Goal: Task Accomplishment & Management: Manage account settings

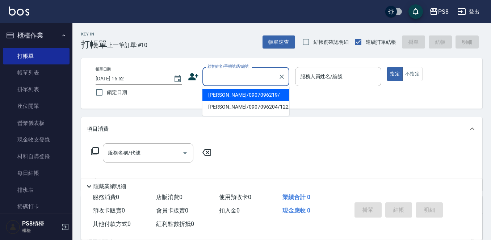
click at [216, 72] on input "顧客姓名/手機號碼/編號" at bounding box center [241, 76] width 70 height 13
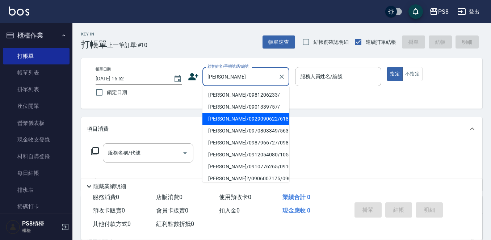
click at [244, 116] on li "[PERSON_NAME]/0929090622/618" at bounding box center [245, 119] width 87 height 12
type input "[PERSON_NAME]/0929090622/618"
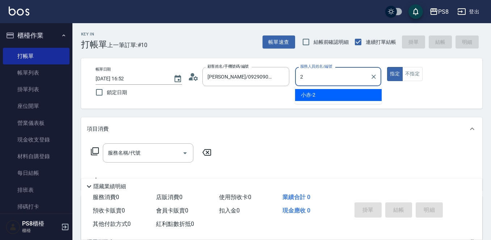
type input "小赤-2"
type button "true"
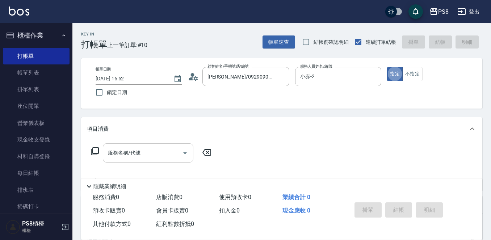
click at [145, 157] on input "服務名稱/代號" at bounding box center [142, 153] width 73 height 13
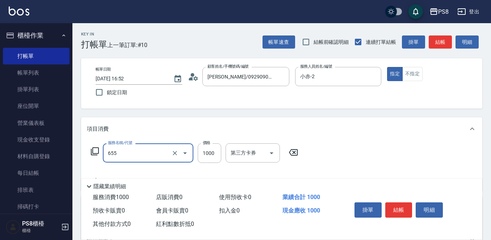
type input "拆接(655)"
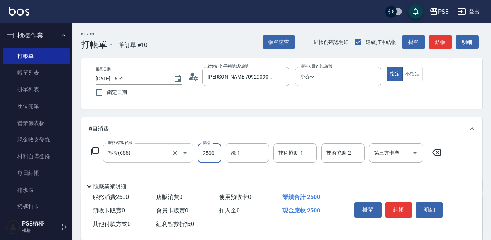
type input "2500"
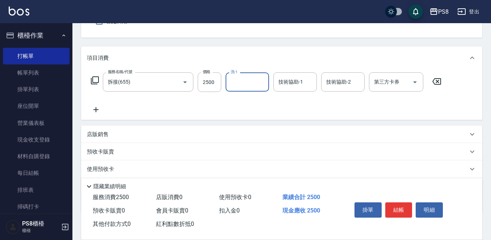
scroll to position [72, 0]
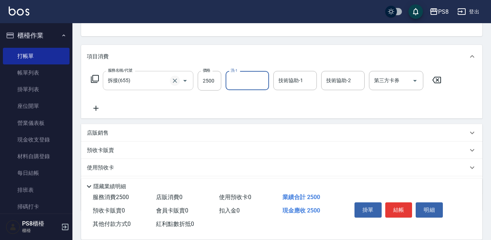
click at [177, 82] on icon "Clear" at bounding box center [174, 80] width 7 height 7
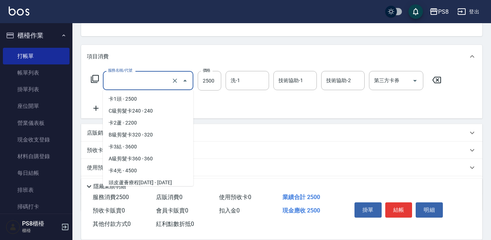
click at [153, 85] on input "服務名稱/代號" at bounding box center [138, 80] width 64 height 13
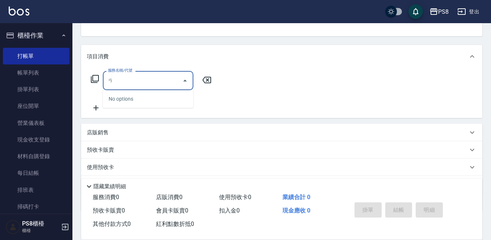
type input "安"
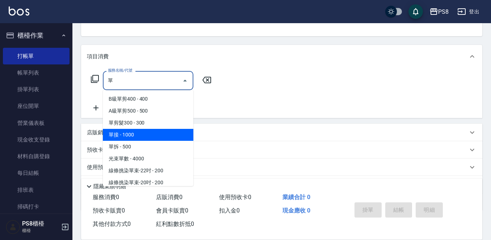
click at [124, 136] on span "單接 - 1000" at bounding box center [148, 135] width 91 height 12
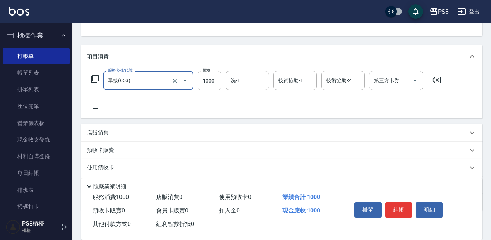
type input "單接(653)"
click at [201, 81] on input "1000" at bounding box center [210, 81] width 24 height 20
type input "2000"
click at [92, 107] on icon at bounding box center [96, 108] width 18 height 9
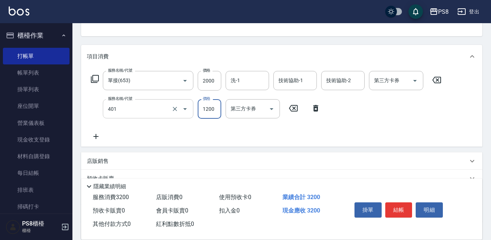
type input "基本染髮(401)"
type input "2000"
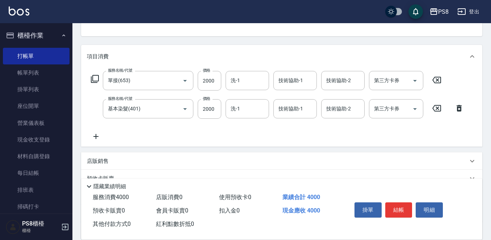
click at [98, 135] on icon at bounding box center [96, 136] width 18 height 9
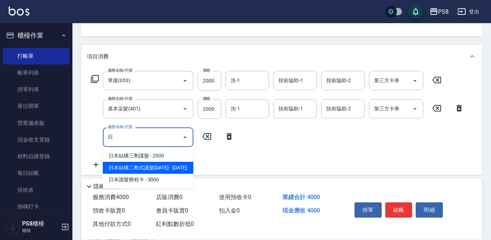
click at [181, 166] on span "日本結構二劑式護髮[DATE] - [DATE]" at bounding box center [148, 168] width 91 height 12
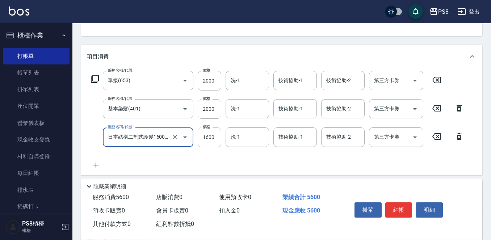
type input "日本結構二劑式護髮1600(904)"
click at [214, 137] on input "1600" at bounding box center [210, 137] width 24 height 20
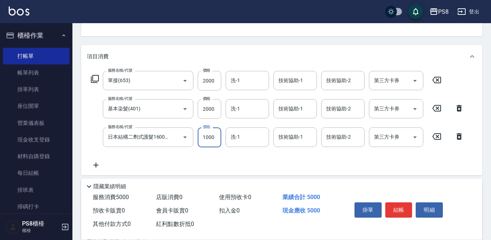
type input "1000"
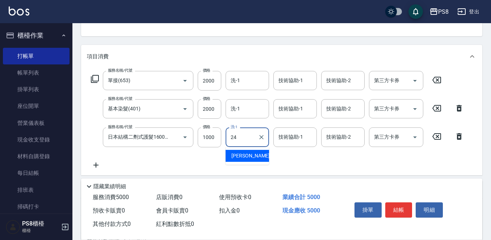
type input "[PERSON_NAME]-24"
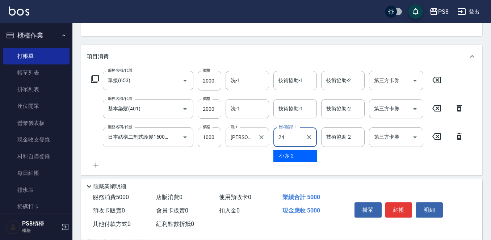
type input "[PERSON_NAME]-24"
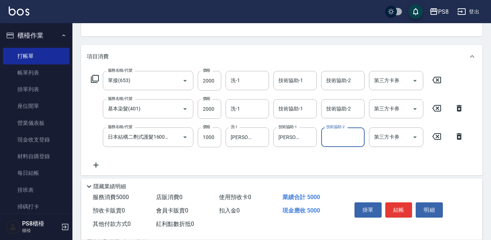
click at [299, 109] on div "技術協助-1 技術協助-1" at bounding box center [294, 108] width 43 height 19
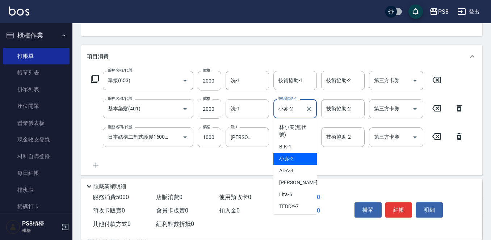
drag, startPoint x: 299, startPoint y: 109, endPoint x: 213, endPoint y: 123, distance: 86.7
click at [213, 123] on div "服務名稱/代號 單接(653) 服務名稱/代號 價格 2000 價格 洗-1 洗-1 技術協助-1 技術協助-1 技術協助-2 技術協助-2 第三方卡券 第三…" at bounding box center [277, 120] width 381 height 98
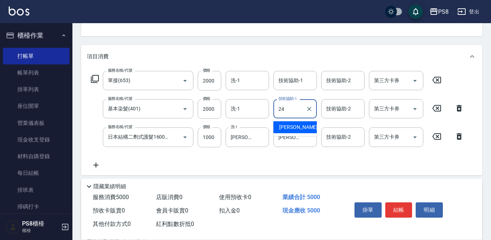
type input "[PERSON_NAME]-24"
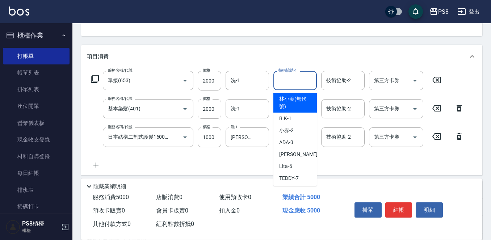
click at [286, 81] on input "技術協助-1" at bounding box center [295, 80] width 37 height 13
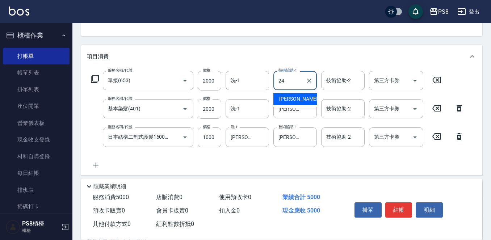
type input "[PERSON_NAME]-24"
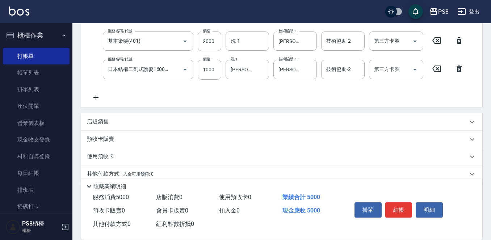
scroll to position [145, 0]
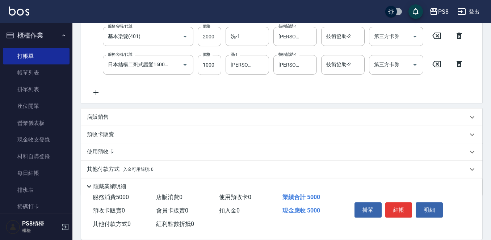
click at [395, 206] on button "結帳" at bounding box center [398, 209] width 27 height 15
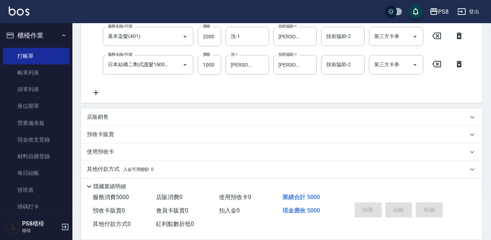
type input "2025/09/25 18:00"
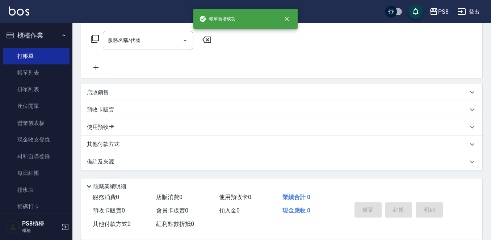
scroll to position [0, 0]
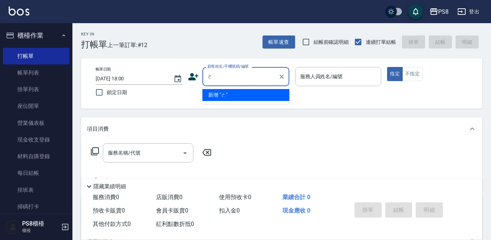
type input "ㄛ"
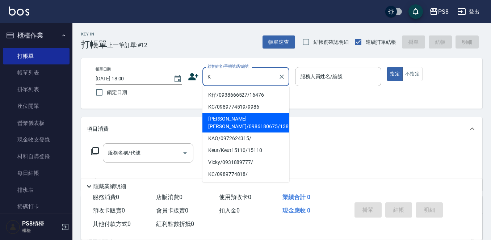
click at [238, 122] on li "[PERSON_NAME] [PERSON_NAME]/0986180675/13896" at bounding box center [245, 123] width 87 height 20
type input "[PERSON_NAME] [PERSON_NAME]/0986180675/13896"
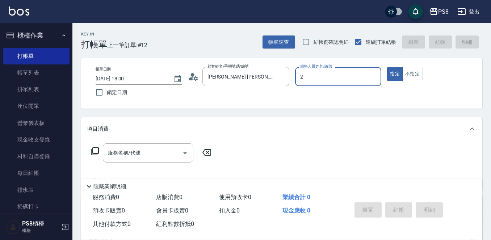
type input "小赤-2"
click at [111, 159] on input "服務名稱/代號" at bounding box center [142, 153] width 73 height 13
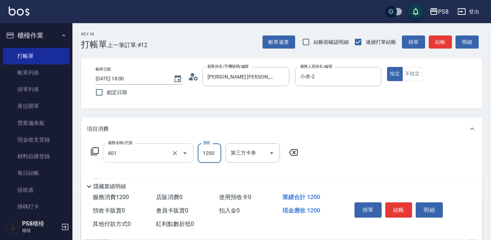
type input "基本染髮(401)"
type input "2000"
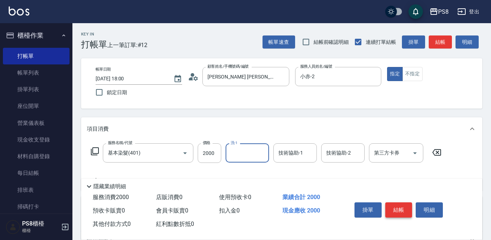
click at [396, 203] on button "結帳" at bounding box center [398, 209] width 27 height 15
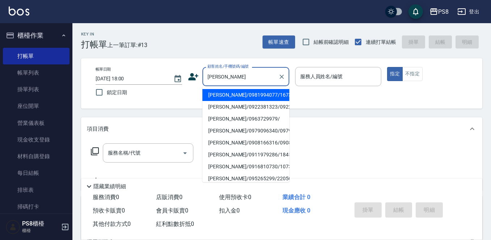
click at [238, 95] on li "李家欣/0981994077/16738" at bounding box center [245, 95] width 87 height 12
type input "李家欣/0981994077/16738"
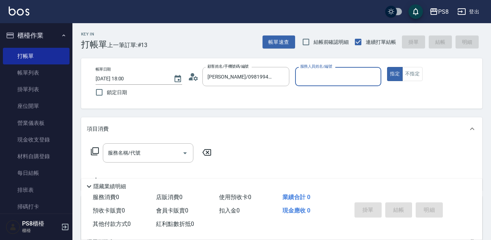
type input "小赤-2"
click at [126, 165] on div "服務名稱/代號 服務名稱/代號" at bounding box center [151, 163] width 129 height 41
click at [133, 153] on div "服務名稱/代號 服務名稱/代號" at bounding box center [148, 152] width 91 height 19
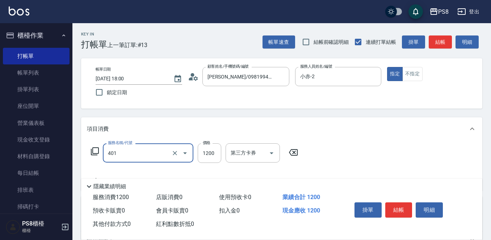
type input "基本染髮(401)"
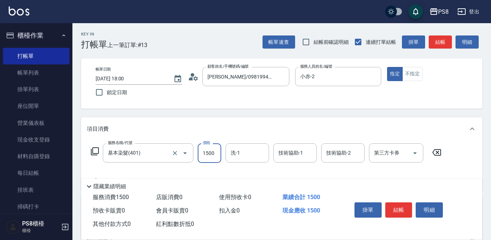
type input "1500"
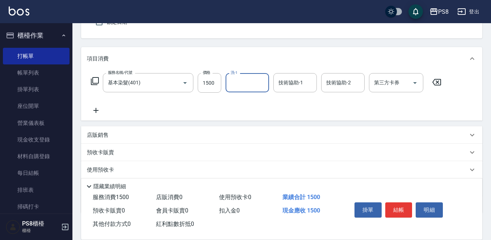
scroll to position [72, 0]
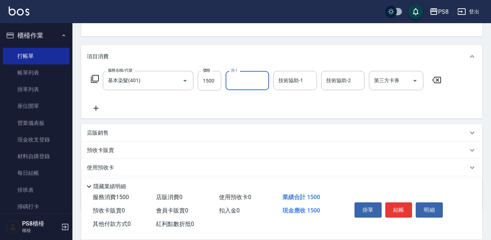
click at [94, 108] on icon at bounding box center [96, 108] width 18 height 9
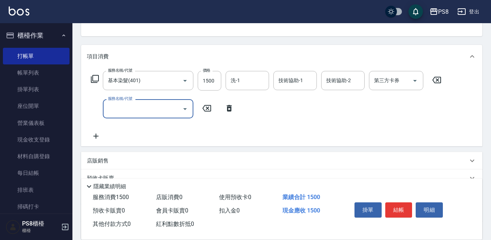
click at [121, 105] on input "服務名稱/代號" at bounding box center [142, 108] width 73 height 13
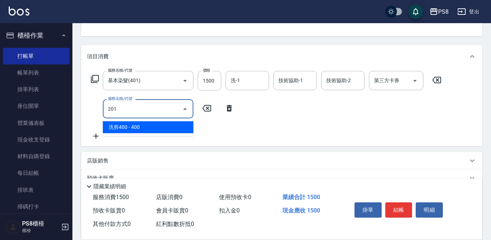
type input "洗剪400(201)"
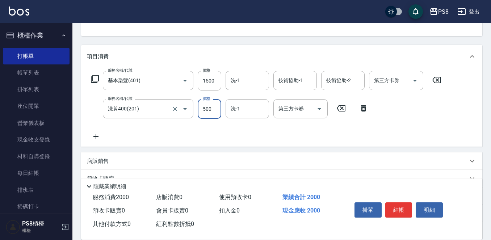
type input "500"
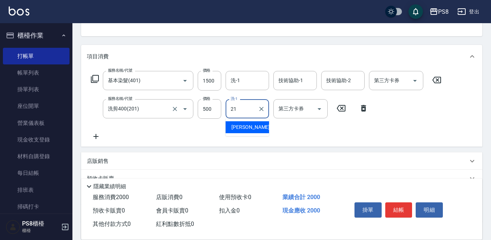
type input "趙宇文-21"
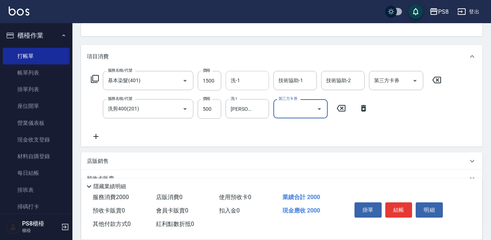
click at [254, 81] on input "洗-1" at bounding box center [247, 80] width 37 height 13
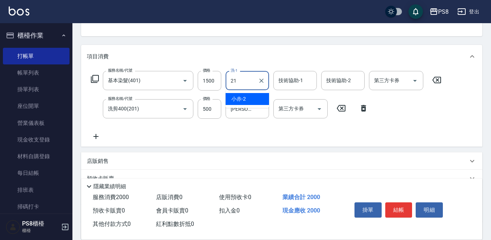
type input "趙宇文-21"
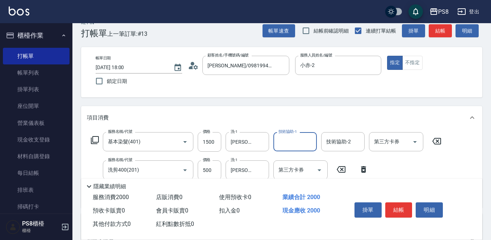
scroll to position [0, 0]
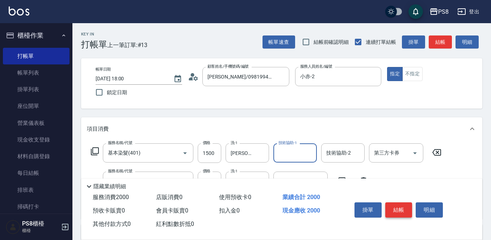
click at [402, 210] on button "結帳" at bounding box center [398, 209] width 27 height 15
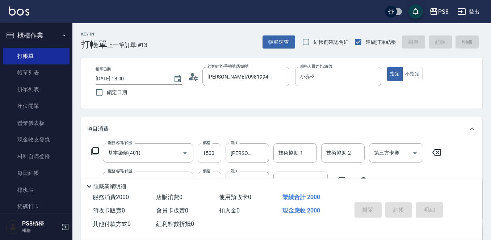
type input "2025/09/25 18:01"
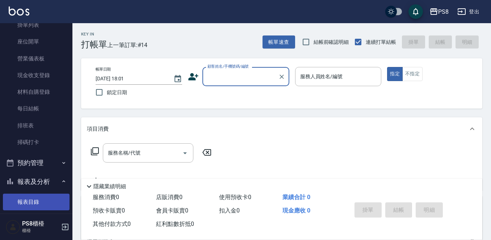
scroll to position [181, 0]
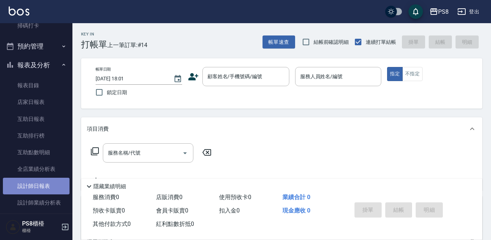
click at [44, 187] on link "設計師日報表" at bounding box center [36, 186] width 67 height 17
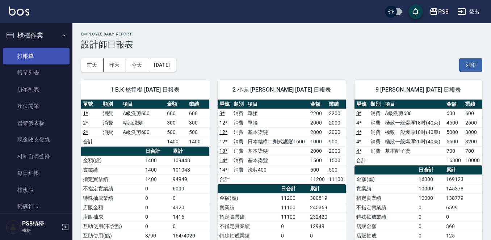
click at [30, 54] on link "打帳單" at bounding box center [36, 56] width 67 height 17
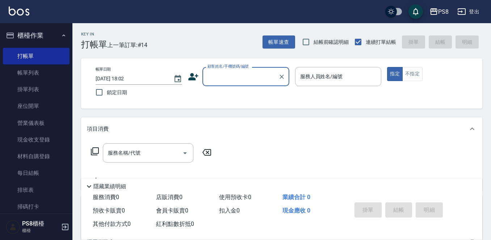
click at [238, 79] on input "顧客姓名/手機號碼/編號" at bounding box center [241, 76] width 70 height 13
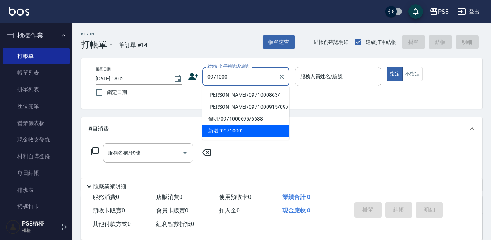
click at [235, 96] on li "董力寬/0971000863/" at bounding box center [245, 95] width 87 height 12
type input "董力寬/0971000863/"
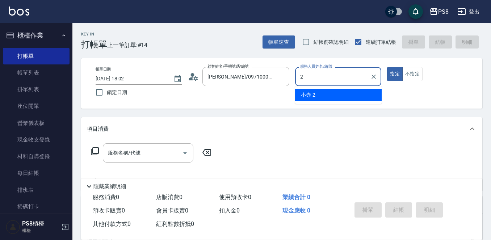
type input "小赤-2"
type button "true"
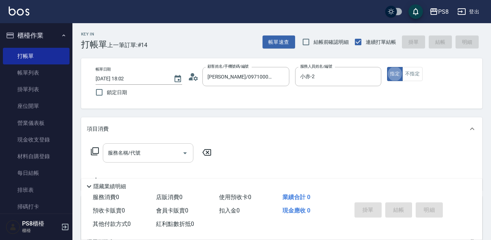
click at [155, 159] on input "服務名稱/代號" at bounding box center [142, 153] width 73 height 13
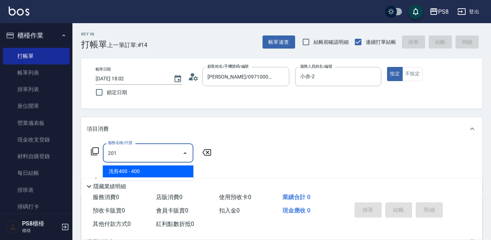
type input "洗剪400(201)"
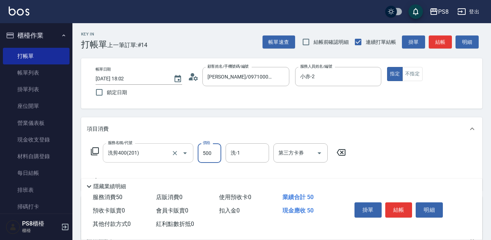
type input "500"
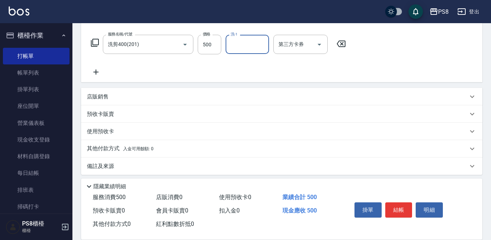
click at [117, 100] on div "店販銷售" at bounding box center [277, 97] width 381 height 8
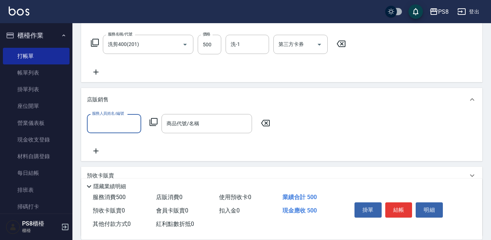
scroll to position [0, 0]
type input "小赤-2"
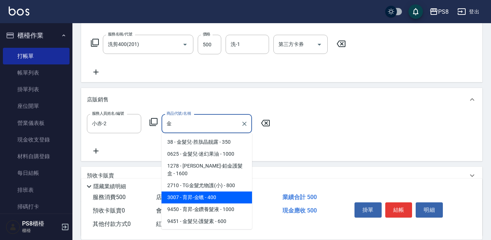
click at [221, 192] on span "3007 - 育昇-金蠟 - 400" at bounding box center [207, 198] width 91 height 12
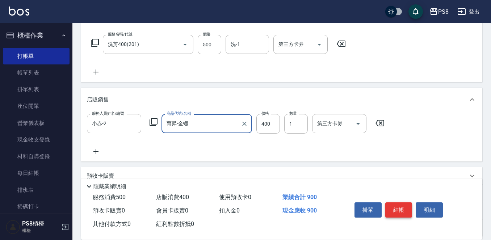
type input "育昇-金蠟"
click at [401, 209] on button "結帳" at bounding box center [398, 209] width 27 height 15
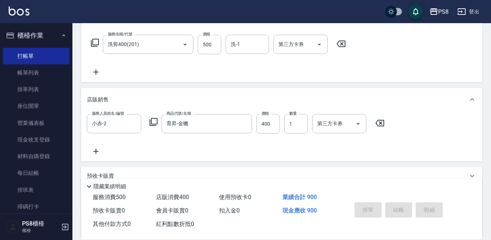
type input "2025/09/25 18:03"
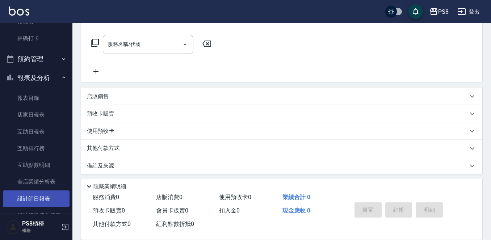
scroll to position [181, 0]
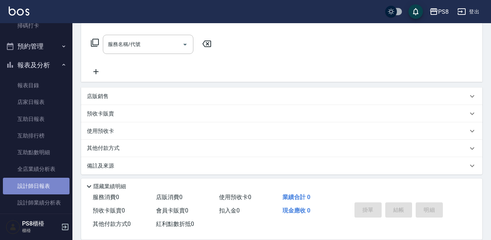
click at [53, 187] on link "設計師日報表" at bounding box center [36, 186] width 67 height 17
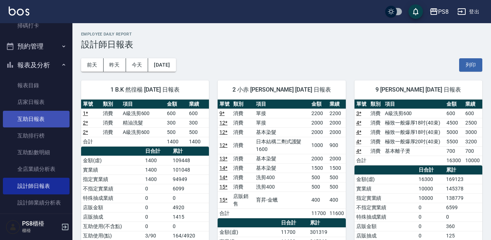
click at [48, 116] on link "互助日報表" at bounding box center [36, 119] width 67 height 17
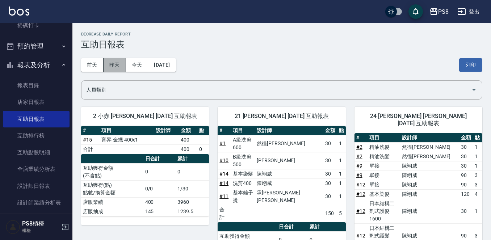
click at [114, 67] on button "昨天" at bounding box center [115, 64] width 22 height 13
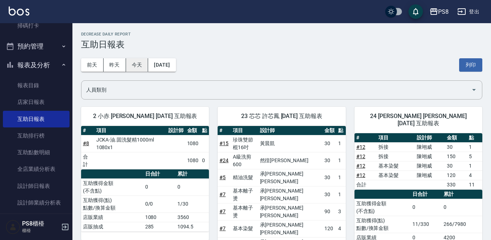
click at [144, 70] on button "今天" at bounding box center [137, 64] width 22 height 13
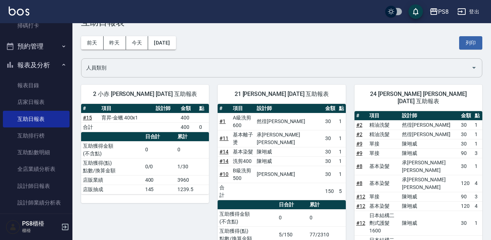
scroll to position [36, 0]
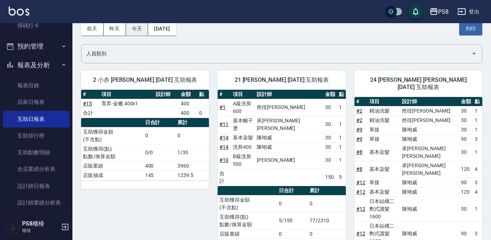
click at [137, 29] on button "今天" at bounding box center [137, 28] width 22 height 13
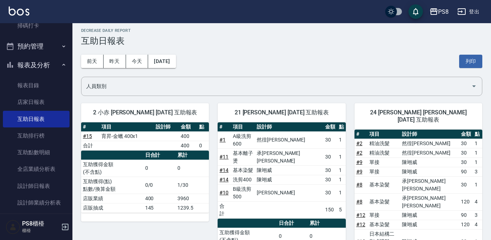
scroll to position [0, 0]
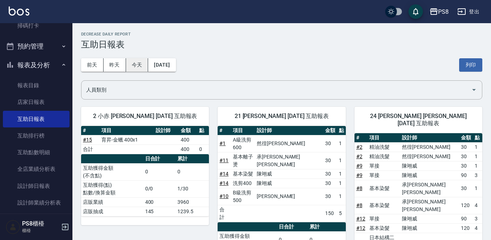
click at [138, 63] on button "今天" at bounding box center [137, 64] width 22 height 13
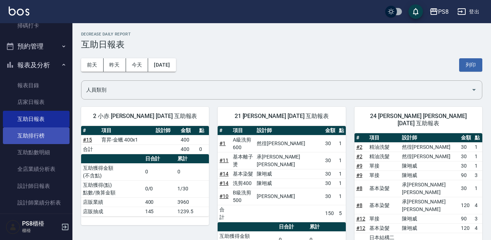
click at [45, 142] on link "互助排行榜" at bounding box center [36, 135] width 67 height 17
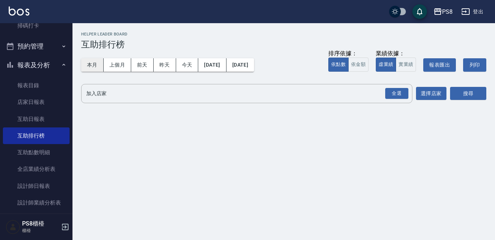
click at [99, 64] on button "本月" at bounding box center [92, 64] width 22 height 13
drag, startPoint x: 392, startPoint y: 93, endPoint x: 423, endPoint y: 88, distance: 31.2
click at [393, 93] on div "全選" at bounding box center [396, 93] width 23 height 11
click at [469, 97] on button "搜尋" at bounding box center [468, 93] width 36 height 13
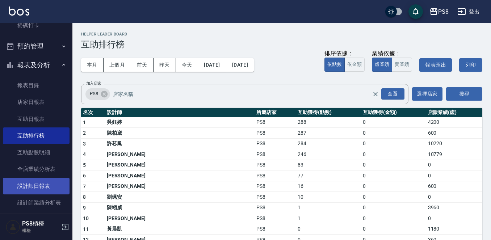
scroll to position [254, 0]
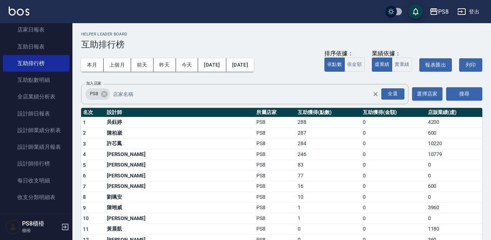
click at [116, 124] on td "吳鈺婷" at bounding box center [180, 122] width 150 height 11
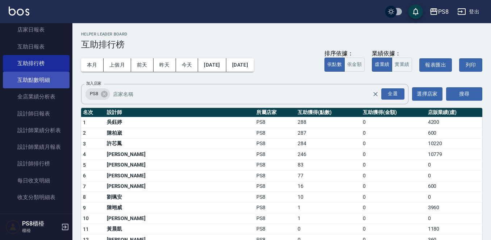
click at [49, 82] on link "互助點數明細" at bounding box center [36, 80] width 67 height 17
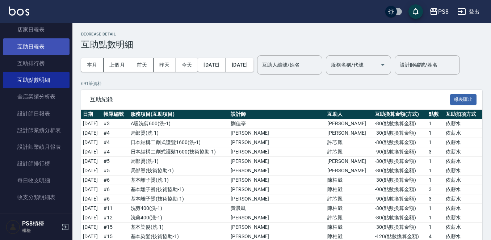
click at [49, 51] on link "互助日報表" at bounding box center [36, 46] width 67 height 17
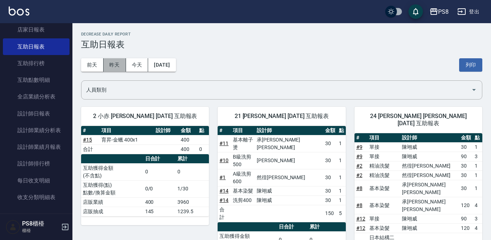
click at [109, 61] on button "昨天" at bounding box center [115, 64] width 22 height 13
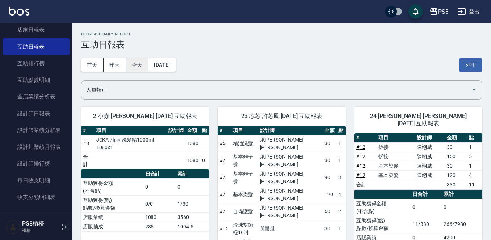
click at [130, 60] on button "今天" at bounding box center [137, 64] width 22 height 13
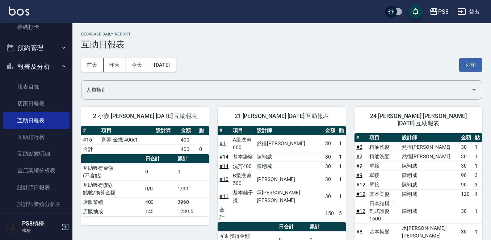
scroll to position [109, 0]
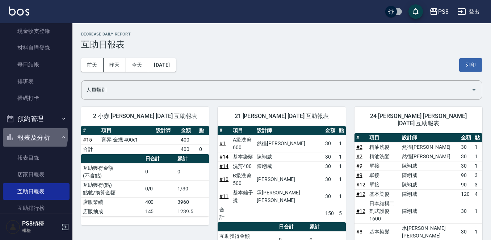
click at [30, 136] on button "報表及分析" at bounding box center [36, 137] width 67 height 19
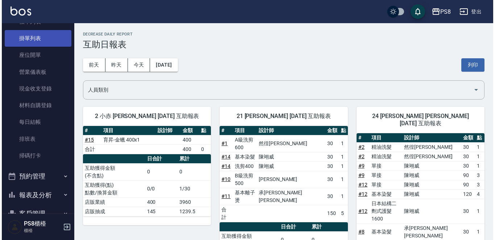
scroll to position [0, 0]
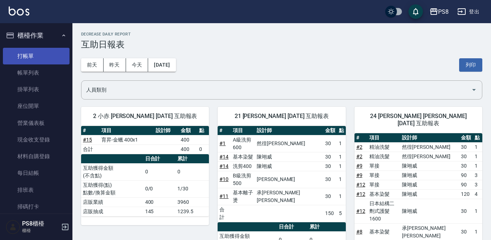
click at [48, 54] on link "打帳單" at bounding box center [36, 56] width 67 height 17
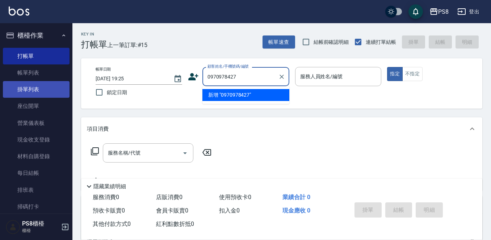
type input "0970978427"
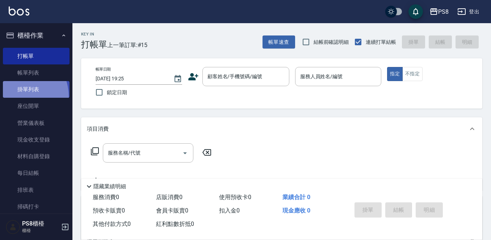
click at [17, 97] on link "掛單列表" at bounding box center [36, 89] width 67 height 17
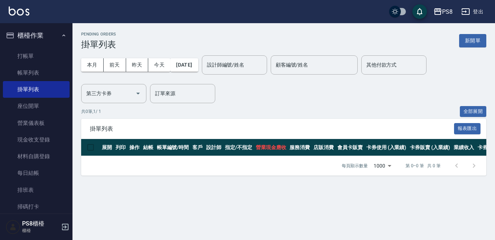
drag, startPoint x: 1, startPoint y: 4, endPoint x: 35, endPoint y: 15, distance: 35.6
click at [24, 7] on div "PS8 登出" at bounding box center [247, 11] width 495 height 23
drag, startPoint x: 40, startPoint y: 56, endPoint x: 45, endPoint y: 53, distance: 5.7
click at [40, 56] on link "打帳單" at bounding box center [36, 56] width 67 height 17
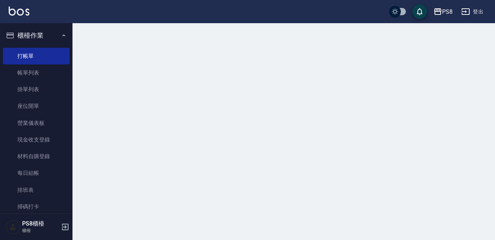
click at [52, 9] on div "PS8 登出" at bounding box center [247, 11] width 495 height 23
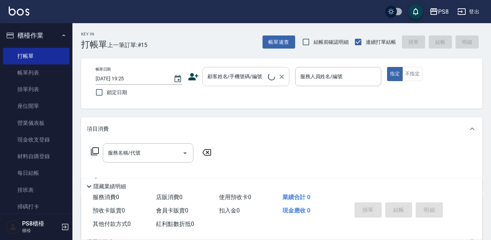
click at [239, 74] on div "顧客姓名/手機號碼/編號 顧客姓名/手機號碼/編號" at bounding box center [245, 76] width 87 height 19
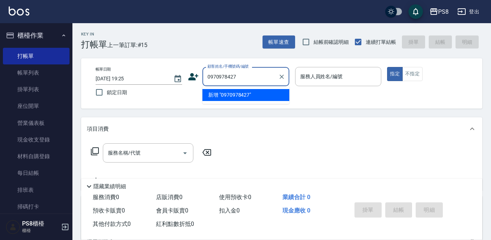
drag, startPoint x: 248, startPoint y: 80, endPoint x: 196, endPoint y: 72, distance: 52.8
click at [196, 72] on div "顧客姓名/手機號碼/編號 0970978427 顧客姓名/手機號碼/編號" at bounding box center [238, 76] width 101 height 19
type input "0970978427"
click at [195, 74] on icon at bounding box center [193, 76] width 11 height 11
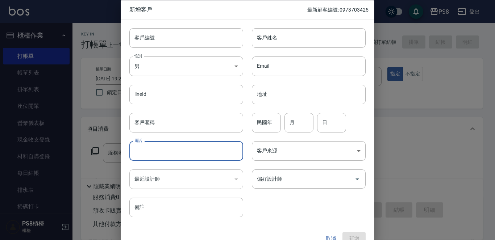
click at [167, 148] on input "電話" at bounding box center [186, 151] width 114 height 20
paste input "0970978427"
type input "0970978427"
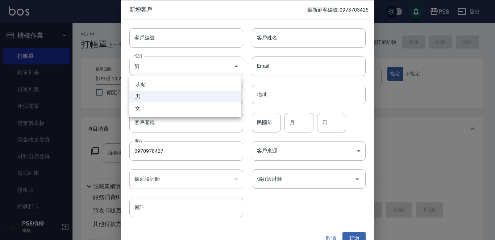
click at [152, 64] on body "PS8 登出 櫃檯作業 打帳單 帳單列表 掛單列表 座位開單 營業儀表板 現金收支登錄 材料自購登錄 每日結帳 排班表 掃碼打卡 預約管理 預約管理 單日預約…" at bounding box center [247, 176] width 495 height 353
click at [155, 108] on li "女" at bounding box center [185, 108] width 112 height 12
type input "FEMALE"
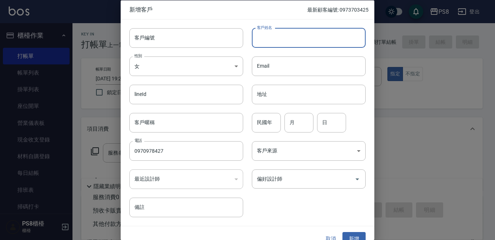
click at [267, 41] on input "客戶姓名" at bounding box center [309, 38] width 114 height 20
type input "r"
type input "江曼寧"
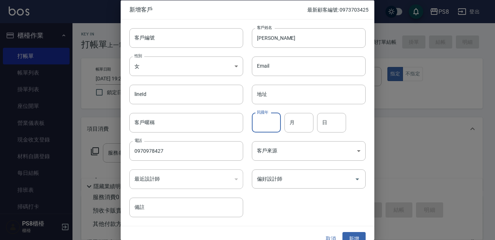
click at [263, 122] on input "民國年" at bounding box center [266, 123] width 29 height 20
type input "85"
type input "09"
type input "12"
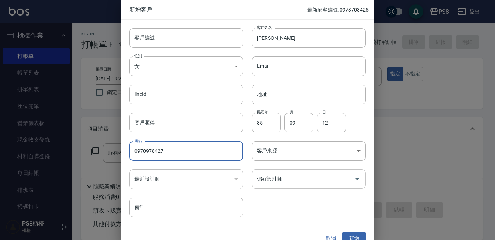
click at [311, 188] on div "偏好設計師" at bounding box center [309, 178] width 114 height 19
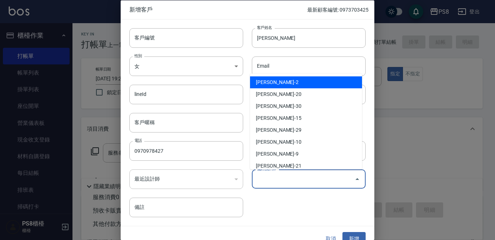
type input "陳翊威"
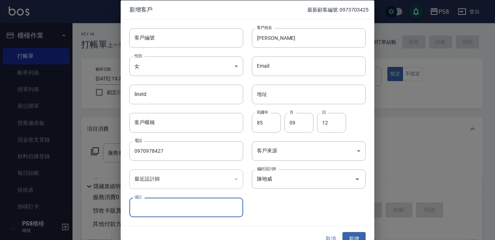
click at [351, 219] on div "客戶編號 客戶編號 客戶姓名 江曼寧 客戶姓名 性別 女 FEMALE 性別 Email Email lineId lineId 地址 地址 客戶暱稱 客戶暱…" at bounding box center [248, 122] width 254 height 207
click at [353, 176] on icon "Open" at bounding box center [357, 179] width 9 height 9
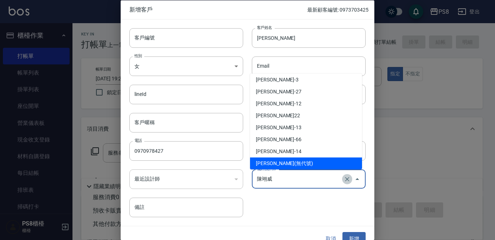
click at [343, 176] on icon "Clear" at bounding box center [346, 178] width 7 height 7
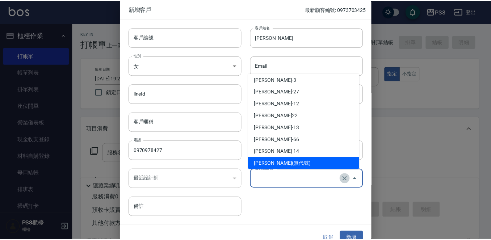
scroll to position [3, 0]
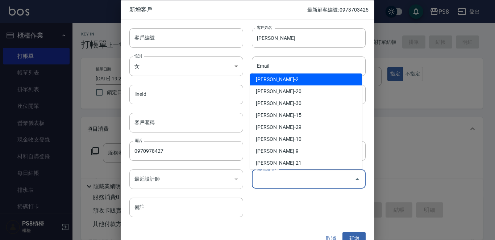
type input "陳翊威"
click at [336, 211] on div "客戶編號 客戶編號 客戶姓名 江曼寧 客戶姓名 性別 女 FEMALE 性別 Email Email lineId lineId 地址 地址 客戶暱稱 客戶暱…" at bounding box center [243, 118] width 245 height 198
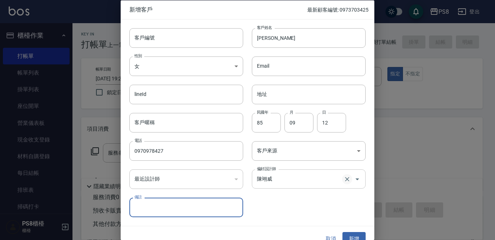
click at [343, 180] on icon "Clear" at bounding box center [346, 178] width 7 height 7
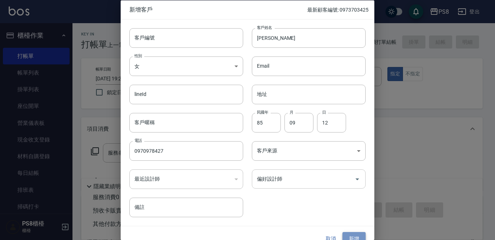
click at [352, 233] on button "新增" at bounding box center [353, 238] width 23 height 13
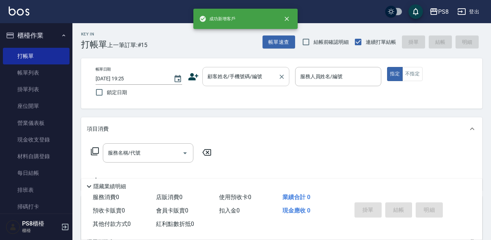
click at [246, 71] on div "顧客姓名/手機號碼/編號" at bounding box center [245, 76] width 87 height 19
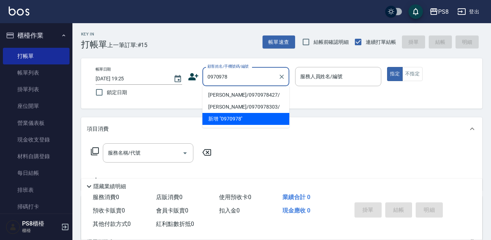
click at [243, 91] on li "江曼寧/0970978427/" at bounding box center [245, 95] width 87 height 12
type input "江曼寧/0970978427/"
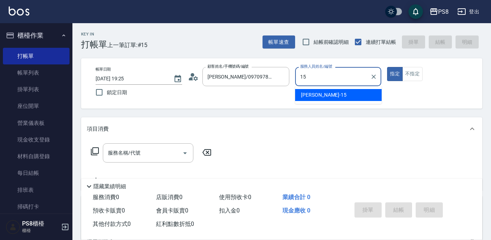
type input "EMMA-15"
type button "true"
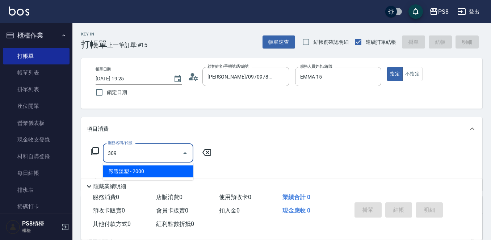
type input "嚴選溫塑(309)"
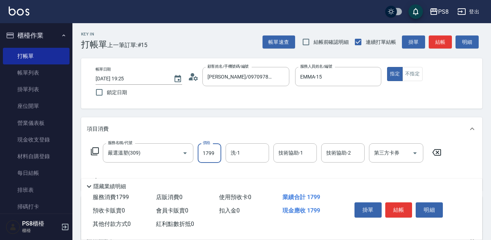
type input "1799"
click at [398, 206] on button "結帳" at bounding box center [398, 209] width 27 height 15
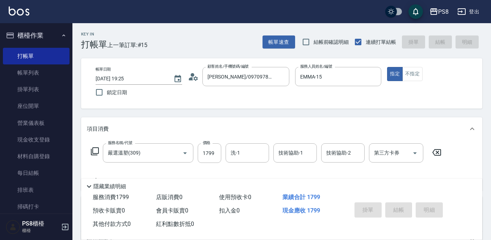
type input "2025/09/25 19:26"
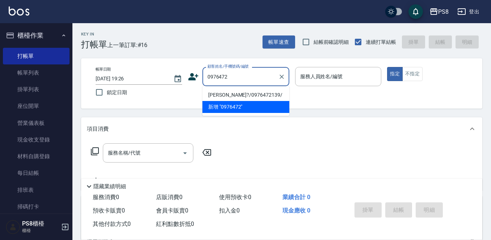
click at [240, 91] on li "陳佳?/0976472139/" at bounding box center [245, 95] width 87 height 12
type input "陳佳?/0976472139/"
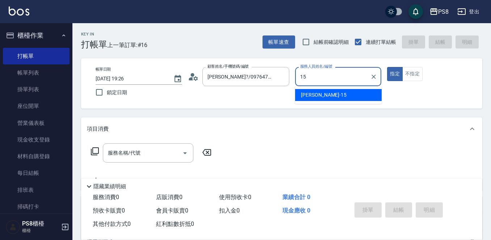
type input "EMMA-15"
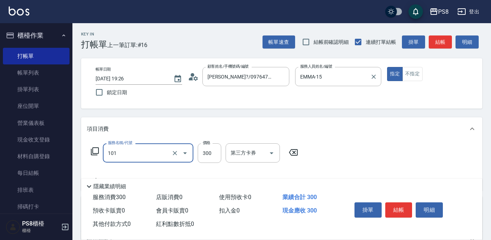
type input "洗髮(101)"
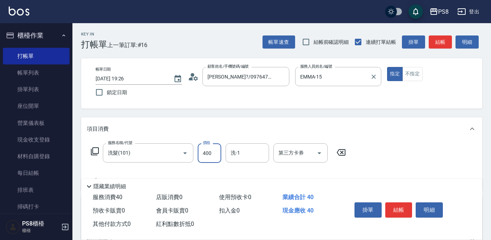
type input "400"
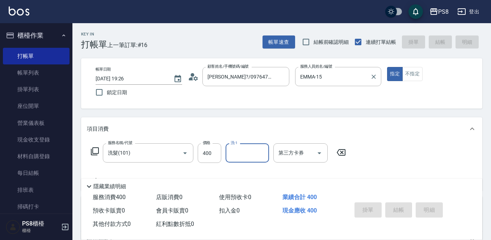
type input "2025/09/25 19:27"
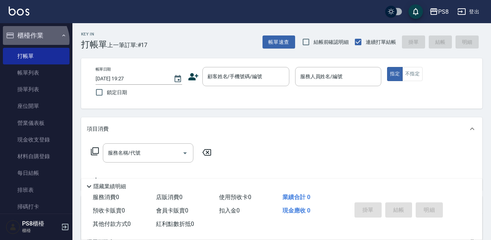
click at [34, 40] on button "櫃檯作業" at bounding box center [36, 35] width 67 height 19
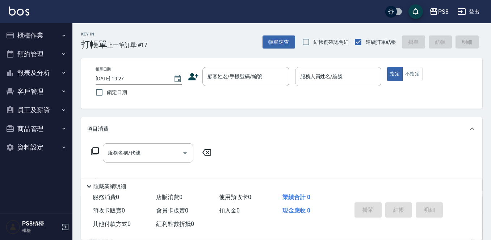
click at [41, 72] on button "報表及分析" at bounding box center [36, 72] width 67 height 19
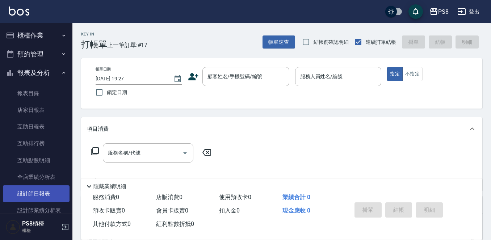
click at [48, 193] on link "設計師日報表" at bounding box center [36, 193] width 67 height 17
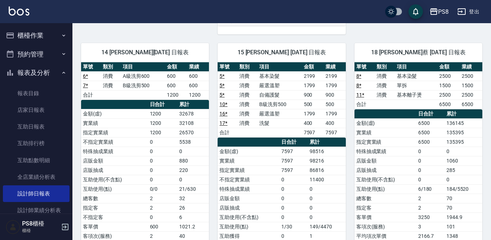
scroll to position [362, 0]
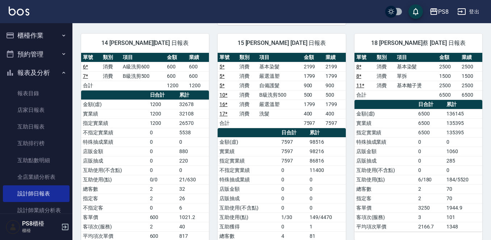
click at [87, 66] on link "6 *" at bounding box center [85, 67] width 5 height 6
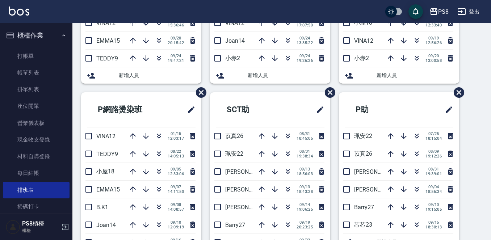
scroll to position [181, 0]
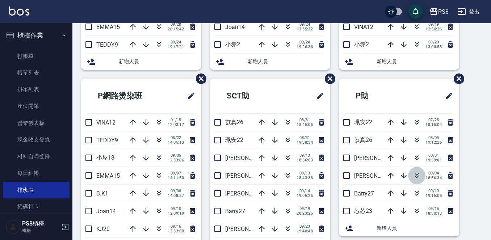
click at [414, 175] on icon "button" at bounding box center [417, 175] width 9 height 9
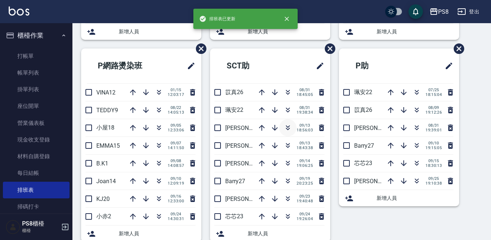
scroll to position [254, 0]
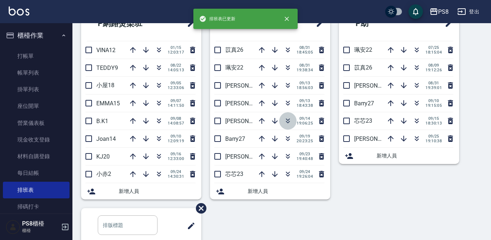
click at [284, 116] on button "button" at bounding box center [287, 120] width 17 height 17
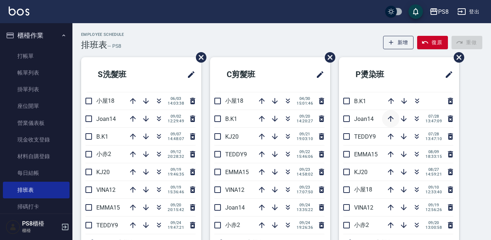
scroll to position [0, 0]
click at [428, 41] on icon "button" at bounding box center [425, 42] width 7 height 7
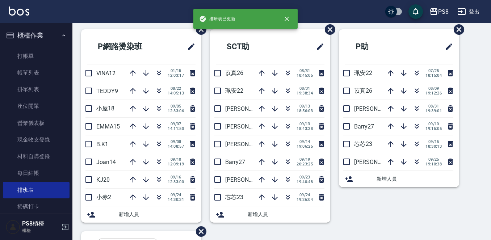
scroll to position [285, 0]
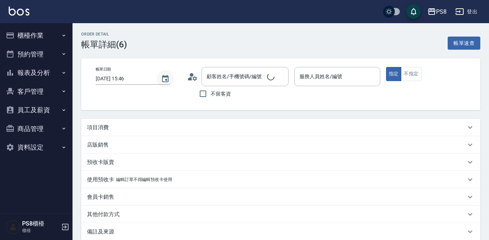
type input "2025/09/25 15:46"
type input "Joan-14"
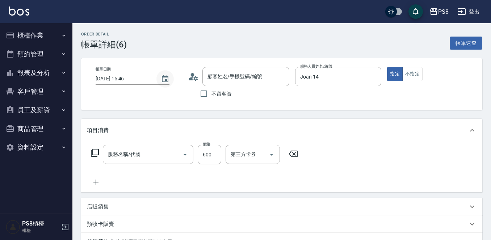
type input "[PERSON_NAME]/0987612636/17000"
type input "A級洗剪600(205)"
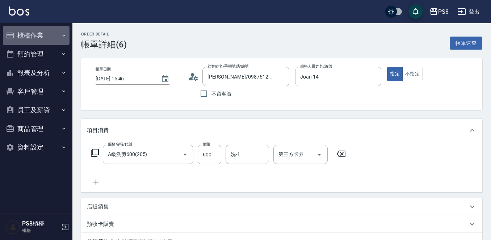
click at [43, 38] on button "櫃檯作業" at bounding box center [36, 35] width 67 height 19
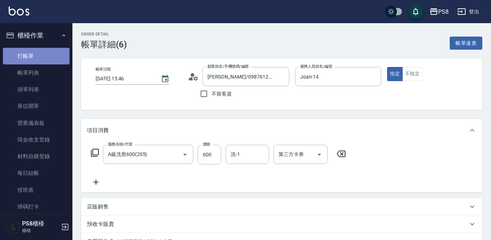
click at [43, 64] on link "打帳單" at bounding box center [36, 56] width 67 height 17
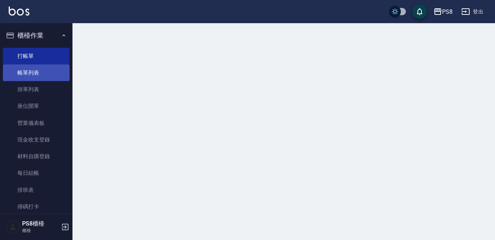
click at [43, 75] on link "帳單列表" at bounding box center [36, 72] width 67 height 17
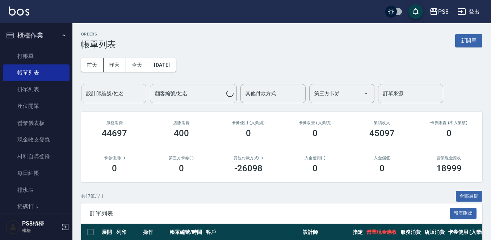
click at [129, 93] on input "設計師編號/姓名" at bounding box center [113, 93] width 59 height 13
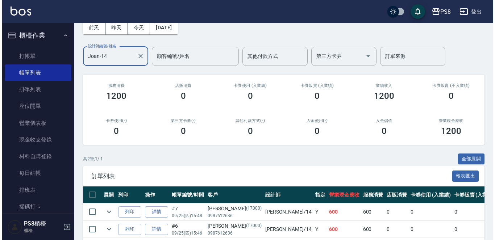
scroll to position [70, 0]
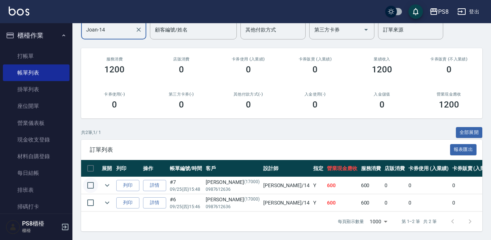
type input "Joan-14"
click at [88, 180] on input "checkbox" at bounding box center [90, 185] width 15 height 15
checkbox input "true"
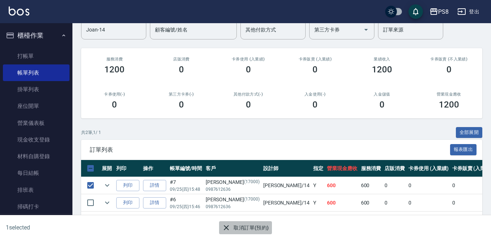
click at [262, 226] on button "取消訂單(預約)" at bounding box center [245, 227] width 53 height 13
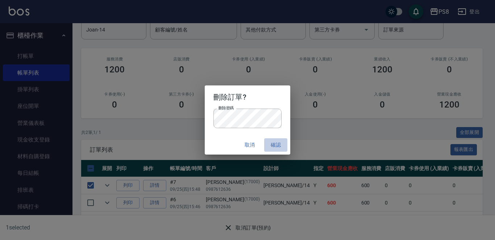
click at [271, 144] on button "確認" at bounding box center [275, 144] width 23 height 13
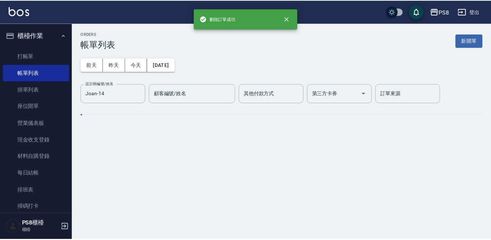
scroll to position [0, 0]
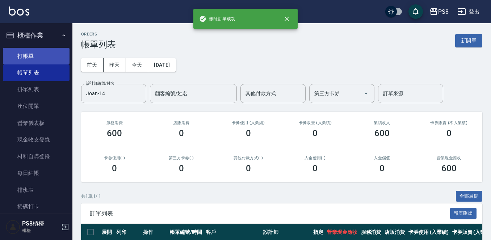
click at [38, 55] on link "打帳單" at bounding box center [36, 56] width 67 height 17
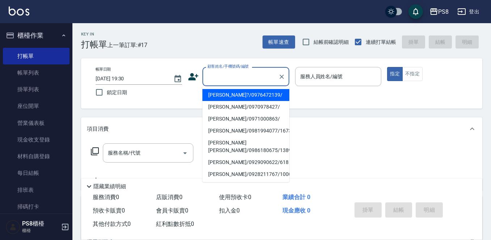
click at [218, 79] on input "顧客姓名/手機號碼/編號" at bounding box center [241, 76] width 70 height 13
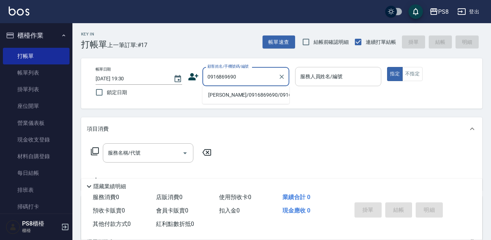
click at [235, 96] on li "[PERSON_NAME]/0916869690/0916869690" at bounding box center [245, 95] width 87 height 12
type input "[PERSON_NAME]/0916869690/0916869690"
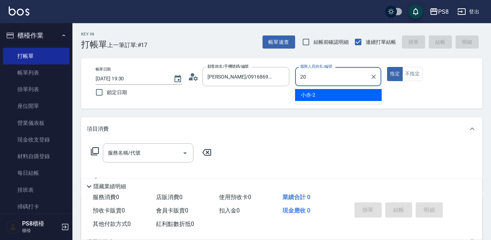
type input "KJ-20"
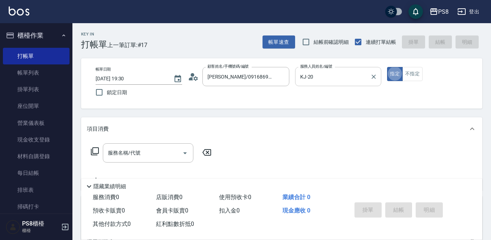
type button "true"
click at [168, 154] on input "服務名稱/代號" at bounding box center [142, 153] width 73 height 13
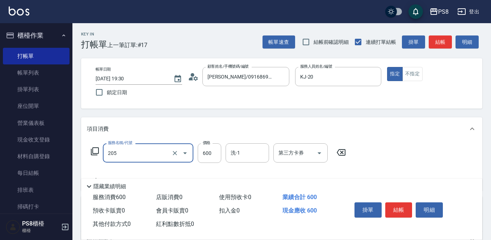
type input "A級洗剪600(205)"
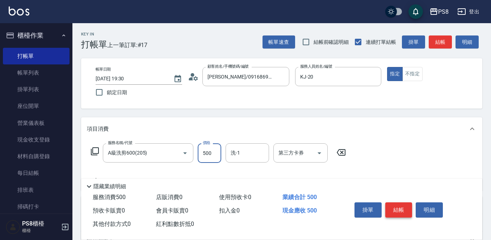
type input "500"
click at [401, 203] on button "結帳" at bounding box center [398, 209] width 27 height 15
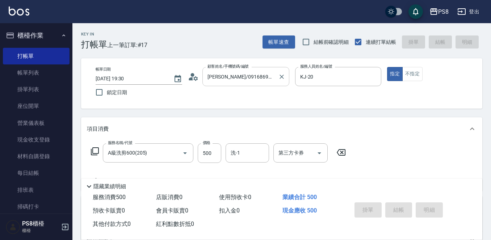
type input "2025/09/25 19:43"
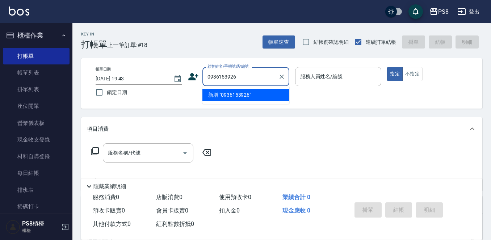
drag, startPoint x: 247, startPoint y: 77, endPoint x: 204, endPoint y: 84, distance: 43.2
click at [204, 84] on div "0936153926 顧客姓名/手機號碼/編號" at bounding box center [245, 76] width 87 height 19
drag, startPoint x: 204, startPoint y: 80, endPoint x: 218, endPoint y: 79, distance: 13.8
type input "0936153926"
click at [193, 77] on icon at bounding box center [193, 76] width 11 height 11
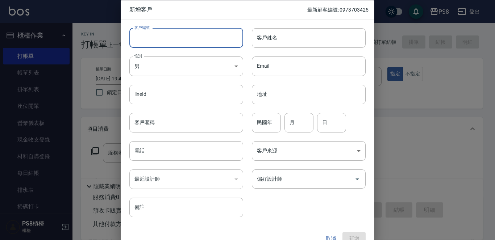
click at [200, 46] on input "客戶編號" at bounding box center [186, 38] width 114 height 20
paste input "0936153926"
type input "0936153926"
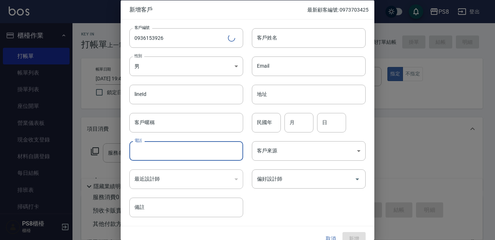
click at [179, 153] on input "電話" at bounding box center [186, 151] width 114 height 20
paste input "0936153926"
type input "0936153926"
click at [315, 32] on input "客戶姓名" at bounding box center [309, 38] width 114 height 20
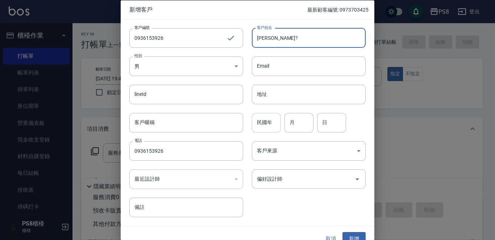
type input "謝麗?"
click at [256, 120] on input "民國年" at bounding box center [266, 123] width 29 height 20
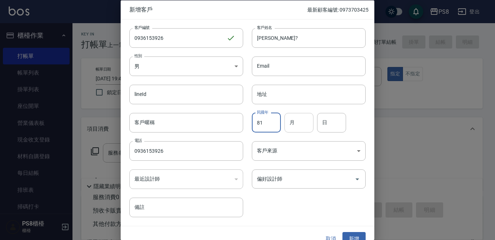
type input "81"
type input "10"
type input "16"
click at [351, 235] on button "新增" at bounding box center [353, 238] width 23 height 13
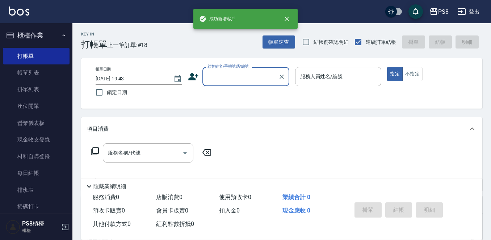
click at [231, 75] on input "顧客姓名/手機號碼/編號" at bounding box center [241, 76] width 70 height 13
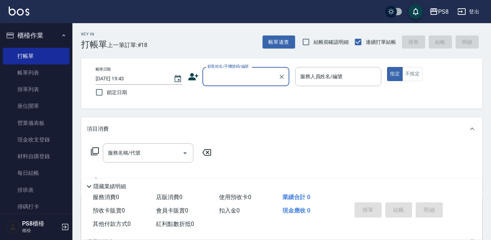
paste input "0936153926"
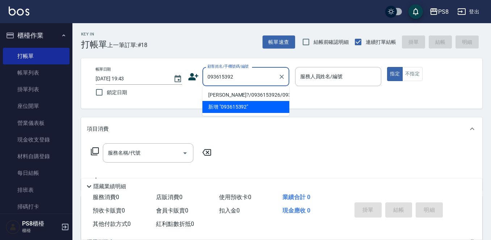
click at [238, 95] on li "謝麗?/0936153926/0936153926" at bounding box center [245, 95] width 87 height 12
type input "謝麗?/0936153926/0936153926"
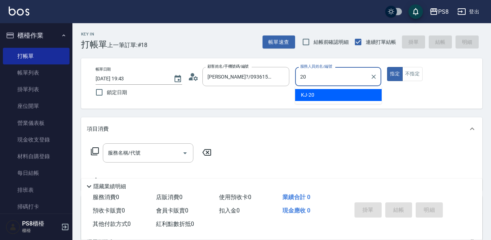
click at [335, 89] on div "KJ -20" at bounding box center [338, 95] width 87 height 12
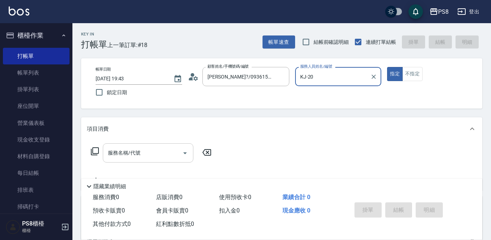
drag, startPoint x: 154, startPoint y: 160, endPoint x: 154, endPoint y: 155, distance: 4.7
click at [154, 159] on div "服務名稱/代號" at bounding box center [148, 152] width 91 height 19
type input "KJ-20"
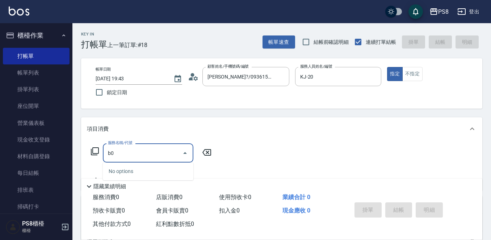
type input "b"
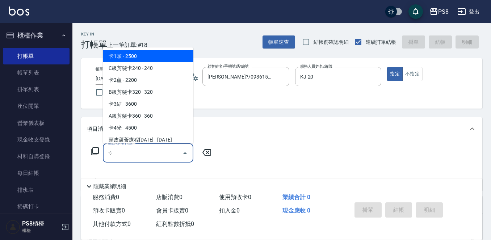
type input "ㄕ"
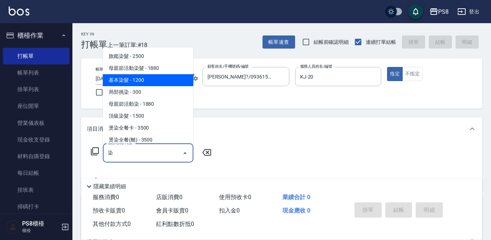
click at [133, 80] on span "基本染髮 - 1200" at bounding box center [148, 80] width 91 height 12
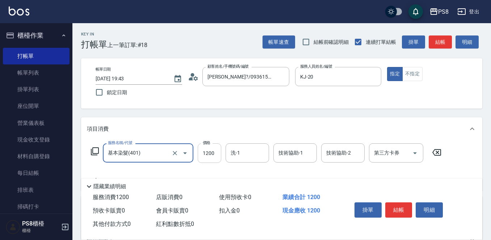
type input "基本染髮(401)"
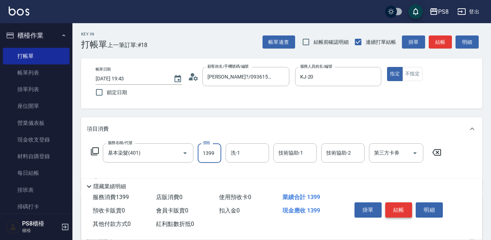
type input "1399"
click at [392, 204] on button "結帳" at bounding box center [398, 209] width 27 height 15
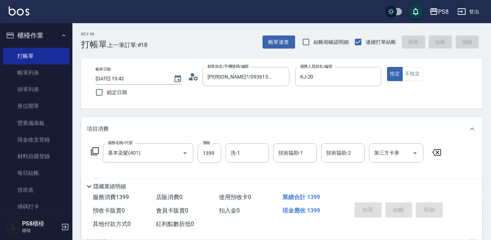
type input "2025/09/25 19:44"
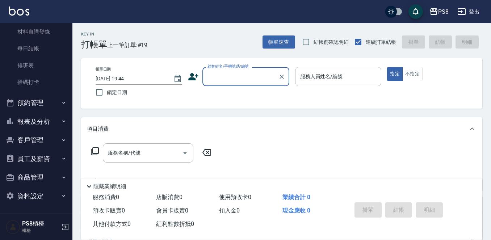
scroll to position [125, 0]
click at [36, 126] on button "報表及分析" at bounding box center [36, 121] width 67 height 19
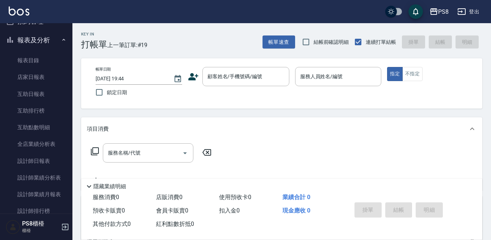
scroll to position [306, 0]
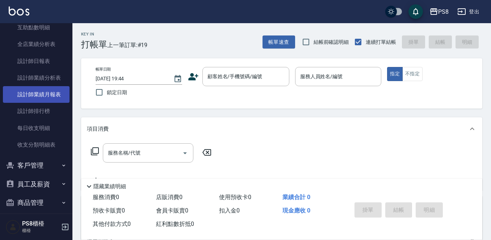
click at [48, 98] on link "設計師業績月報表" at bounding box center [36, 94] width 67 height 17
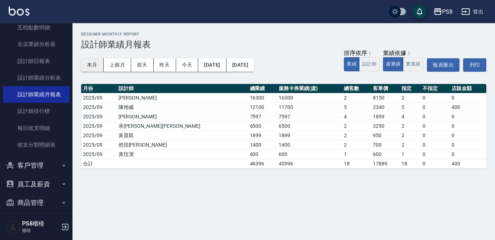
click at [93, 64] on button "本月" at bounding box center [92, 64] width 22 height 13
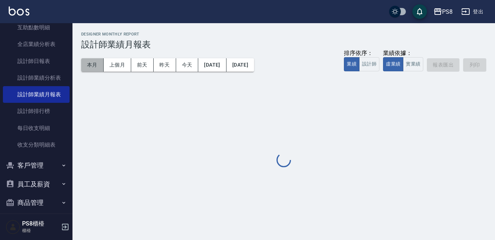
click at [93, 64] on button "本月" at bounding box center [92, 64] width 22 height 13
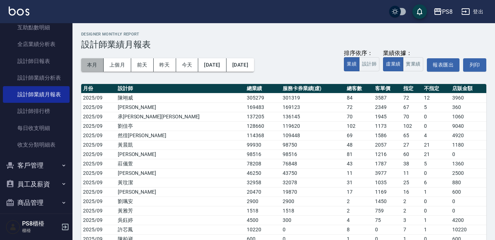
click at [93, 64] on button "本月" at bounding box center [92, 64] width 22 height 13
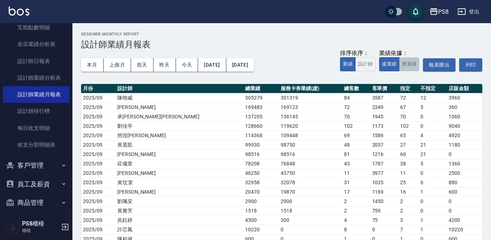
click at [413, 63] on button "實業績" at bounding box center [409, 64] width 20 height 14
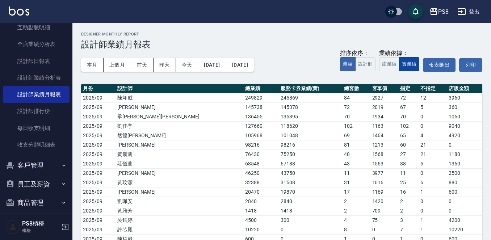
click at [409, 66] on button "實業績" at bounding box center [409, 64] width 20 height 14
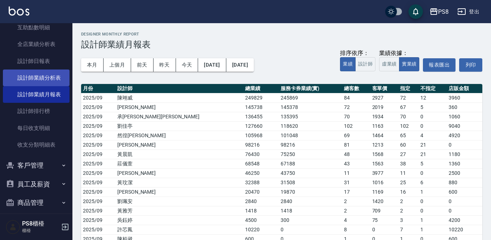
click at [45, 76] on link "設計師業績分析表" at bounding box center [36, 78] width 67 height 17
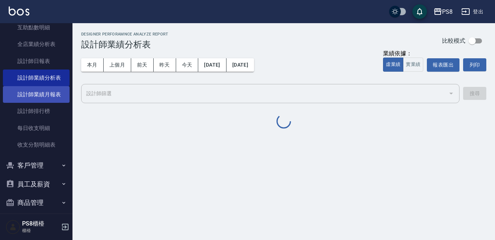
click at [43, 91] on link "設計師業績月報表" at bounding box center [36, 94] width 67 height 17
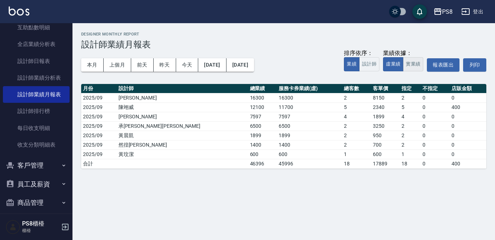
click at [411, 67] on button "實業績" at bounding box center [413, 64] width 20 height 14
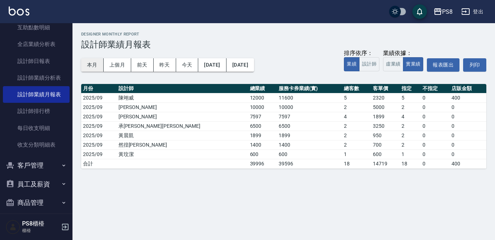
click at [84, 64] on button "本月" at bounding box center [92, 64] width 22 height 13
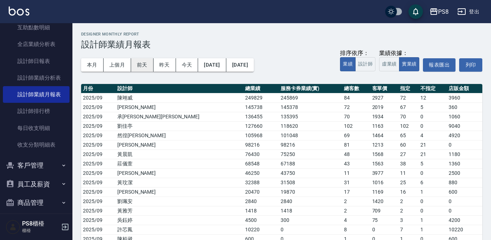
click at [140, 64] on button "前天" at bounding box center [142, 64] width 22 height 13
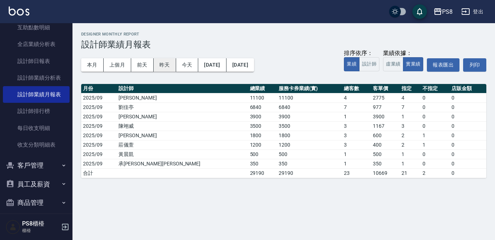
click at [163, 64] on button "昨天" at bounding box center [165, 64] width 22 height 13
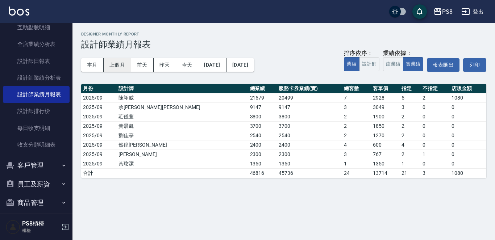
click at [128, 63] on button "上個月" at bounding box center [118, 64] width 28 height 13
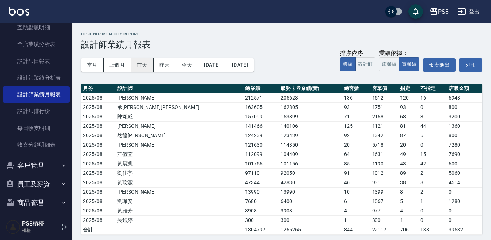
click at [145, 65] on button "前天" at bounding box center [142, 64] width 22 height 13
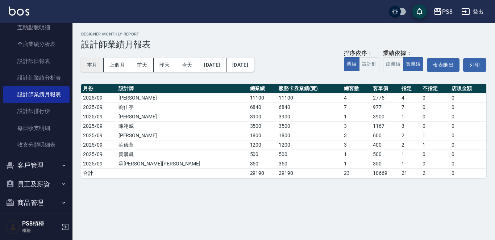
click at [96, 64] on button "本月" at bounding box center [92, 64] width 22 height 13
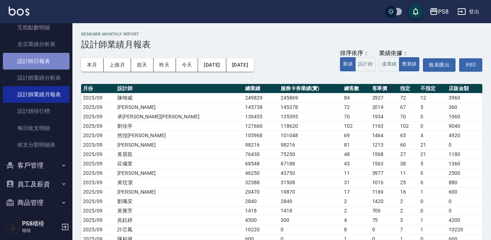
click at [44, 62] on link "設計師日報表" at bounding box center [36, 61] width 67 height 17
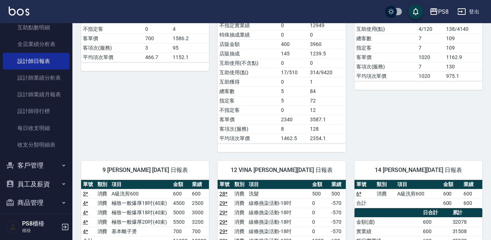
scroll to position [362, 0]
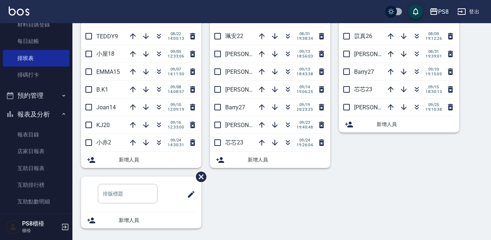
scroll to position [145, 0]
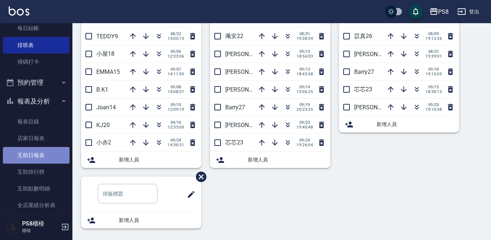
click at [55, 154] on link "互助日報表" at bounding box center [36, 155] width 67 height 17
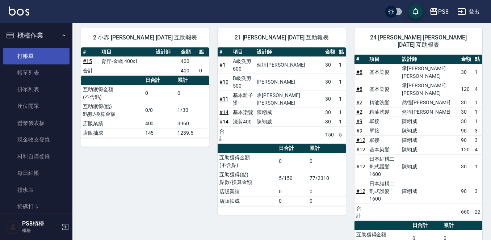
click at [34, 55] on link "打帳單" at bounding box center [36, 56] width 67 height 17
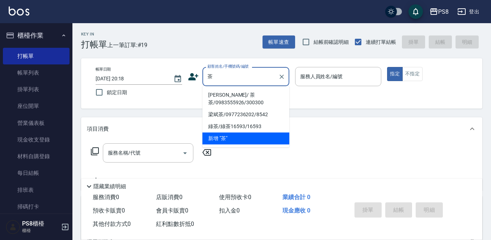
click at [247, 95] on li "[PERSON_NAME]/ 茶茶/0983555926/300300" at bounding box center [245, 99] width 87 height 20
type input "[PERSON_NAME]/ 茶茶/0983555926/300300"
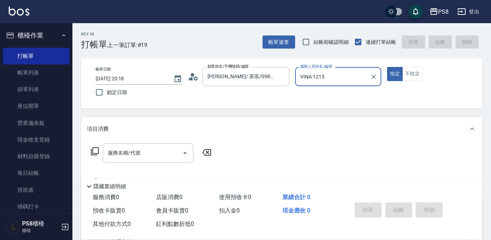
click at [387, 67] on button "指定" at bounding box center [395, 74] width 16 height 14
type input "VINA-12"
type button "true"
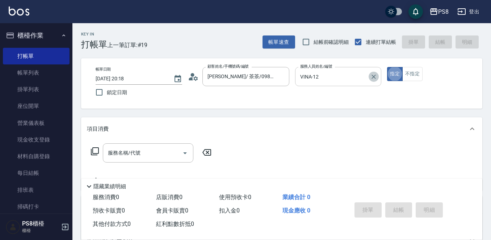
click at [375, 80] on icon "Clear" at bounding box center [373, 76] width 7 height 7
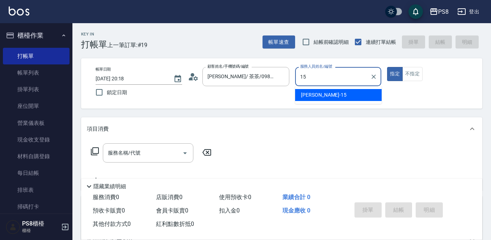
type input "EMMA-15"
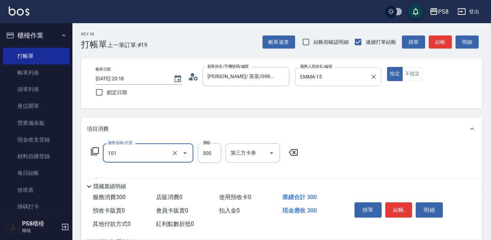
type input "洗髮(101)"
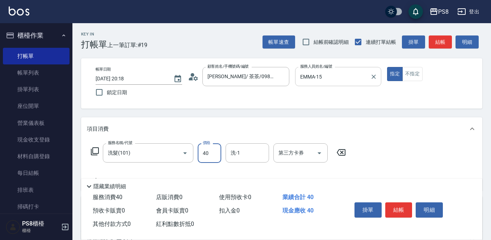
type input "400"
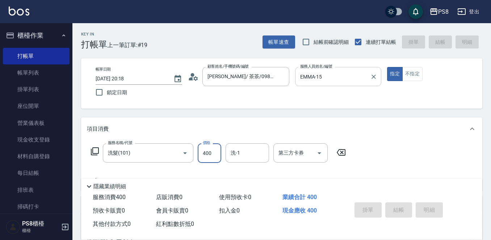
type input "[DATE] 20:23"
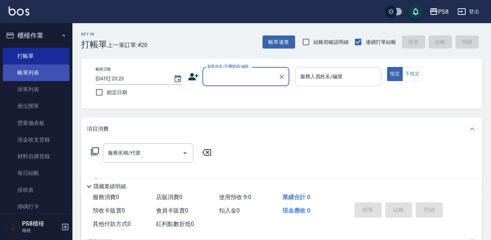
click at [56, 78] on link "帳單列表" at bounding box center [36, 72] width 67 height 17
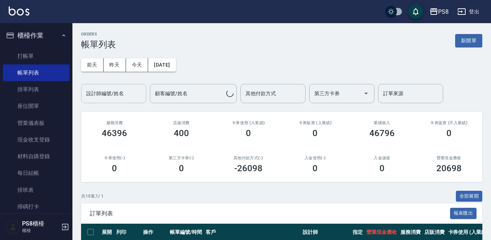
click at [128, 90] on input "設計師編號/姓名" at bounding box center [113, 93] width 59 height 13
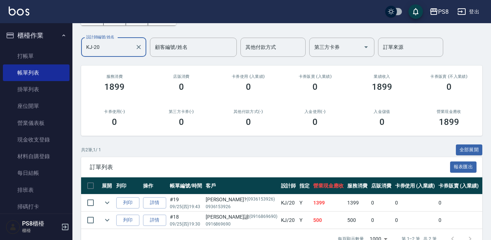
scroll to position [34, 0]
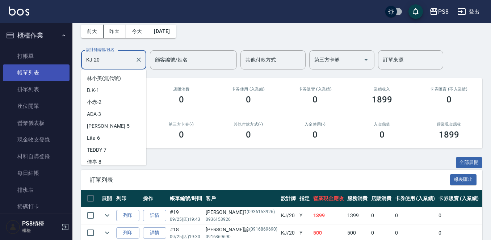
drag, startPoint x: 113, startPoint y: 57, endPoint x: 44, endPoint y: 73, distance: 71.0
click at [54, 78] on div "PS8 登出 櫃檯作業 打帳單 帳單列表 掛單列表 座位開單 營業儀表板 現金收支登錄 材料自購登錄 每日結帳 排班表 掃碼打卡 預約管理 預約管理 單日預約…" at bounding box center [245, 118] width 491 height 304
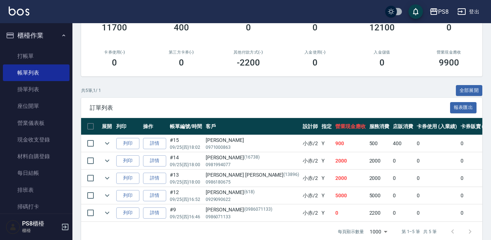
scroll to position [109, 0]
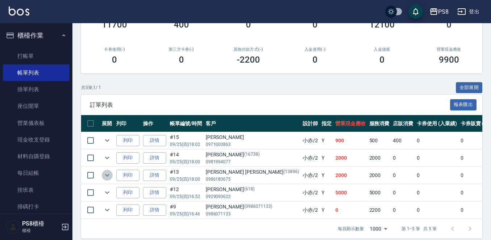
click at [105, 175] on icon "expand row" at bounding box center [107, 175] width 9 height 9
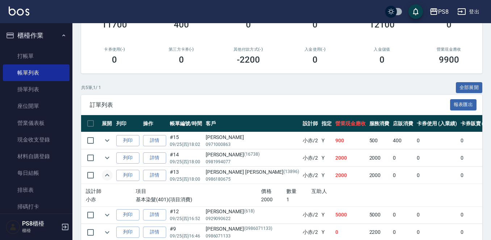
click at [105, 175] on icon "expand row" at bounding box center [107, 175] width 9 height 9
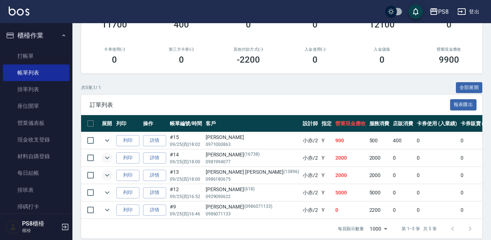
click at [105, 156] on icon "expand row" at bounding box center [107, 158] width 9 height 9
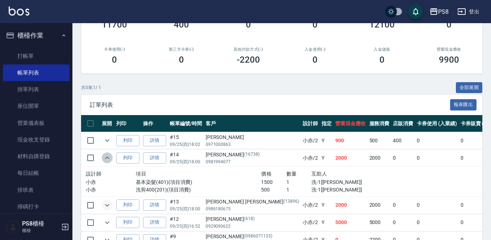
click at [105, 156] on icon "expand row" at bounding box center [107, 158] width 9 height 9
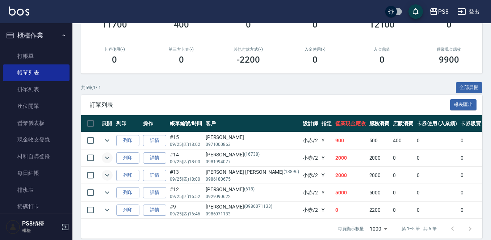
scroll to position [0, 0]
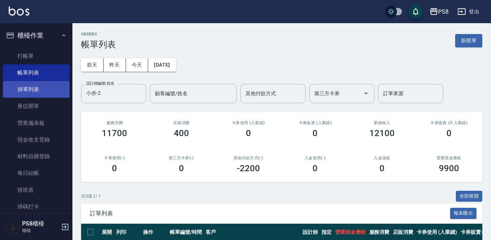
drag, startPoint x: 133, startPoint y: 87, endPoint x: 22, endPoint y: 93, distance: 111.4
click at [40, 93] on div "PS8 登出 櫃檯作業 打帳單 帳單列表 掛單列表 座位開單 營業儀表板 現金收支登錄 材料自購登錄 每日結帳 排班表 掃碼打卡 預約管理 預約管理 單日預約…" at bounding box center [245, 178] width 491 height 356
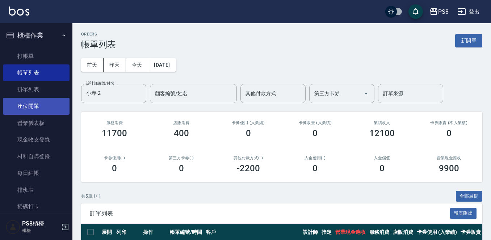
drag, startPoint x: 113, startPoint y: 95, endPoint x: 45, endPoint y: 99, distance: 68.6
click at [48, 99] on div "PS8 登出 櫃檯作業 打帳單 帳單列表 掛單列表 座位開單 營業儀表板 現金收支登錄 材料自購登錄 每日結帳 排班表 掃碼打卡 預約管理 預約管理 單日預約…" at bounding box center [245, 178] width 491 height 356
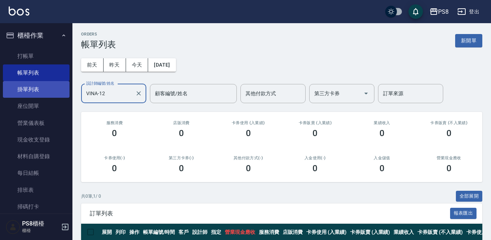
drag, startPoint x: 126, startPoint y: 92, endPoint x: 42, endPoint y: 94, distance: 84.4
click at [44, 93] on div "PS8 登出 櫃檯作業 打帳單 帳單列表 掛單列表 座位開單 營業儀表板 現金收支登錄 材料自購登錄 每日結帳 排班表 掃碼打卡 預約管理 預約管理 單日預約…" at bounding box center [245, 134] width 491 height 269
type input "佳亭-8"
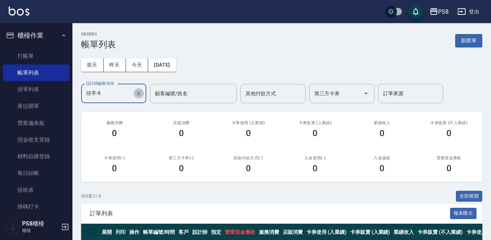
click at [142, 96] on icon "Clear" at bounding box center [138, 93] width 7 height 7
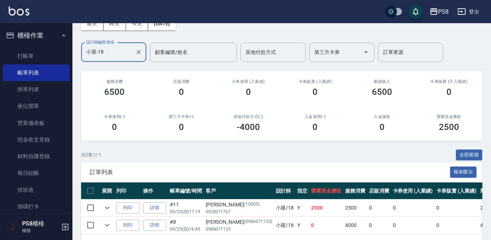
scroll to position [70, 0]
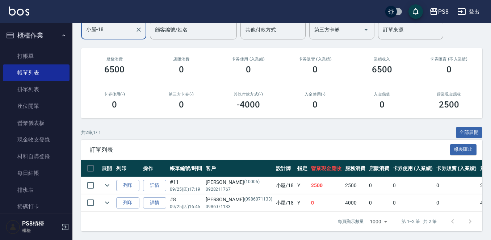
type input "小屋-18"
click at [17, 8] on img at bounding box center [19, 11] width 21 height 9
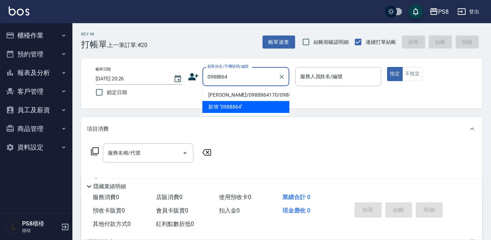
click at [220, 99] on li "陸智聘/0988864170/0988864170" at bounding box center [245, 95] width 87 height 12
type input "陸智聘/0988864170/0988864170"
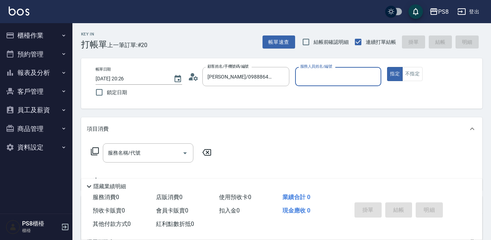
type input "佳亭-8"
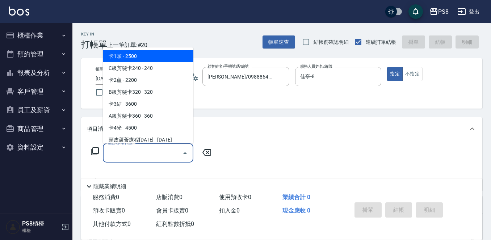
click at [149, 151] on input "服務名稱/代號" at bounding box center [142, 153] width 73 height 13
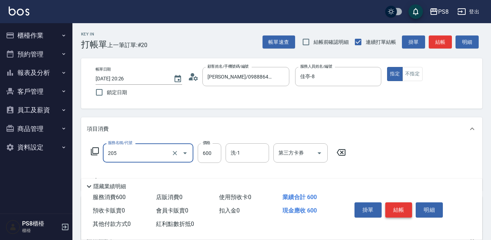
type input "A級洗剪600(205)"
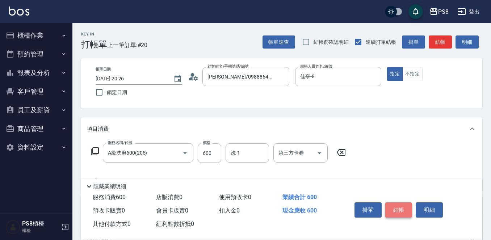
click at [401, 202] on button "結帳" at bounding box center [398, 209] width 27 height 15
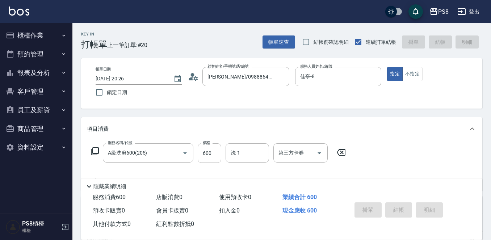
type input "2025/09/25 20:27"
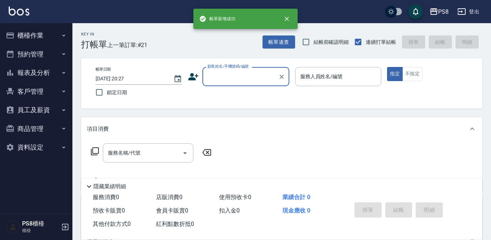
click at [219, 78] on input "顧客姓名/手機號碼/編號" at bounding box center [241, 76] width 70 height 13
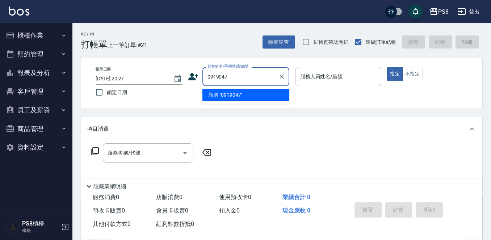
click at [219, 75] on input "0919047" at bounding box center [241, 76] width 70 height 13
click at [245, 74] on input "0917047" at bounding box center [241, 76] width 70 height 13
type input "0"
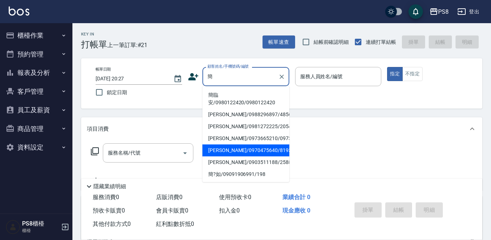
click at [240, 156] on li "簡丞韋/0970475640/8193" at bounding box center [245, 151] width 87 height 12
type input "簡丞韋/0970475640/8193"
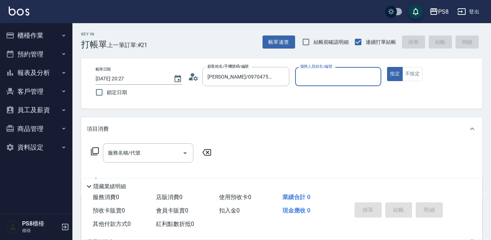
type input "佳亭-8"
click at [126, 158] on input "服務名稱/代號" at bounding box center [142, 153] width 73 height 13
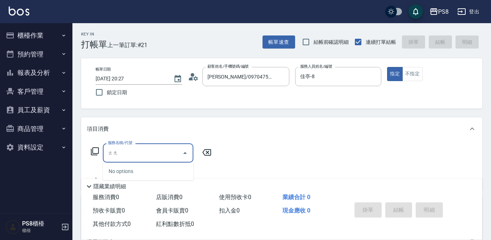
type input "趟"
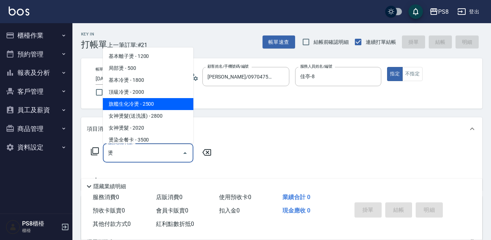
click at [147, 104] on span "旗艦生化冷燙 - 2500" at bounding box center [148, 104] width 91 height 12
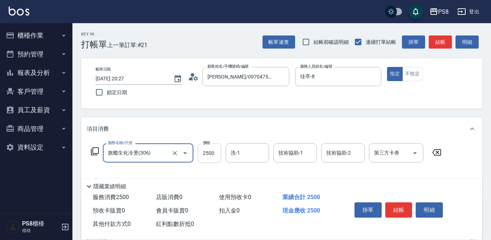
type input "旗艦生化冷燙(306)"
drag, startPoint x: 201, startPoint y: 154, endPoint x: 203, endPoint y: 159, distance: 5.4
click at [202, 155] on input "2500" at bounding box center [210, 153] width 24 height 20
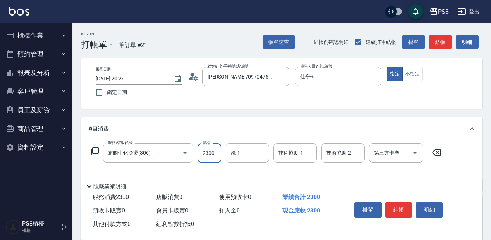
type input "2300"
click at [395, 207] on button "結帳" at bounding box center [398, 209] width 27 height 15
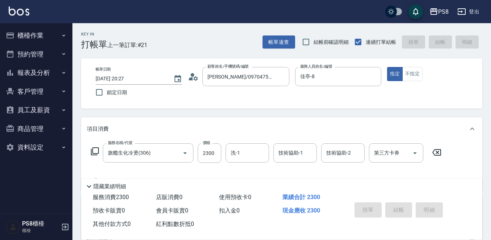
type input "2025/09/25 20:28"
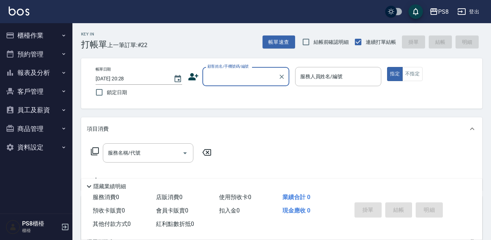
click at [233, 76] on input "顧客姓名/手機號碼/編號" at bounding box center [241, 76] width 70 height 13
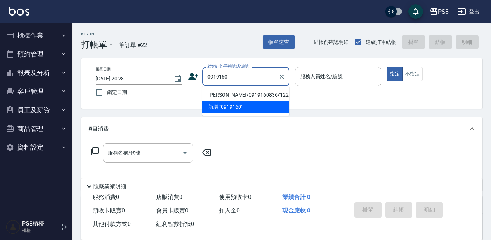
click at [245, 92] on li "伍育民/0919160836/12238" at bounding box center [245, 95] width 87 height 12
type input "伍育民/0919160836/12238"
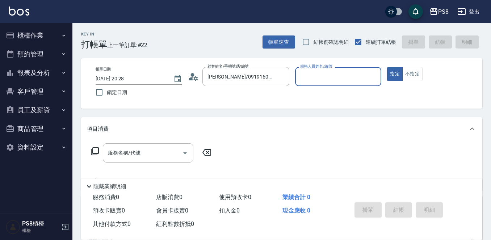
type input "佳亭-8"
click at [158, 148] on input "服務名稱/代號" at bounding box center [142, 153] width 73 height 13
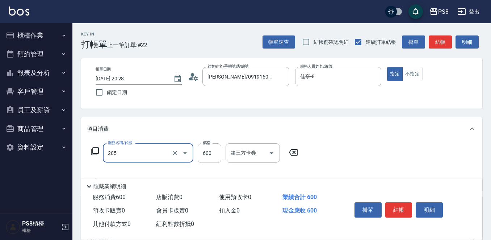
type input "A級洗剪600(205)"
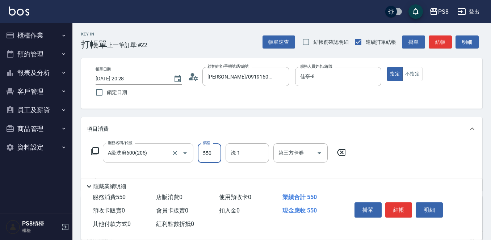
type input "550"
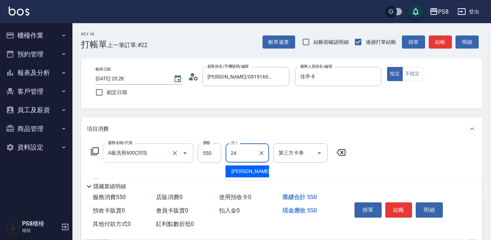
type input "婷婷-24"
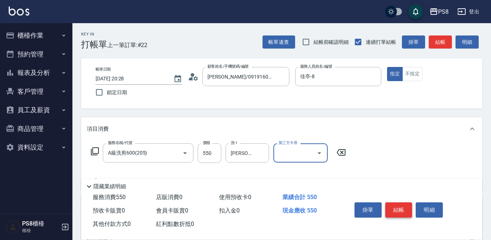
click at [406, 206] on button "結帳" at bounding box center [398, 209] width 27 height 15
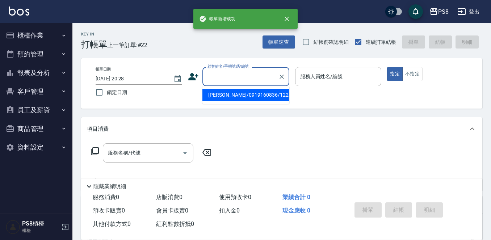
click at [247, 80] on input "顧客姓名/手機號碼/編號" at bounding box center [241, 76] width 70 height 13
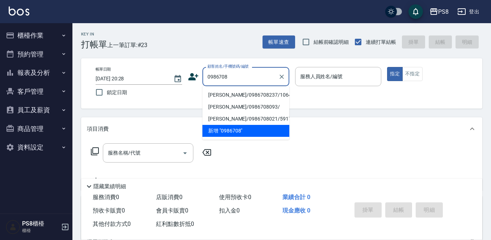
click at [244, 94] on li "江俊樺/0986708237/10640" at bounding box center [245, 95] width 87 height 12
type input "江俊樺/0986708237/10640"
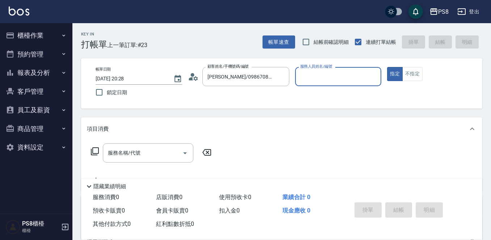
type input "佳亭-8"
click at [137, 159] on input "服務名稱/代號" at bounding box center [142, 153] width 73 height 13
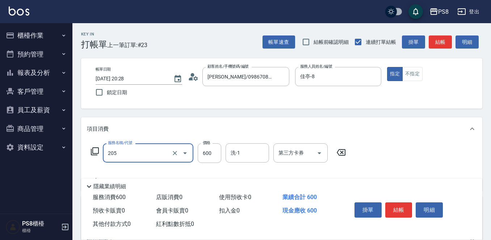
type input "A級洗剪600(205)"
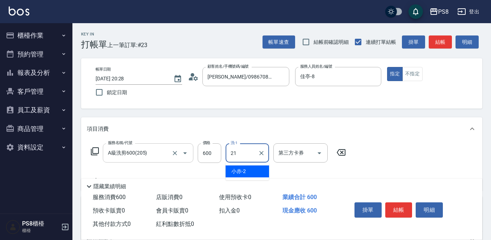
type input "趙宇文-21"
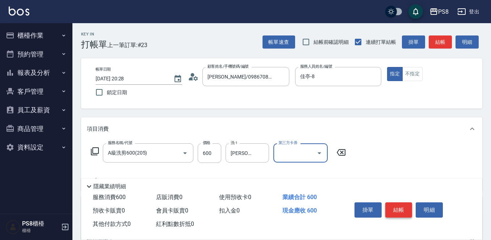
click at [398, 210] on button "結帳" at bounding box center [398, 209] width 27 height 15
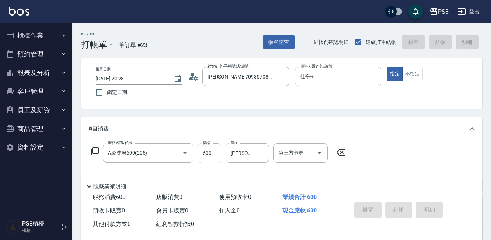
type input "2025/09/25 20:29"
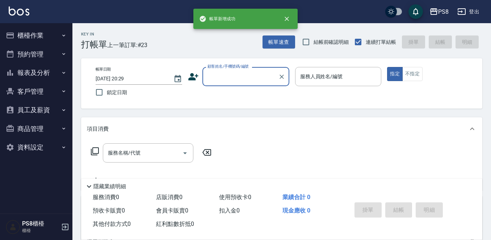
click at [239, 80] on input "顧客姓名/手機號碼/編號" at bounding box center [241, 76] width 70 height 13
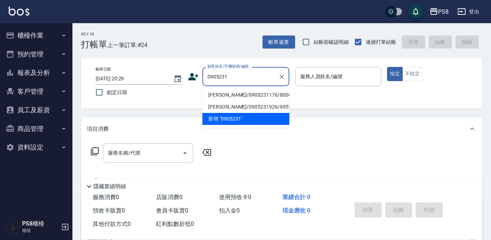
click at [239, 95] on li "伍倖儀/0905231176/800613" at bounding box center [245, 95] width 87 height 12
type input "伍倖儀/0905231176/800613"
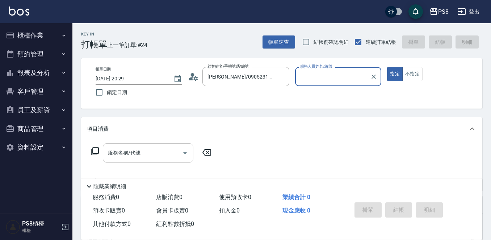
type input "佳亭-8"
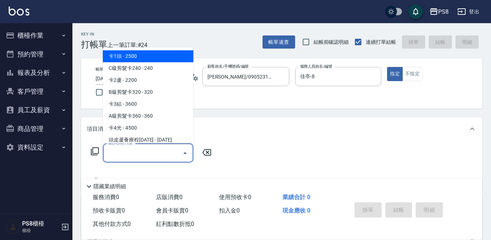
click at [163, 152] on input "服務名稱/代號" at bounding box center [142, 153] width 73 height 13
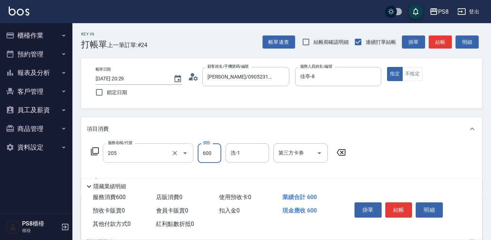
type input "A級洗剪600(205)"
type input "550"
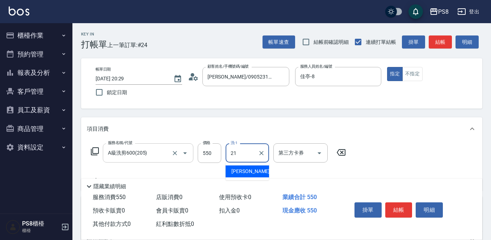
type input "趙宇文-21"
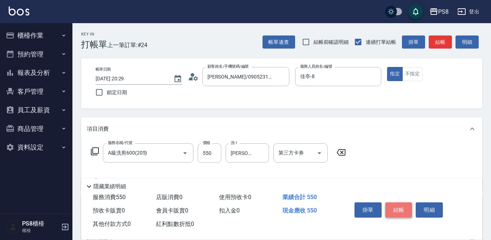
click at [406, 205] on button "結帳" at bounding box center [398, 209] width 27 height 15
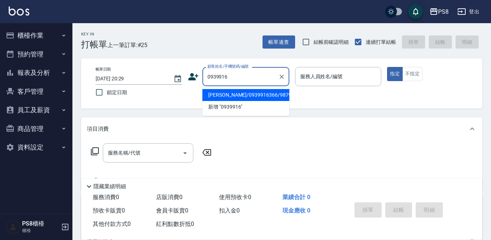
click at [252, 99] on li "[PERSON_NAME]/0939916366/9879" at bounding box center [245, 95] width 87 height 12
type input "[PERSON_NAME]/0939916366/9879"
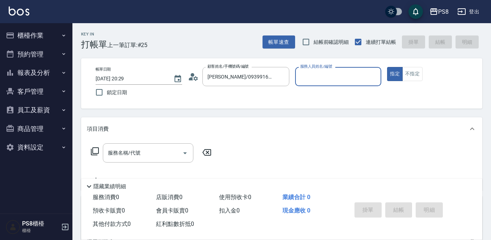
type input "佳亭-8"
click at [144, 151] on input "服務名稱/代號" at bounding box center [142, 153] width 73 height 13
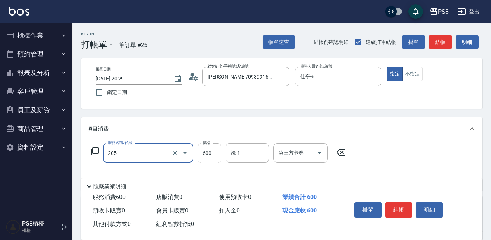
type input "A級洗剪600(205)"
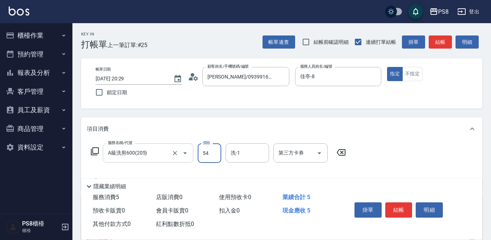
type input "540"
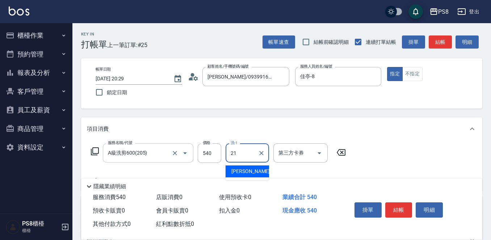
type input "趙宇文-21"
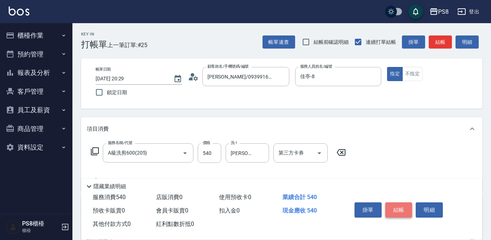
click at [393, 207] on button "結帳" at bounding box center [398, 209] width 27 height 15
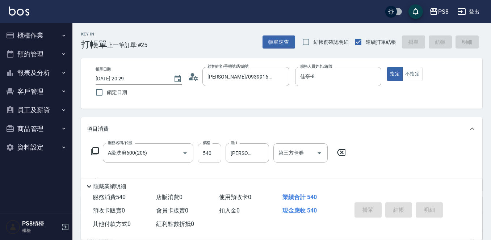
type input "2025/09/25 20:30"
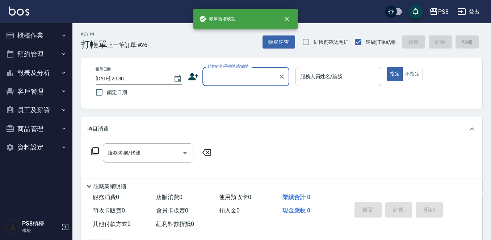
click at [215, 77] on input "顧客姓名/手機號碼/編號" at bounding box center [241, 76] width 70 height 13
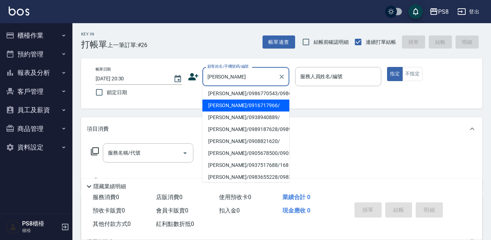
scroll to position [72, 0]
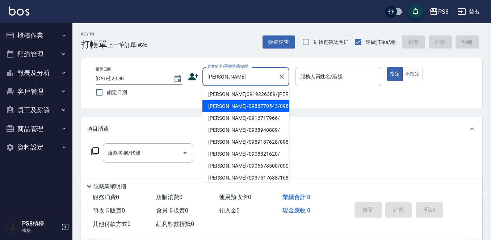
click at [240, 112] on li "[PERSON_NAME]/0986770543/0986770543" at bounding box center [245, 106] width 87 height 12
type input "[PERSON_NAME]/0986770543/0986770543"
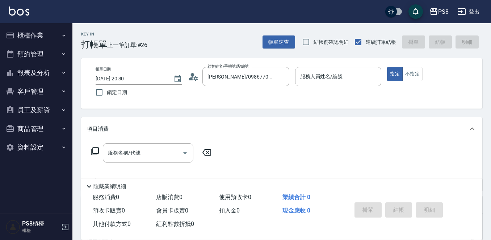
click at [194, 75] on icon at bounding box center [193, 76] width 11 height 11
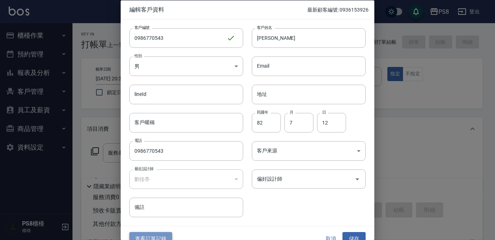
click at [162, 235] on button "查看訂單記錄" at bounding box center [150, 238] width 43 height 13
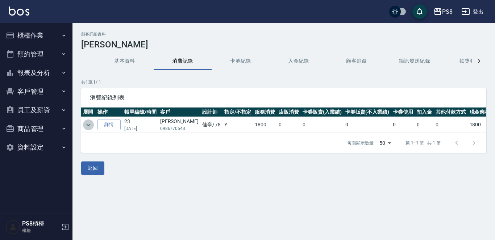
click at [88, 124] on icon "expand row" at bounding box center [88, 125] width 9 height 9
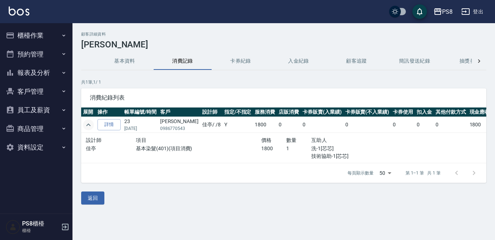
click at [10, 11] on img at bounding box center [19, 11] width 21 height 9
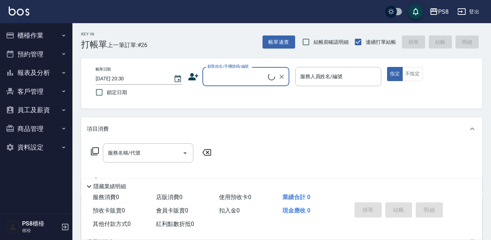
drag, startPoint x: 216, startPoint y: 76, endPoint x: 214, endPoint y: 80, distance: 4.2
click at [216, 76] on input "顧客姓名/手機號碼/編號" at bounding box center [237, 76] width 62 height 13
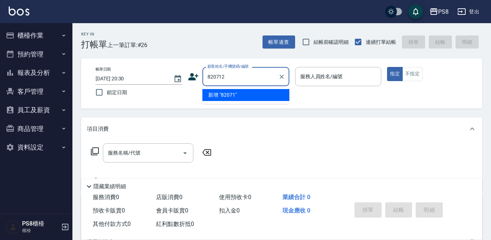
type input "820712"
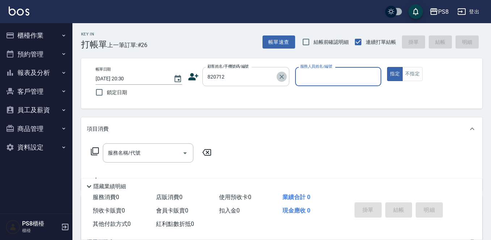
click at [281, 78] on icon "Clear" at bounding box center [281, 76] width 7 height 7
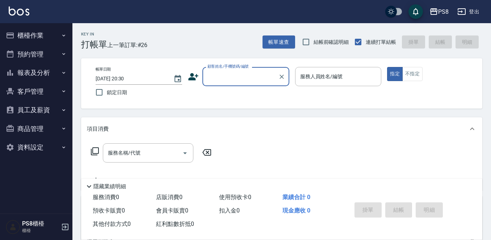
click at [12, 37] on icon "button" at bounding box center [10, 35] width 9 height 9
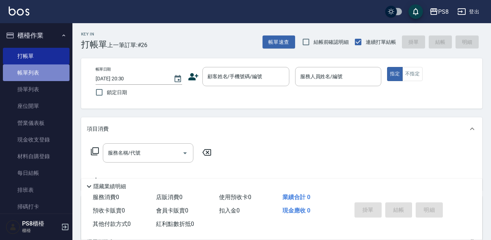
click at [46, 71] on link "帳單列表" at bounding box center [36, 72] width 67 height 17
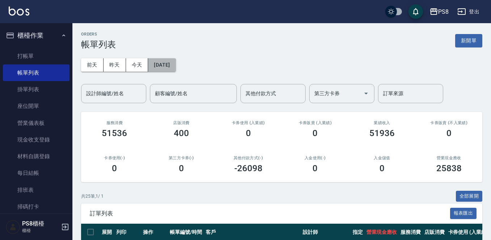
click at [165, 58] on button "[DATE]" at bounding box center [162, 64] width 28 height 13
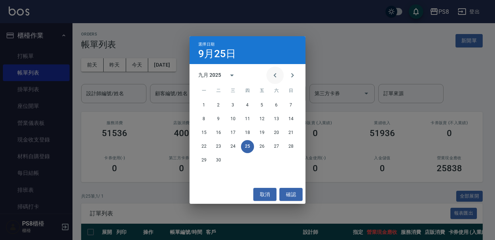
click at [275, 76] on icon "Previous month" at bounding box center [274, 75] width 3 height 4
click at [217, 146] on button "19" at bounding box center [218, 146] width 13 height 13
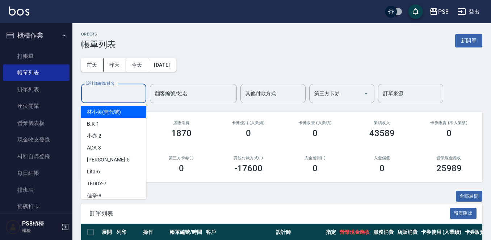
click at [119, 89] on input "設計師編號/姓名" at bounding box center [113, 93] width 59 height 13
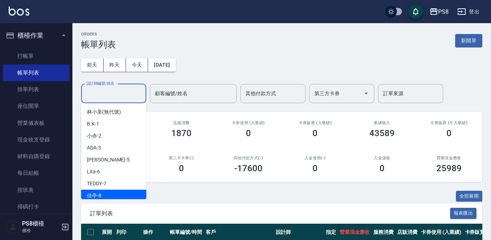
click at [137, 197] on div "佳亭 -8" at bounding box center [113, 196] width 65 height 12
type input "佳亭-8"
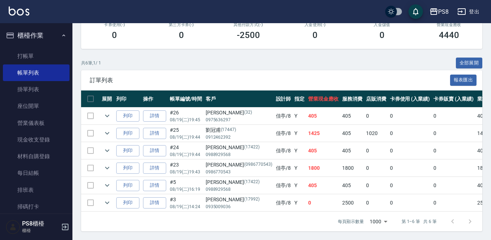
scroll to position [139, 0]
click at [108, 167] on icon "expand row" at bounding box center [107, 168] width 4 height 3
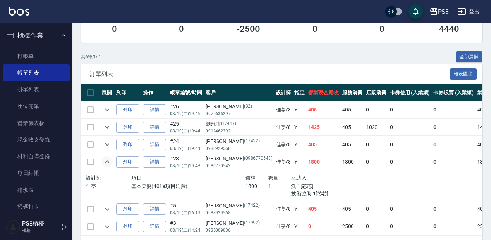
click at [15, 14] on img at bounding box center [19, 11] width 21 height 9
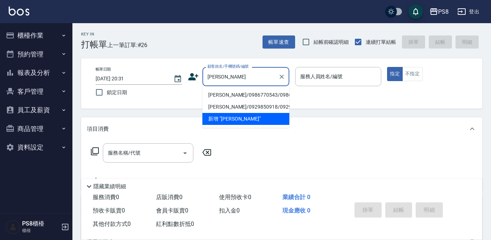
click at [231, 97] on li "蕭博元/0986770543/0986770543" at bounding box center [245, 95] width 87 height 12
type input "蕭博元/0986770543/0986770543"
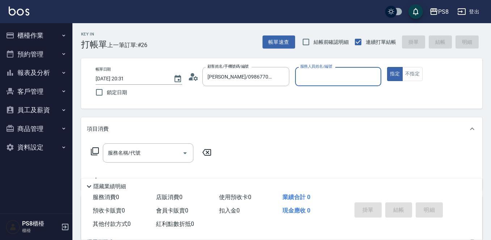
click at [315, 75] on input "服務人員姓名/編號" at bounding box center [338, 76] width 80 height 13
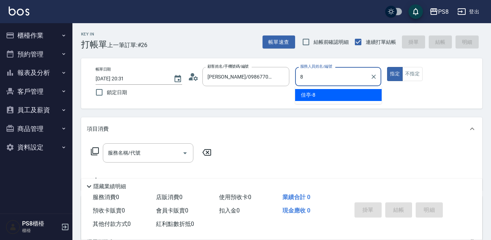
type input "佳亭-8"
type button "true"
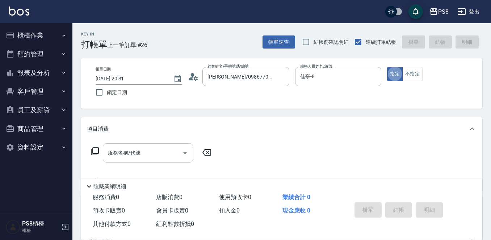
click at [150, 148] on input "服務名稱/代號" at bounding box center [142, 153] width 73 height 13
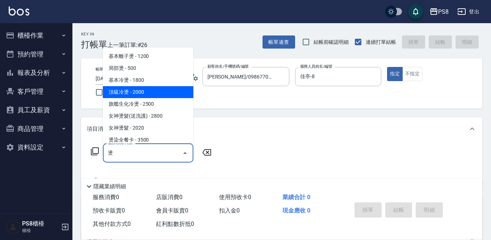
click at [131, 94] on span "頂級冷燙 - 2000" at bounding box center [148, 92] width 91 height 12
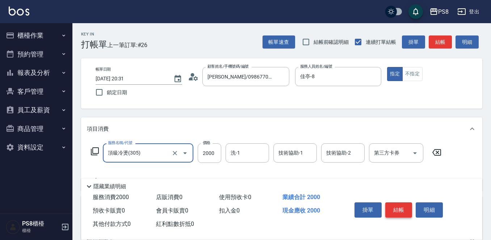
type input "頂級冷燙(305)"
click at [403, 207] on button "結帳" at bounding box center [398, 209] width 27 height 15
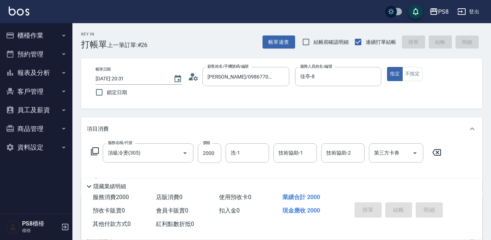
type input "2025/09/25 20:32"
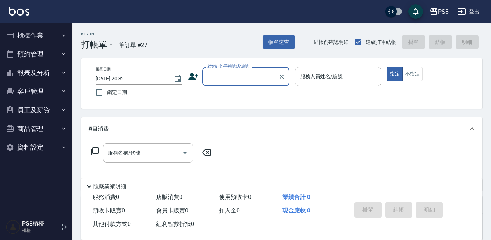
drag, startPoint x: 27, startPoint y: 32, endPoint x: 30, endPoint y: 40, distance: 8.3
click at [27, 32] on button "櫃檯作業" at bounding box center [36, 35] width 67 height 19
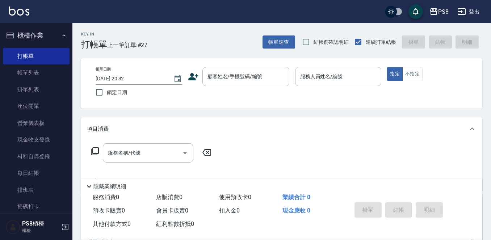
click at [48, 73] on link "帳單列表" at bounding box center [36, 72] width 67 height 17
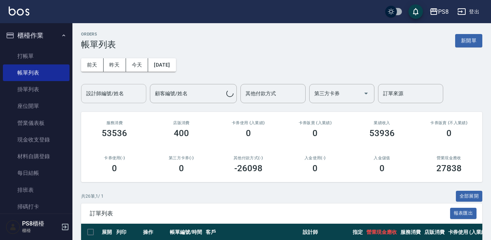
click at [113, 95] on input "設計師編號/姓名" at bounding box center [113, 93] width 59 height 13
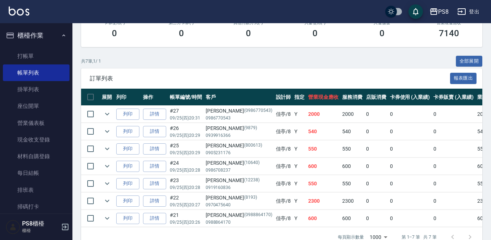
scroll to position [157, 0]
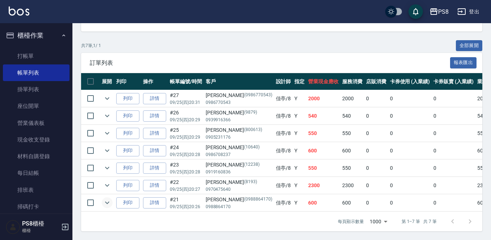
type input "佳亭-8"
click at [107, 198] on icon "expand row" at bounding box center [107, 202] width 9 height 9
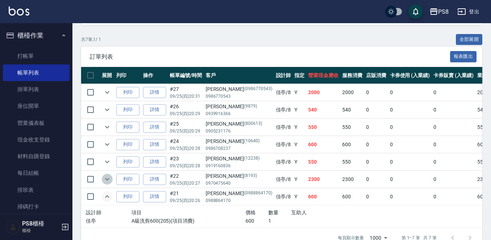
click at [106, 181] on icon "expand row" at bounding box center [107, 179] width 9 height 9
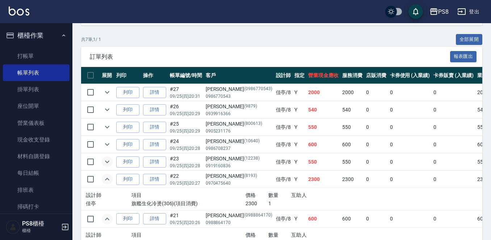
click at [109, 161] on icon "expand row" at bounding box center [107, 162] width 9 height 9
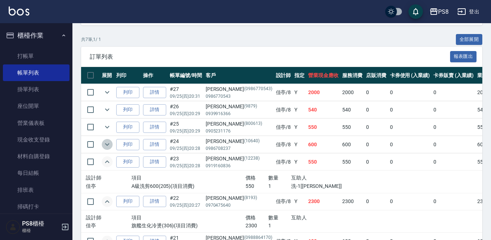
click at [105, 143] on icon "expand row" at bounding box center [107, 144] width 9 height 9
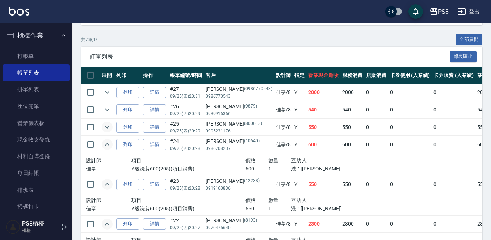
click at [106, 129] on icon "expand row" at bounding box center [107, 127] width 9 height 9
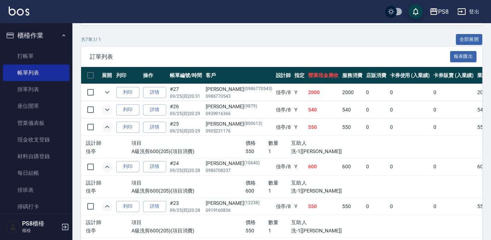
click at [108, 107] on icon "expand row" at bounding box center [107, 109] width 9 height 9
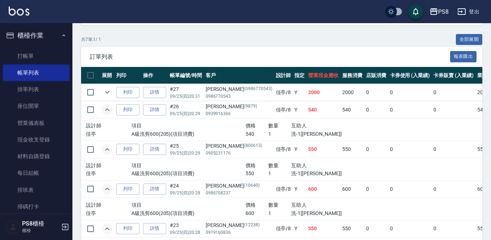
click at [112, 88] on td at bounding box center [107, 92] width 14 height 17
click at [112, 90] on button "expand row" at bounding box center [107, 92] width 11 height 11
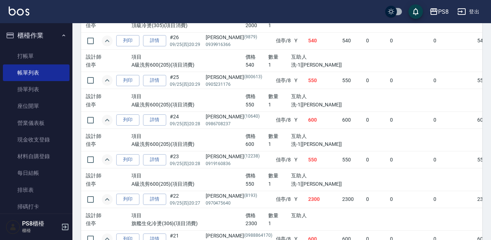
scroll to position [302, 0]
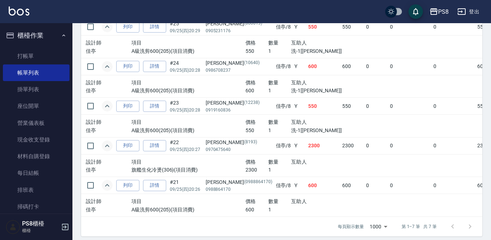
click at [108, 183] on icon "expand row" at bounding box center [107, 185] width 9 height 9
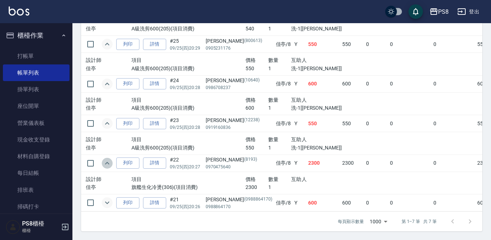
click at [107, 159] on icon "expand row" at bounding box center [107, 163] width 9 height 9
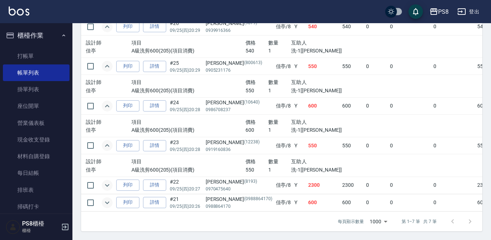
scroll to position [268, 0]
click at [107, 144] on icon "expand row" at bounding box center [107, 145] width 4 height 3
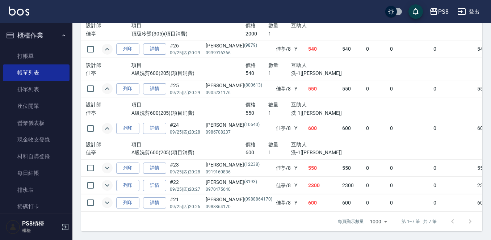
scroll to position [246, 0]
click at [108, 124] on icon "expand row" at bounding box center [107, 128] width 9 height 9
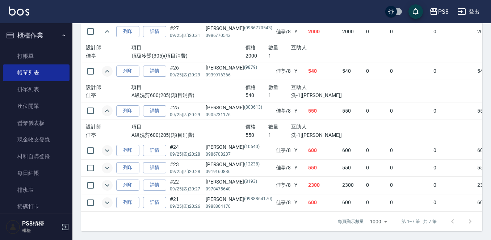
scroll to position [224, 0]
click at [108, 106] on icon "expand row" at bounding box center [107, 110] width 9 height 9
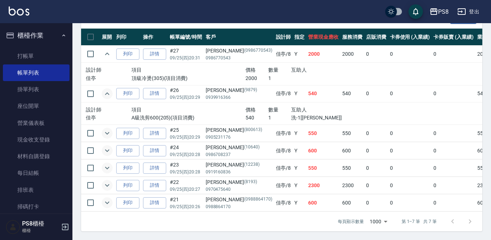
scroll to position [201, 0]
click at [104, 91] on icon "expand row" at bounding box center [107, 93] width 9 height 9
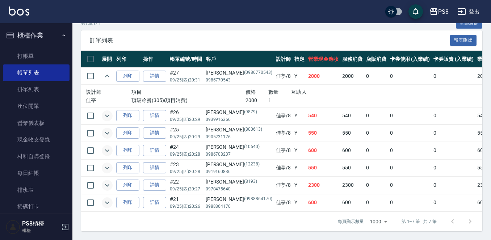
scroll to position [179, 0]
click at [163, 71] on link "詳情" at bounding box center [154, 76] width 23 height 11
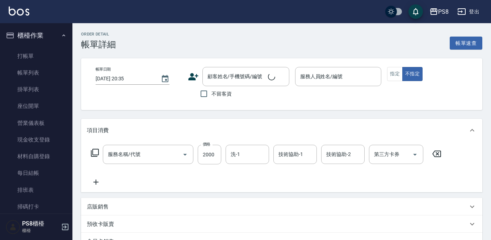
type input "頂級冷燙(305)"
type input "2025/09/25 20:31"
type input "佳亭-8"
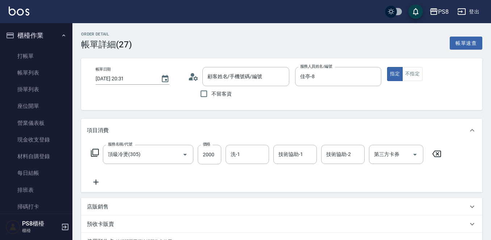
type input "蕭博元/0986770543/0986770543"
click at [191, 78] on icon at bounding box center [191, 78] width 4 height 3
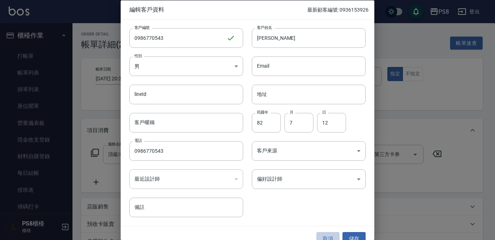
click at [321, 235] on button "取消" at bounding box center [327, 238] width 23 height 13
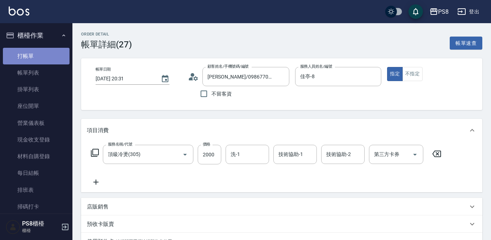
click at [52, 53] on link "打帳單" at bounding box center [36, 56] width 67 height 17
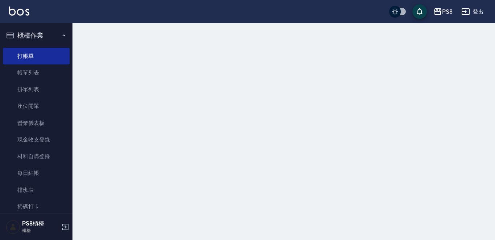
click at [52, 39] on button "櫃檯作業" at bounding box center [36, 35] width 67 height 19
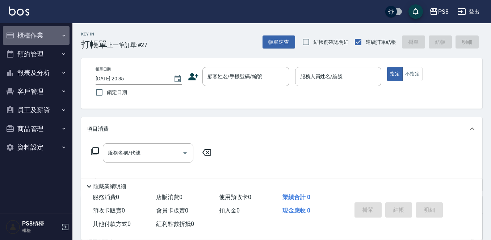
click at [18, 35] on button "櫃檯作業" at bounding box center [36, 35] width 67 height 19
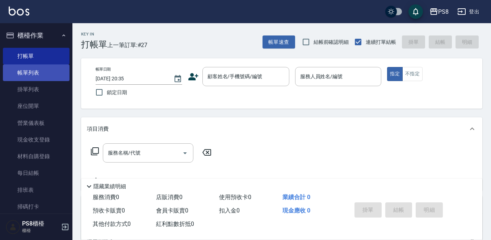
click at [26, 70] on link "帳單列表" at bounding box center [36, 72] width 67 height 17
click at [35, 42] on button "櫃檯作業" at bounding box center [36, 35] width 67 height 19
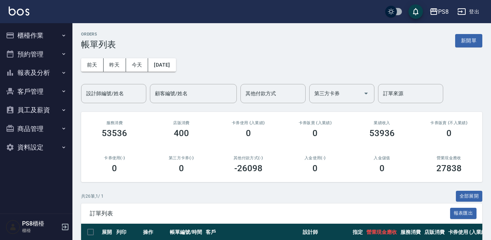
click at [35, 43] on button "櫃檯作業" at bounding box center [36, 35] width 67 height 19
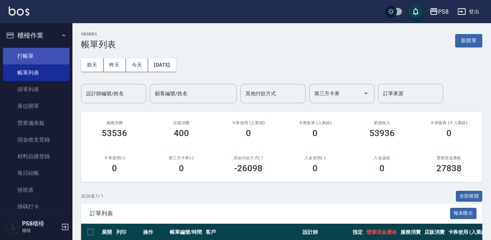
click at [35, 54] on link "打帳單" at bounding box center [36, 56] width 67 height 17
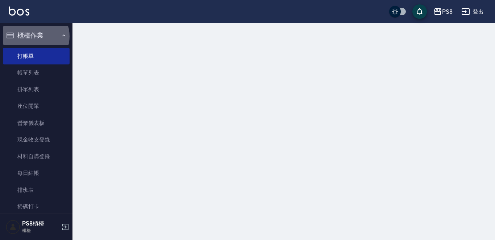
click at [35, 36] on button "櫃檯作業" at bounding box center [36, 35] width 67 height 19
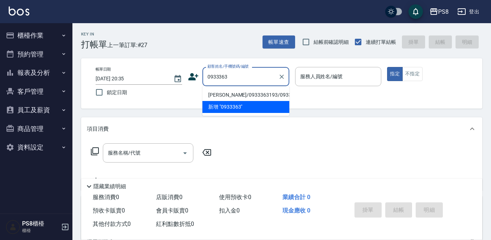
click at [206, 98] on li "陳郁婷/0933363193/0933363193" at bounding box center [245, 95] width 87 height 12
type input "陳郁婷/0933363193/0933363193"
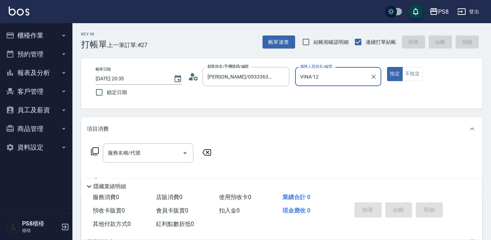
type input "VINA-12"
click at [387, 67] on button "指定" at bounding box center [395, 74] width 16 height 14
type button "true"
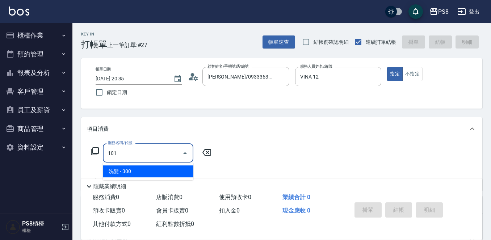
type input "洗髮(101)"
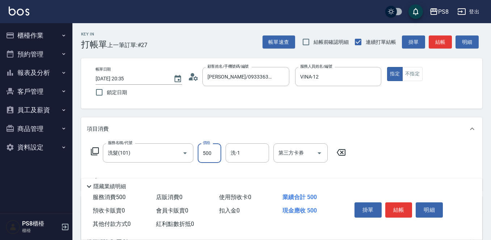
type input "500"
click at [394, 206] on button "結帳" at bounding box center [398, 209] width 27 height 15
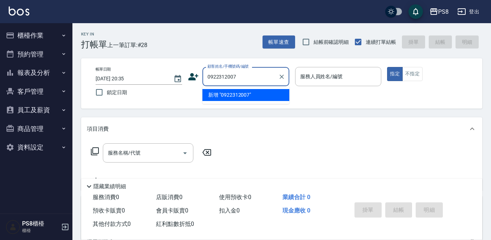
drag, startPoint x: 243, startPoint y: 76, endPoint x: 123, endPoint y: 89, distance: 120.2
click at [159, 85] on div "帳單日期 2025/09/25 20:35 鎖定日期 顧客姓名/手機號碼/編號 0922312007 顧客姓名/手機號碼/編號 服務人員姓名/編號 服務人員姓…" at bounding box center [282, 83] width 384 height 33
type input "0922312007"
click at [190, 75] on icon at bounding box center [193, 76] width 10 height 7
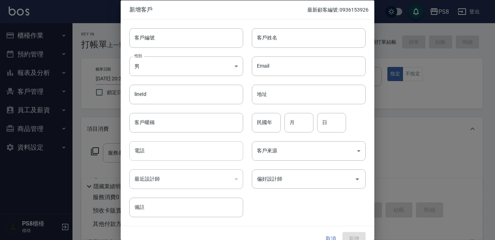
click at [173, 154] on input "電話" at bounding box center [186, 151] width 114 height 20
paste input "0922312007"
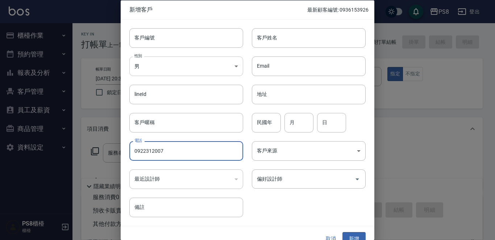
type input "0922312007"
click at [150, 65] on body "PS8 登出 櫃檯作業 打帳單 帳單列表 掛單列表 座位開單 營業儀表板 現金收支登錄 材料自購登錄 每日結帳 排班表 掃碼打卡 預約管理 預約管理 單日預約…" at bounding box center [247, 176] width 495 height 353
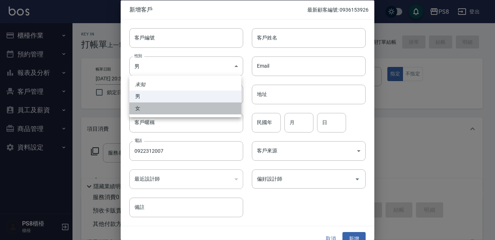
click at [145, 107] on li "女" at bounding box center [185, 108] width 112 height 12
type input "FEMALE"
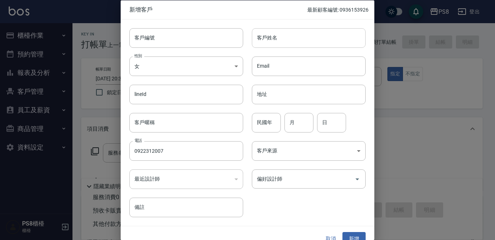
click at [275, 35] on input "客戶姓名" at bounding box center [309, 38] width 114 height 20
type input "張儂綝"
click at [262, 129] on input "民國年" at bounding box center [266, 123] width 29 height 20
type input "00"
type input "01"
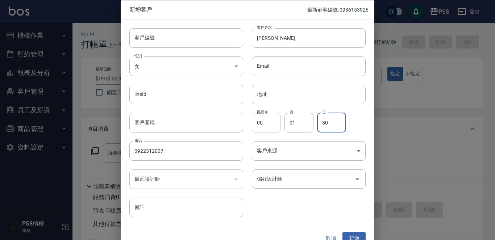
type input "30"
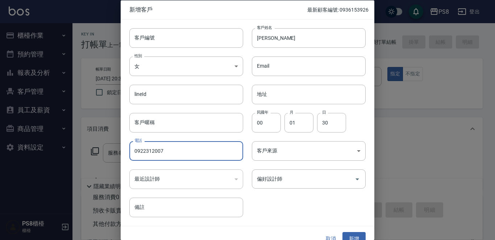
click at [348, 233] on button "新增" at bounding box center [353, 238] width 23 height 13
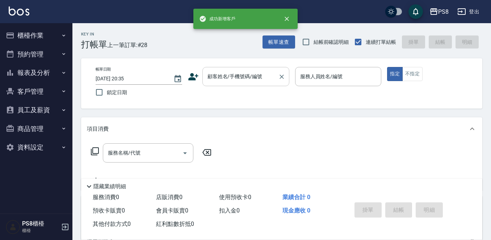
click at [268, 78] on input "顧客姓名/手機號碼/編號" at bounding box center [241, 76] width 70 height 13
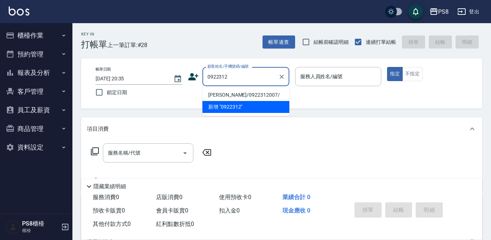
click at [254, 93] on li "張儂綝/0922312007/" at bounding box center [245, 95] width 87 height 12
type input "張儂綝/0922312007/"
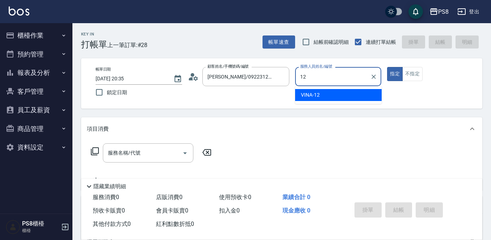
type input "VINA-12"
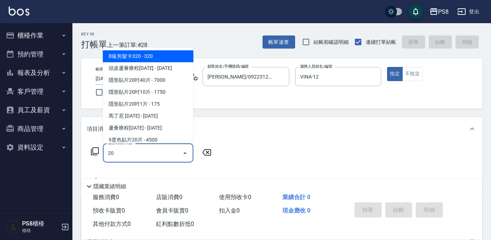
type input "B級剪髮卡320(002)"
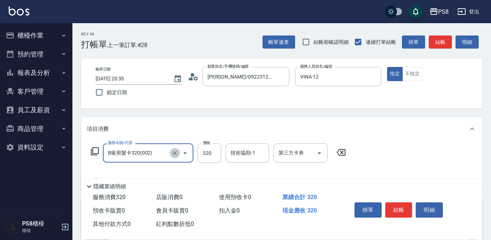
click at [178, 155] on icon "Clear" at bounding box center [174, 153] width 7 height 7
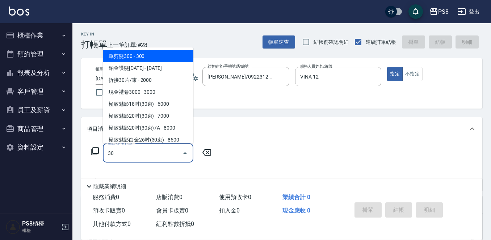
type input "3"
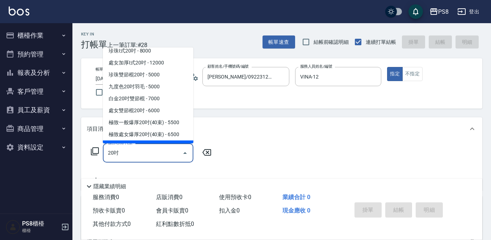
scroll to position [364, 0]
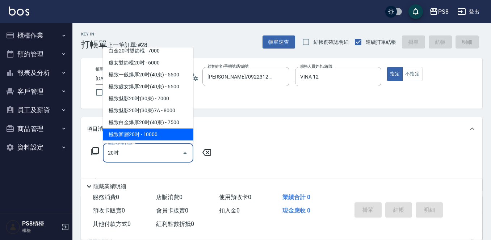
drag, startPoint x: 137, startPoint y: 155, endPoint x: 47, endPoint y: 170, distance: 91.9
click at [47, 170] on div "PS8 登出 櫃檯作業 打帳單 帳單列表 掛單列表 座位開單 營業儀表板 現金收支登錄 材料自購登錄 每日結帳 排班表 掃碼打卡 預約管理 預約管理 單日預約…" at bounding box center [245, 176] width 491 height 353
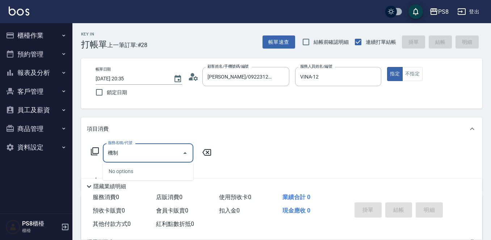
type input "機"
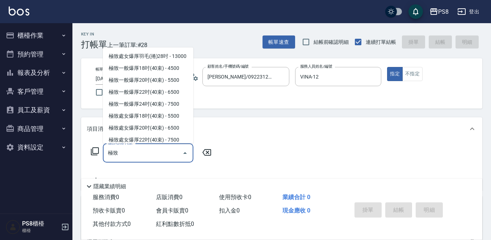
scroll to position [72, 0]
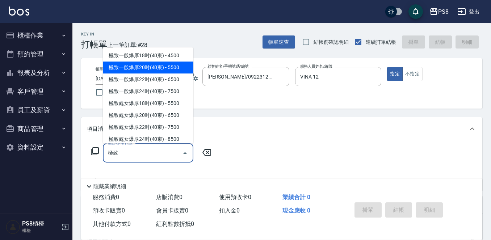
click at [136, 74] on span "極致一般爆厚20吋(40束) - 5500" at bounding box center [148, 68] width 91 height 12
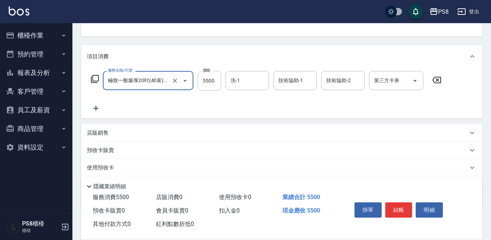
type input "極致一般爆厚20吋(40束)(G71)"
click at [99, 107] on icon at bounding box center [96, 108] width 18 height 9
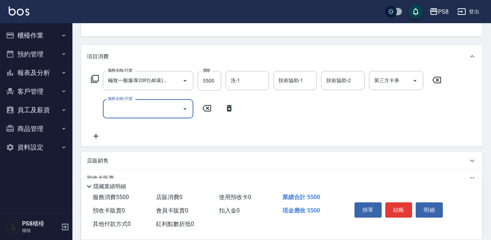
click at [145, 110] on input "服務名稱/代號" at bounding box center [142, 108] width 73 height 13
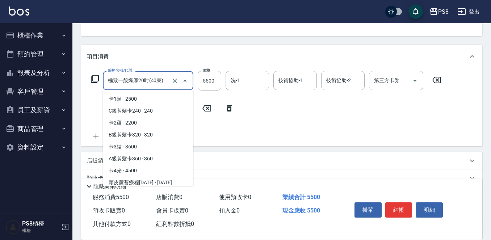
click at [159, 81] on input "極致一般爆厚20吋(40束)(G71)" at bounding box center [138, 80] width 64 height 13
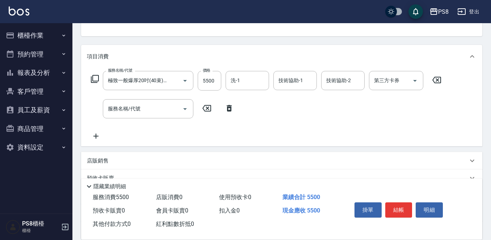
click at [288, 115] on div "服務名稱/代號 極致一般爆厚20吋(40束)(G71) 服務名稱/代號 價格 5500 價格 洗-1 洗-1 技術協助-1 技術協助-1 技術協助-2 技術協…" at bounding box center [266, 106] width 359 height 70
click at [131, 113] on input "服務名稱/代號" at bounding box center [142, 108] width 73 height 13
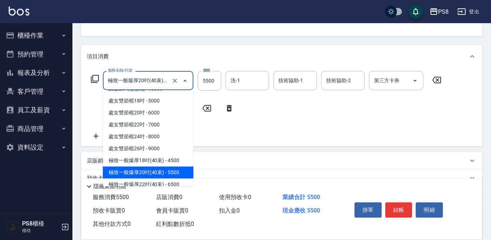
drag, startPoint x: 106, startPoint y: 81, endPoint x: 117, endPoint y: 82, distance: 10.2
click at [117, 82] on input "極致一般爆厚20吋(40束)(G71)" at bounding box center [138, 80] width 64 height 13
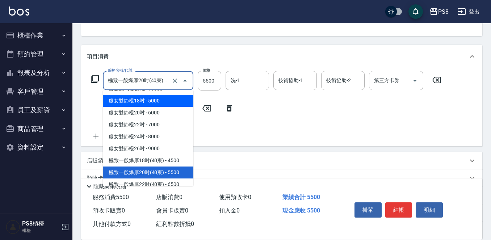
click at [256, 127] on div "服務名稱/代號 極致一般爆厚20吋(40束)(G71) 服務名稱/代號 價格 5500 價格 洗-1 洗-1 技術協助-1 技術協助-1 技術協助-2 技術協…" at bounding box center [266, 106] width 359 height 70
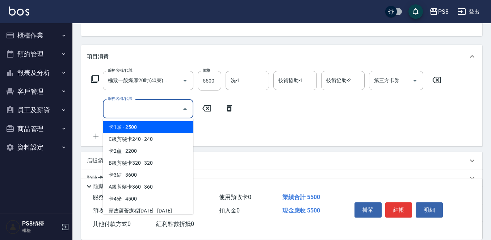
click at [147, 104] on input "服務名稱/代號" at bounding box center [142, 108] width 73 height 13
paste input "極致"
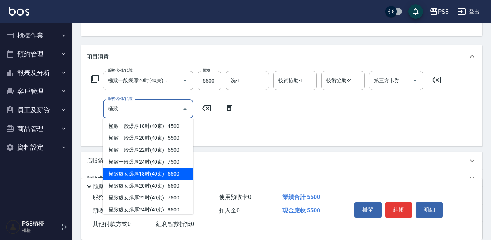
scroll to position [72, 0]
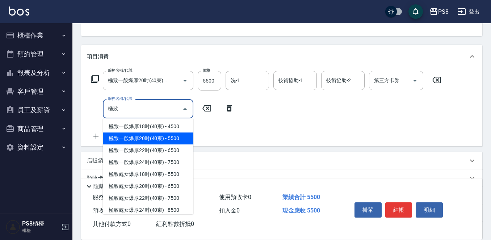
click at [151, 145] on span "極致一般爆厚20吋(40束) - 5500" at bounding box center [148, 139] width 91 height 12
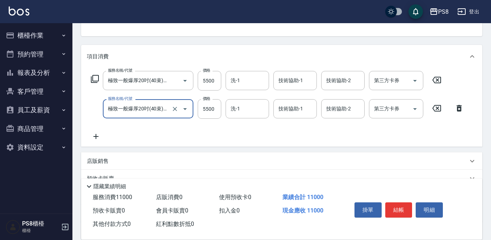
type input "極致一般爆厚20吋(40束)(G71)"
click at [99, 136] on icon at bounding box center [96, 136] width 18 height 9
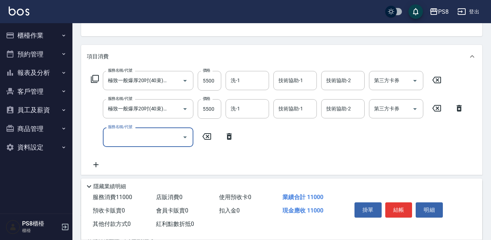
click at [137, 134] on input "服務名稱/代號" at bounding box center [142, 137] width 73 height 13
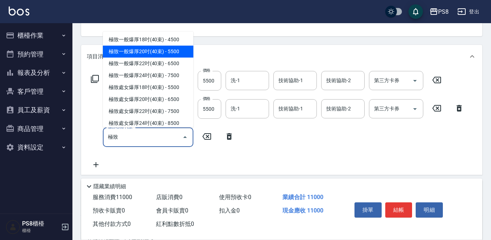
click at [132, 58] on span "極致一般爆厚20吋(40束) - 5500" at bounding box center [148, 52] width 91 height 12
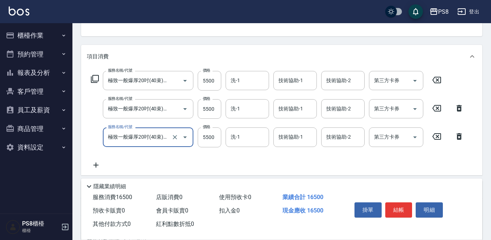
type input "極致一般爆厚20吋(40束)(G71)"
click at [212, 161] on div "服務名稱/代號 極致一般爆厚20吋(40束)(G71) 服務名稱/代號 價格 5500 價格 洗-1 洗-1 技術協助-1 技術協助-1 技術協助-2 技術協…" at bounding box center [277, 120] width 381 height 98
click at [96, 163] on icon at bounding box center [95, 165] width 5 height 5
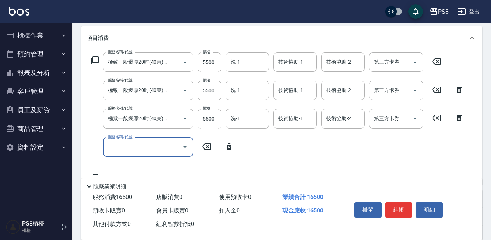
scroll to position [109, 0]
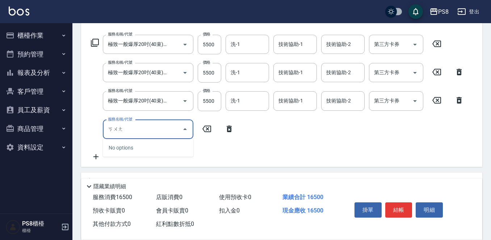
type input "框"
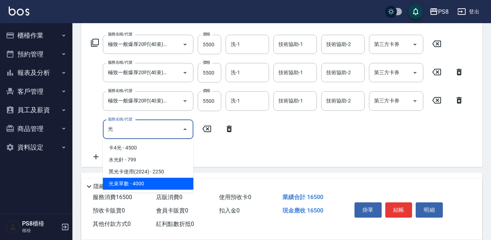
click at [138, 181] on span "光束單數 - 4000" at bounding box center [148, 184] width 91 height 12
type input "光束單數(99999)"
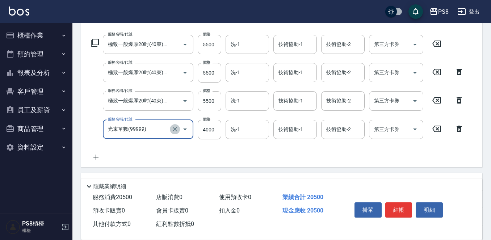
click at [177, 129] on icon "Clear" at bounding box center [174, 129] width 7 height 7
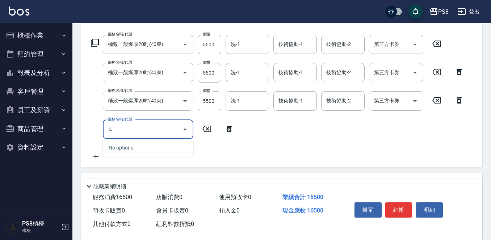
type input "凹"
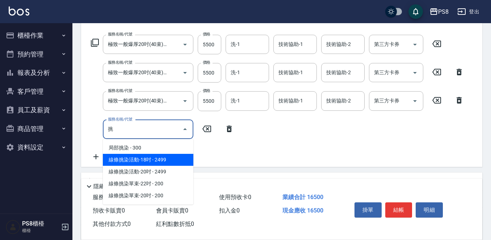
click at [171, 158] on span "線條挑染活動-18吋 - 2499" at bounding box center [148, 160] width 91 height 12
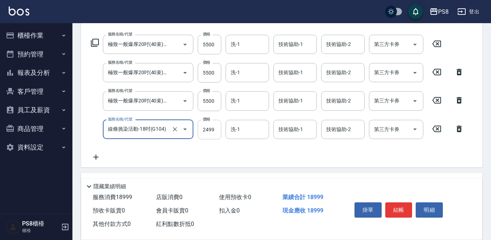
type input "線條挑染活動-18吋(G104)"
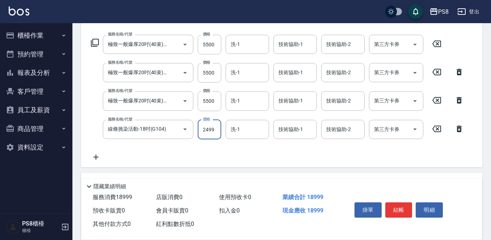
click at [217, 129] on input "2499" at bounding box center [210, 130] width 24 height 20
type input "1250"
click at [94, 156] on icon at bounding box center [96, 157] width 18 height 9
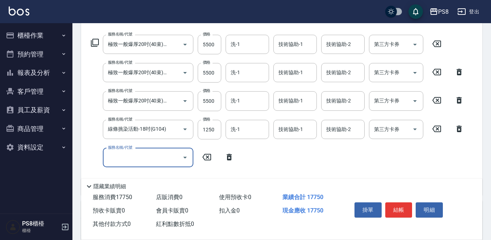
scroll to position [0, 0]
click at [133, 157] on input "服務名稱/代號" at bounding box center [142, 157] width 73 height 13
click at [134, 176] on span "線條挑染活動-18吋 - 2499" at bounding box center [148, 176] width 91 height 12
click at [210, 158] on input "2499" at bounding box center [210, 158] width 24 height 20
type input "線條挑染活動-18吋(G104)"
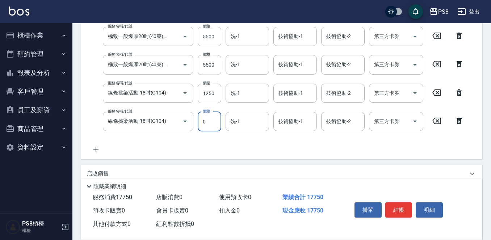
scroll to position [181, 0]
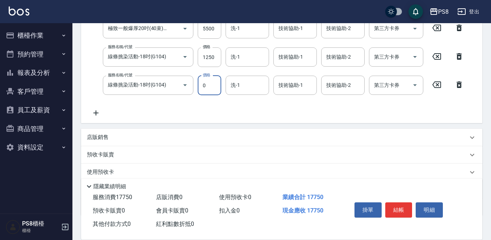
type input "0"
click at [97, 113] on icon at bounding box center [95, 112] width 5 height 5
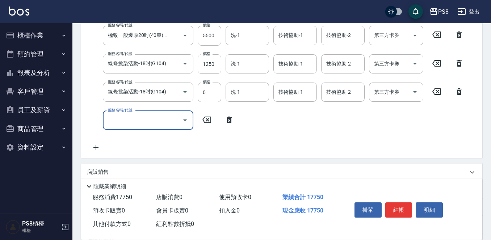
scroll to position [0, 0]
click at [129, 119] on input "服務名稱/代號" at bounding box center [142, 120] width 73 height 13
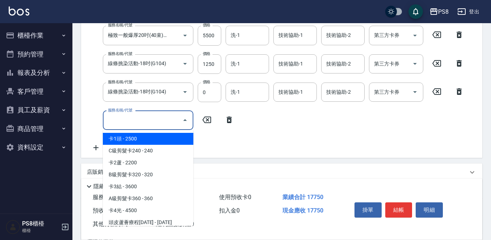
type input "ㄕ"
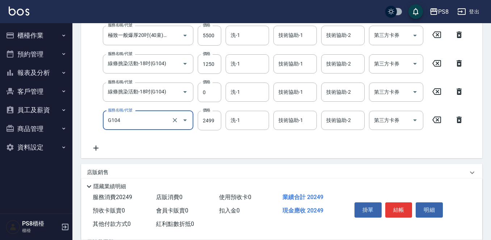
type input "線條挑染活動-18吋(G104)"
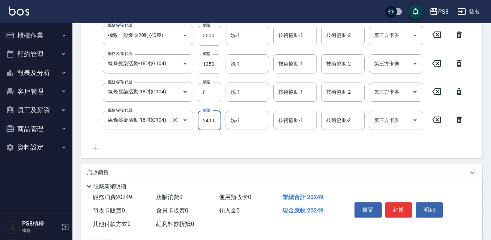
scroll to position [175, 0]
type input "0"
click at [144, 147] on div "服務名稱/代號 極致一般爆厚20吋(40束)(G71) 服務名稱/代號 價格 5500 價格 洗-1 洗-1 技術協助-1 技術協助-1 技術協助-2 技術協…" at bounding box center [277, 60] width 381 height 183
click at [92, 149] on icon at bounding box center [96, 147] width 18 height 9
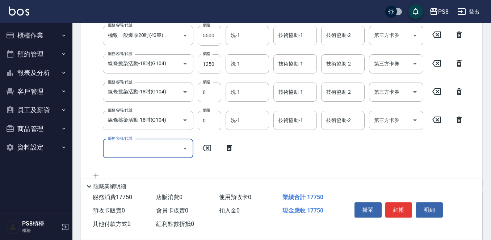
scroll to position [0, 0]
type input "線條挑染活動-18吋(G104)"
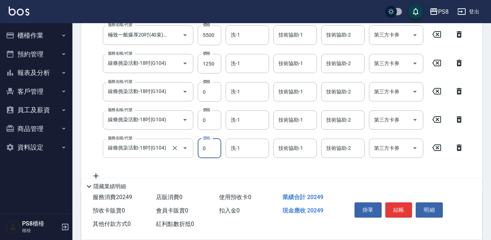
type input "0"
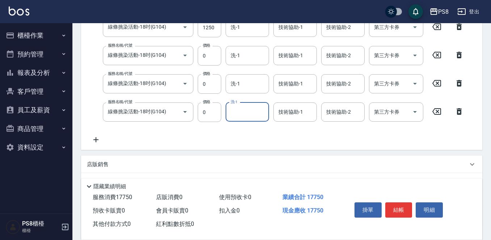
click at [93, 142] on icon at bounding box center [96, 139] width 18 height 9
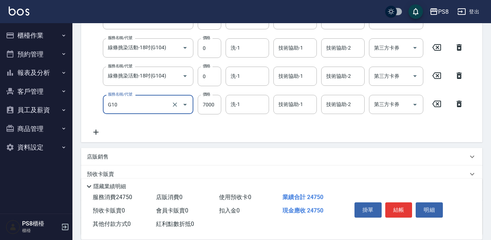
type input "珍珠貼片22吋40片(G10)"
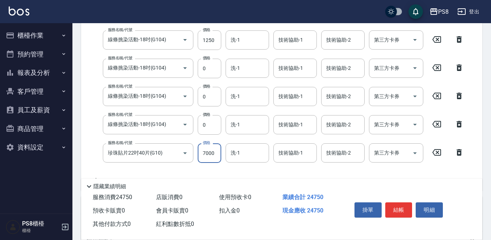
scroll to position [211, 0]
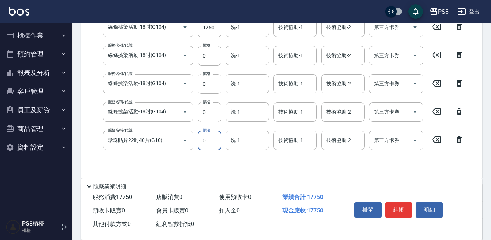
type input "0"
click at [390, 206] on button "結帳" at bounding box center [398, 209] width 27 height 15
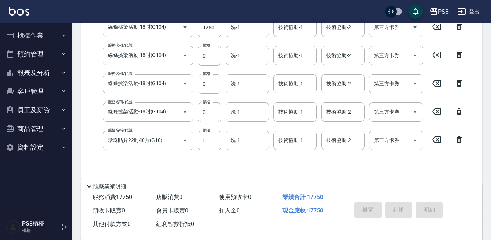
type input "2025/09/25 20:38"
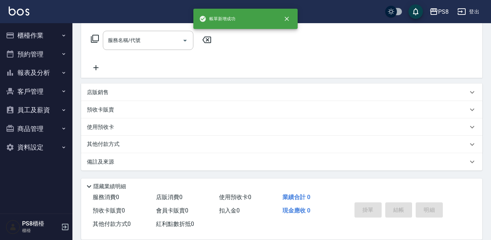
scroll to position [0, 0]
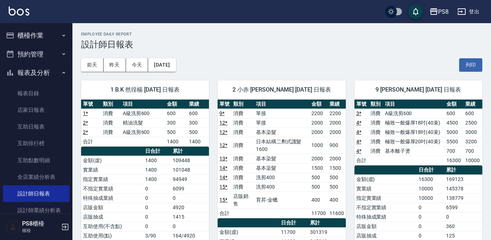
scroll to position [362, 0]
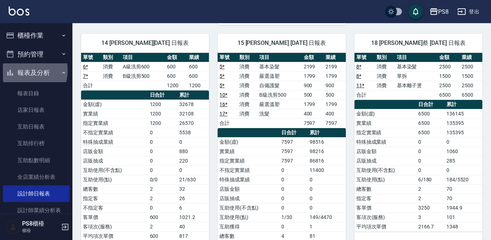
click at [19, 70] on button "報表及分析" at bounding box center [36, 72] width 67 height 19
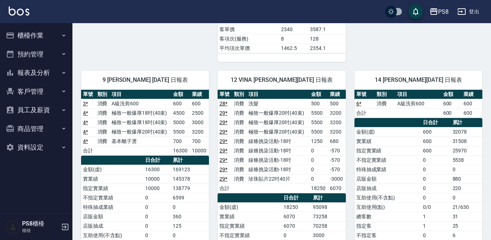
scroll to position [362, 0]
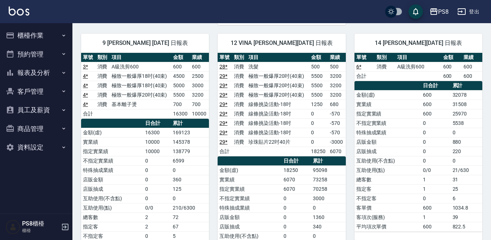
click at [61, 35] on icon "button" at bounding box center [64, 36] width 6 height 6
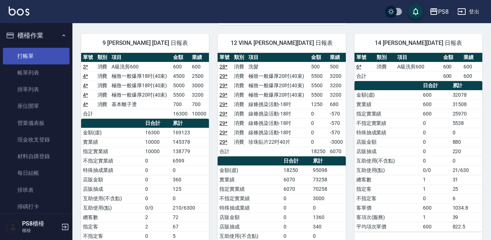
click at [49, 58] on link "打帳單" at bounding box center [36, 56] width 67 height 17
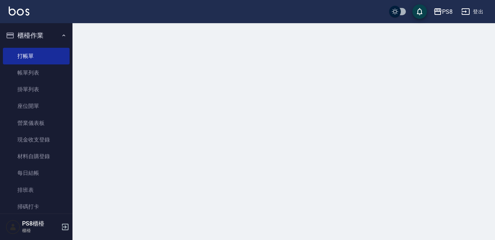
click at [50, 35] on button "櫃檯作業" at bounding box center [36, 35] width 67 height 19
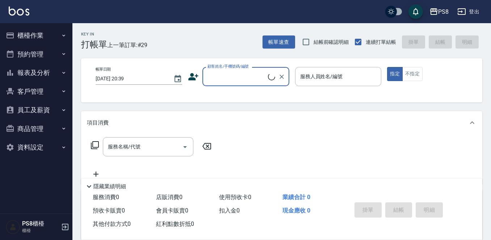
click at [56, 39] on button "櫃檯作業" at bounding box center [36, 35] width 67 height 19
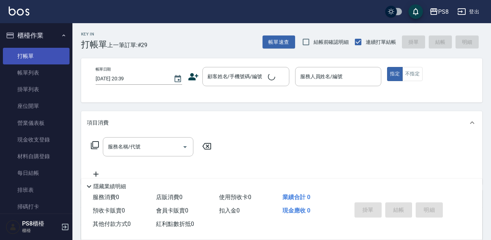
click at [52, 63] on link "打帳單" at bounding box center [36, 56] width 67 height 17
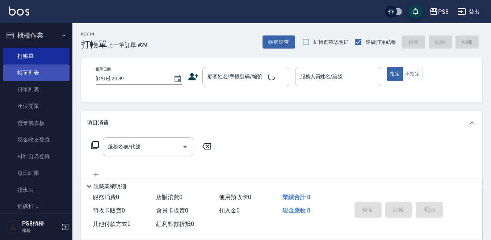
click at [52, 75] on link "帳單列表" at bounding box center [36, 72] width 67 height 17
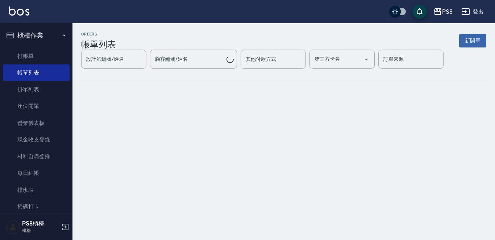
click at [53, 37] on button "櫃檯作業" at bounding box center [36, 35] width 67 height 19
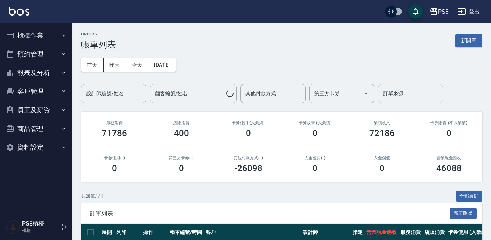
scroll to position [109, 0]
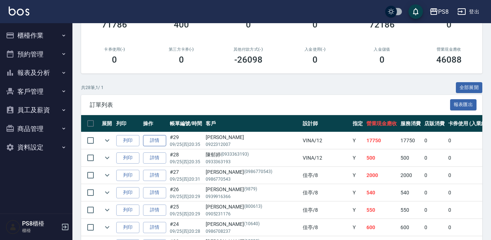
click at [151, 143] on link "詳情" at bounding box center [154, 140] width 23 height 11
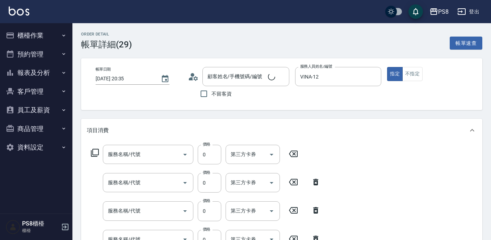
type input "2025/09/25 20:35"
type input "VINA-12"
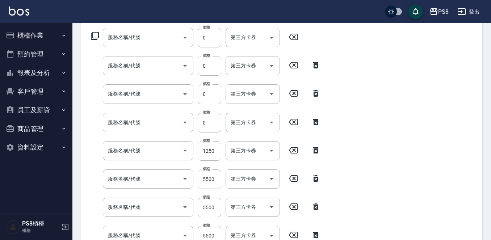
type input "張儂綝/0922312007/"
type input "珍珠貼片22吋40片(G10)"
type input "線條挑染活動-18吋(G104)"
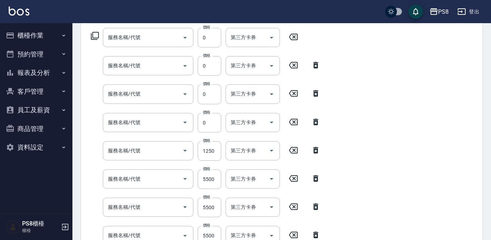
type input "線條挑染活動-18吋(G104)"
type input "極致一般爆厚20吋(40束)(G71)"
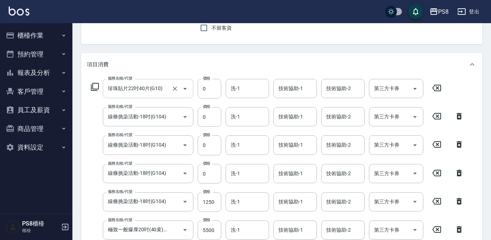
scroll to position [79, 0]
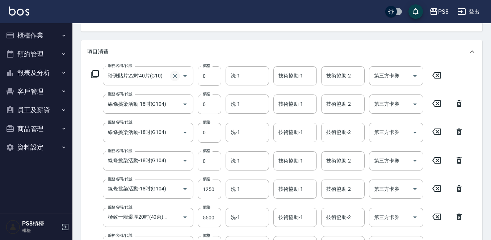
click at [173, 78] on icon "Clear" at bounding box center [175, 76] width 4 height 4
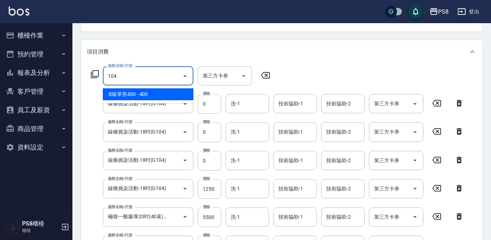
type input "B級單剪400(104)"
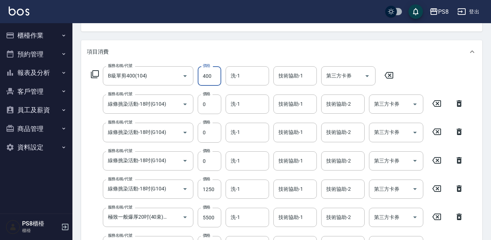
click at [177, 77] on icon "Clear" at bounding box center [174, 75] width 7 height 7
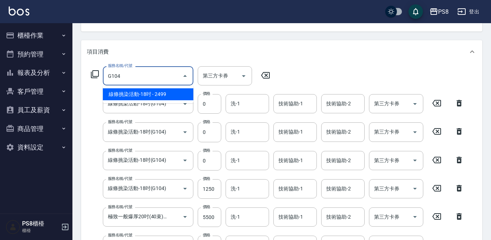
type input "線條挑染活動-18吋(G104)"
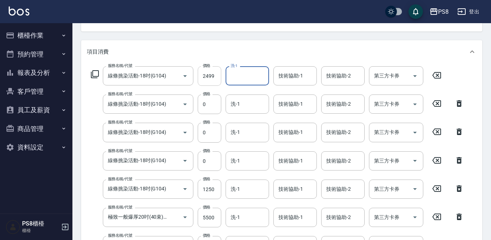
click at [199, 76] on input "2499" at bounding box center [210, 76] width 24 height 20
type input "0"
click at [216, 34] on div "Order detail 帳單詳細 (29) 帳單速查 帳單日期 2025/09/25 20:35 顧客姓名/手機號碼/編號 張儂綝/0922312007/ …" at bounding box center [281, 221] width 419 height 552
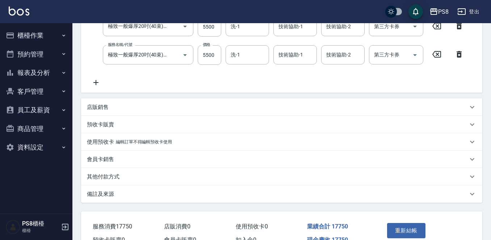
scroll to position [339, 0]
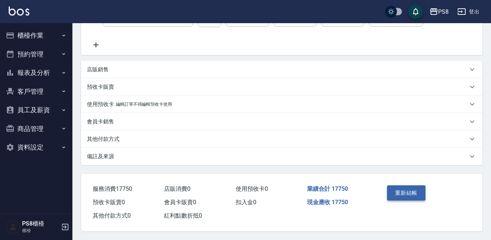
click at [413, 192] on button "重新結帳" at bounding box center [406, 192] width 38 height 15
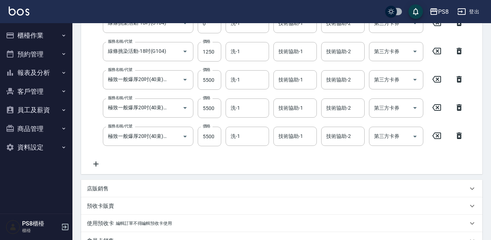
scroll to position [158, 0]
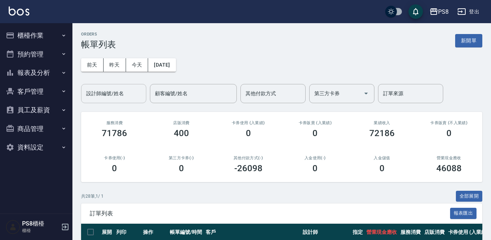
click at [109, 90] on div "設計師編號/姓名 設計師編號/姓名" at bounding box center [113, 93] width 65 height 19
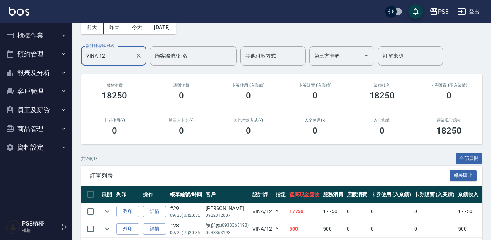
scroll to position [70, 0]
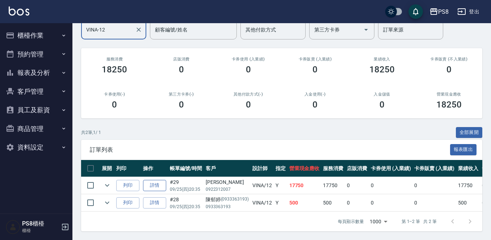
type input "VINA-12"
click at [157, 180] on link "詳情" at bounding box center [154, 185] width 23 height 11
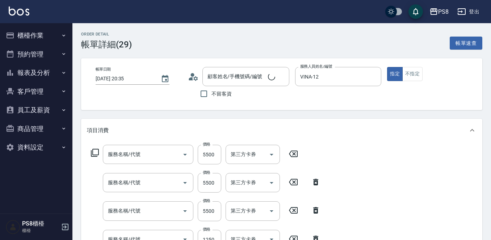
type input "2025/09/25 20:35"
type input "VINA-12"
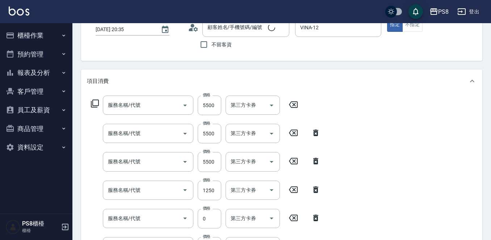
scroll to position [124, 0]
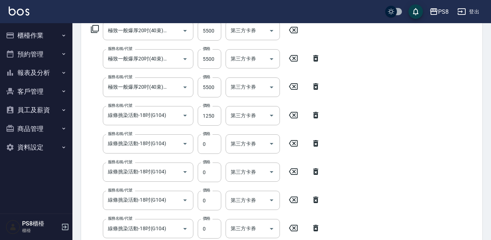
type input "極致一般爆厚20吋(40束)(G71)"
type input "線條挑染活動-18吋(G104)"
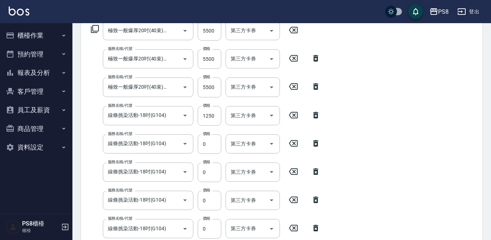
type input "線條挑染活動-18吋(G104)"
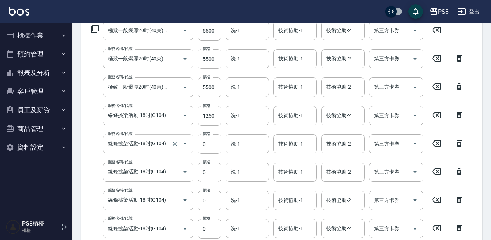
type input "張儂綝/0922312007/"
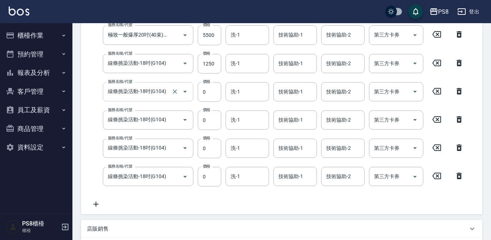
scroll to position [189, 0]
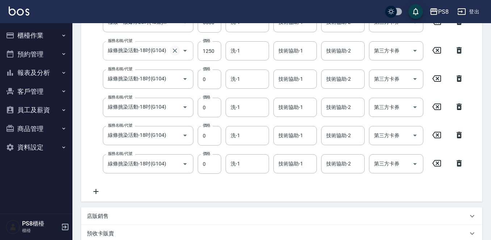
click at [173, 51] on icon "Clear" at bounding box center [174, 50] width 7 height 7
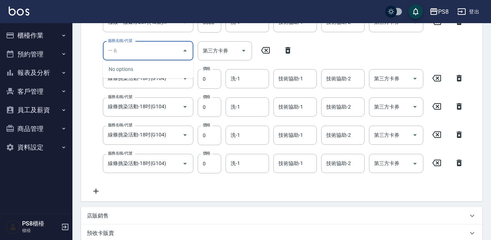
type input "邀"
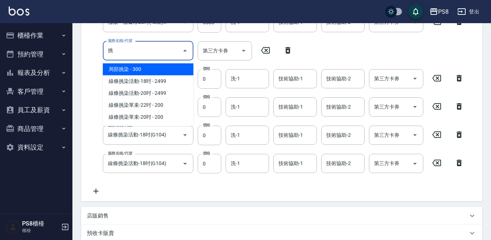
click at [167, 47] on input "挑" at bounding box center [142, 51] width 73 height 13
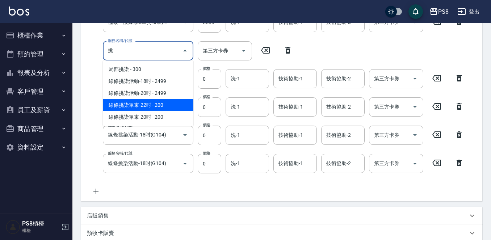
click at [177, 105] on span "線條挑染單束-22吋 - 200" at bounding box center [148, 105] width 91 height 12
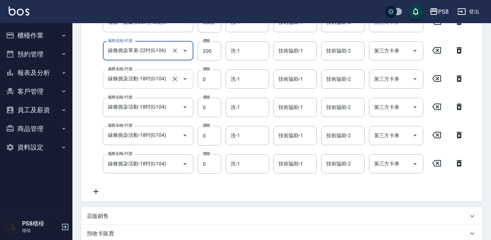
click at [173, 80] on icon "Clear" at bounding box center [174, 78] width 7 height 7
type input "線條挑染單束-22吋(G106)"
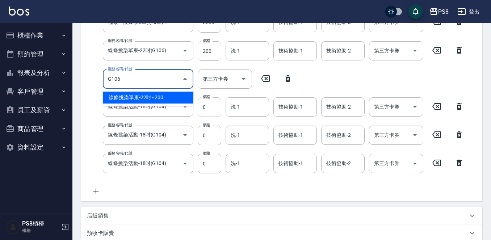
click at [171, 97] on span "線條挑染單束-22吋 - 200" at bounding box center [148, 98] width 91 height 12
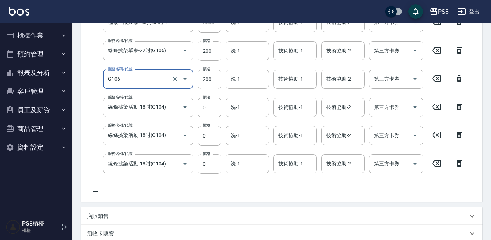
click at [210, 81] on input "200" at bounding box center [210, 80] width 24 height 20
type input "線條挑染單束-22吋(G106)"
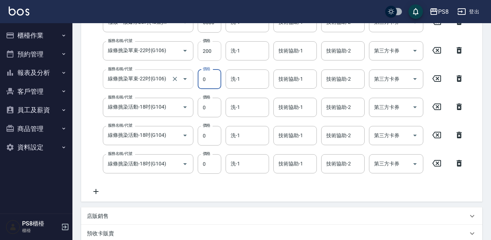
type input "0"
click at [210, 50] on input "200" at bounding box center [210, 51] width 24 height 20
click at [179, 108] on button "Open" at bounding box center [185, 107] width 12 height 12
type input "1250"
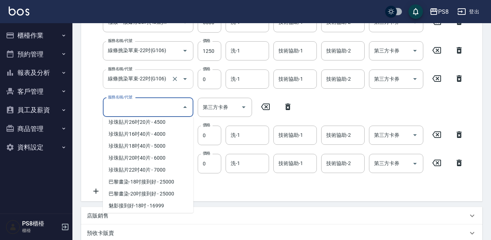
scroll to position [0, 0]
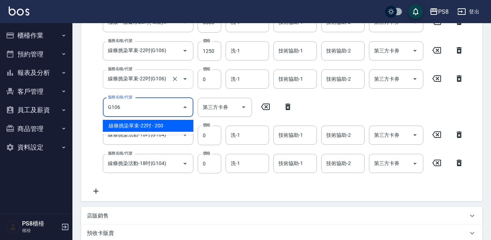
type input "線條挑染單束-22吋(G106)"
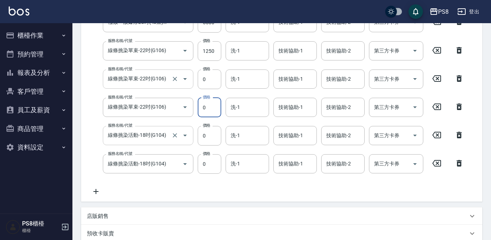
click at [171, 128] on div at bounding box center [180, 135] width 20 height 19
type input "0"
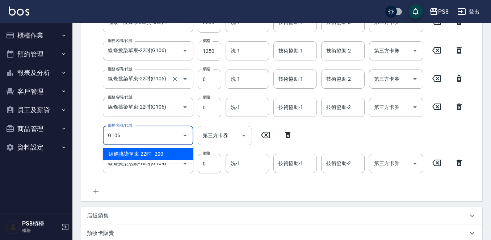
type input "線條挑染單束-22吋(G106)"
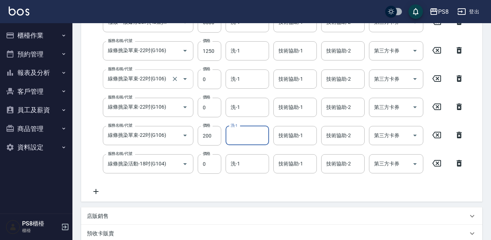
type input "0"
click at [261, 139] on icon "Clear" at bounding box center [261, 135] width 7 height 7
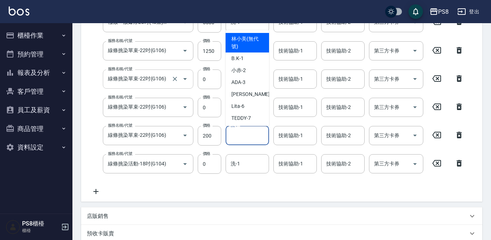
click at [221, 135] on div "服務名稱/代號 線條挑染單束-22吋(G106) 服務名稱/代號 價格 200 價格 洗-1 洗-1 技術協助-1 技術協助-1 技術協助-2 技術協助-2 …" at bounding box center [277, 136] width 381 height 20
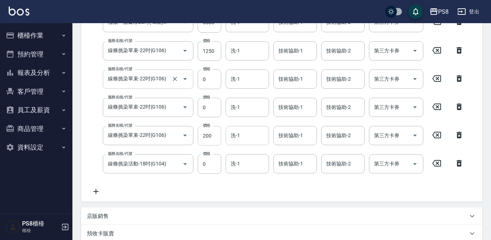
click at [218, 136] on input "200" at bounding box center [210, 136] width 24 height 20
click at [175, 164] on icon "Clear" at bounding box center [175, 164] width 4 height 4
type input "0"
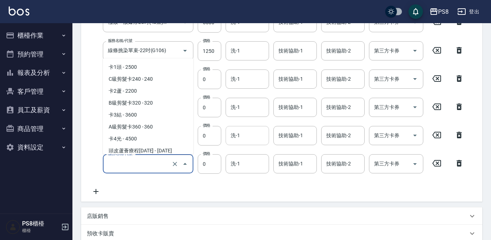
click at [143, 163] on input "服務名稱/代號" at bounding box center [138, 164] width 64 height 13
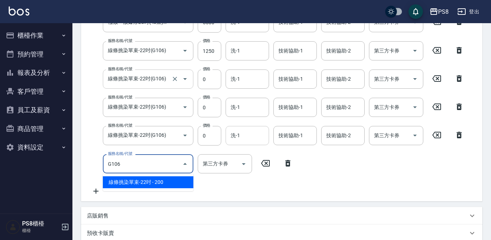
click at [147, 180] on span "線條挑染單束-22吋 - 200" at bounding box center [148, 182] width 91 height 12
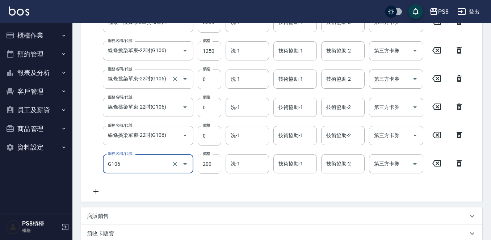
click at [214, 168] on input "200" at bounding box center [210, 164] width 24 height 20
type input "線條挑染單束-22吋(G106)"
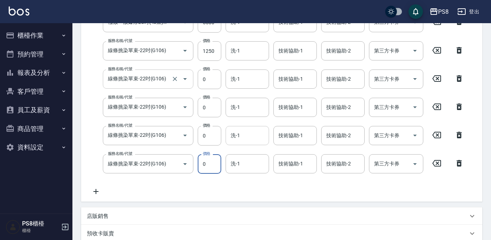
type input "0"
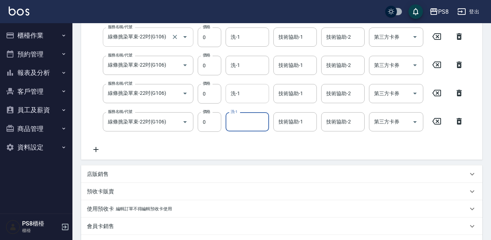
scroll to position [302, 0]
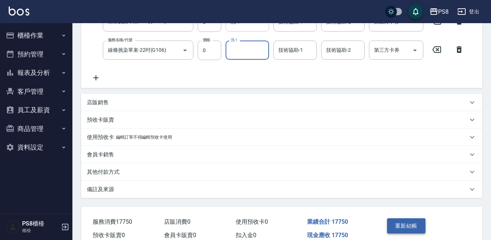
click at [402, 226] on button "重新結帳" at bounding box center [406, 225] width 38 height 15
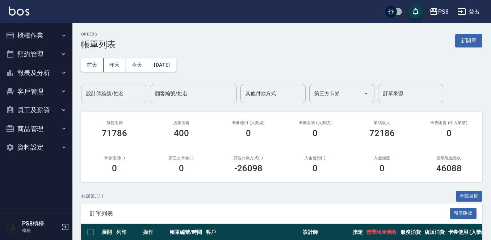
click at [116, 95] on div "設計師編號/姓名 設計師編號/姓名" at bounding box center [113, 93] width 65 height 19
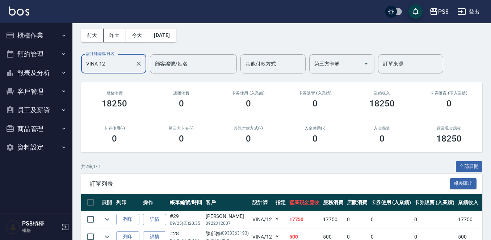
scroll to position [70, 0]
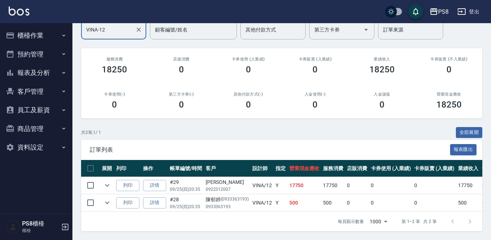
type input "VINA-12"
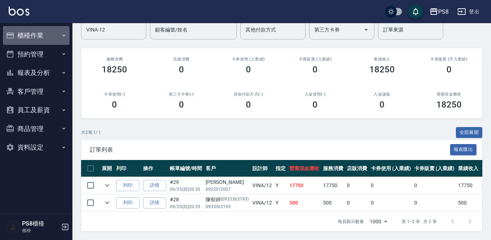
click at [47, 35] on button "櫃檯作業" at bounding box center [36, 35] width 67 height 19
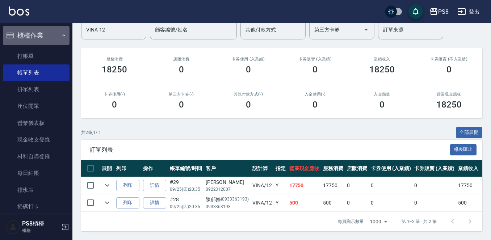
click at [47, 29] on button "櫃檯作業" at bounding box center [36, 35] width 67 height 19
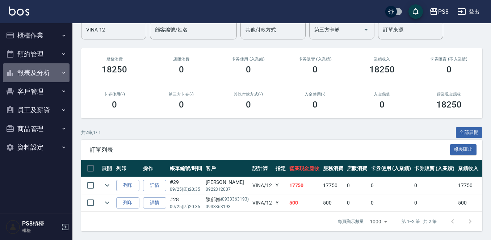
click at [46, 75] on button "報表及分析" at bounding box center [36, 72] width 67 height 19
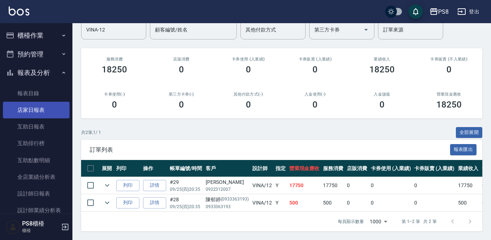
click at [43, 106] on link "店家日報表" at bounding box center [36, 110] width 67 height 17
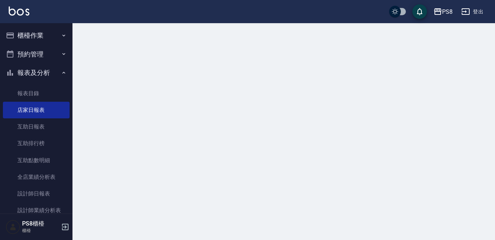
click at [44, 79] on button "報表及分析" at bounding box center [36, 72] width 67 height 19
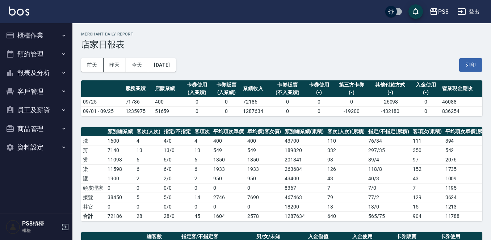
click at [26, 14] on img at bounding box center [19, 11] width 21 height 9
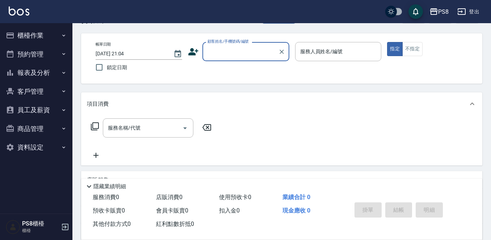
scroll to position [72, 0]
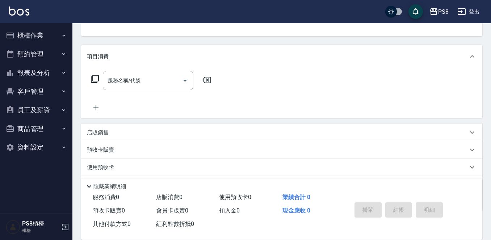
click at [100, 129] on p "店販銷售" at bounding box center [98, 133] width 22 height 8
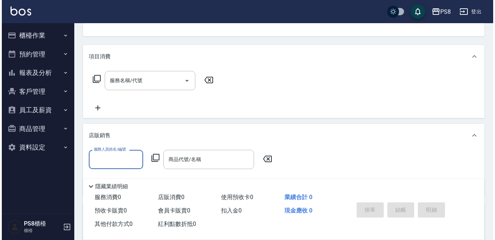
scroll to position [0, 0]
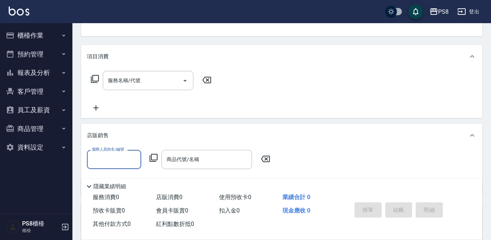
click at [153, 156] on icon at bounding box center [153, 158] width 9 height 9
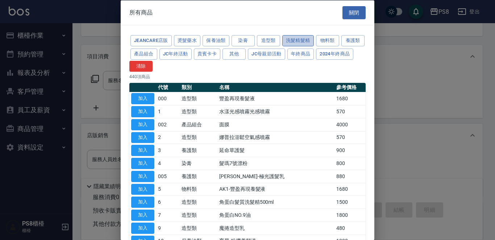
click at [293, 36] on button "洗髮精髮精" at bounding box center [298, 40] width 32 height 11
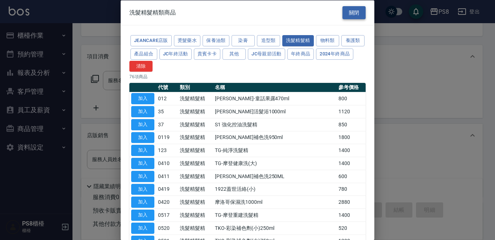
click at [347, 14] on button "關閉" at bounding box center [353, 12] width 23 height 13
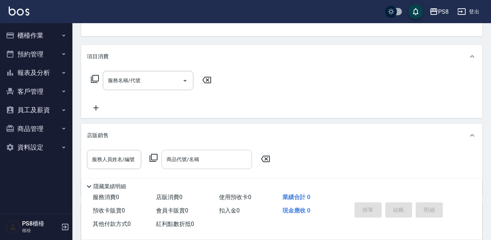
click at [188, 159] on input "商品代號/名稱" at bounding box center [207, 159] width 84 height 13
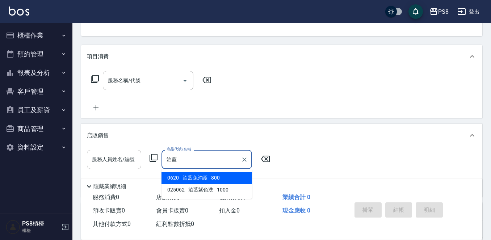
type input "泊藍"
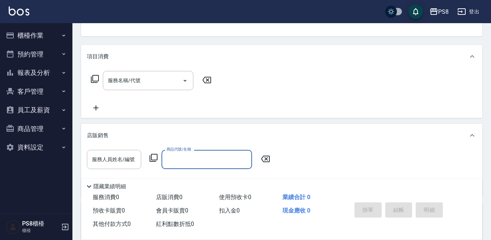
drag, startPoint x: 37, startPoint y: 42, endPoint x: 39, endPoint y: 38, distance: 3.9
click at [37, 41] on button "櫃檯作業" at bounding box center [36, 35] width 67 height 19
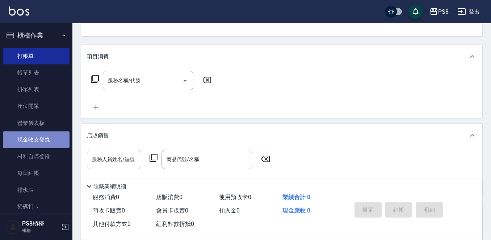
click at [48, 138] on link "現金收支登錄" at bounding box center [36, 139] width 67 height 17
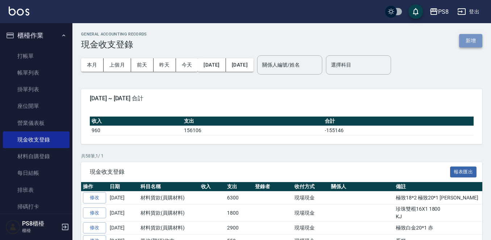
click at [464, 42] on button "新增" at bounding box center [470, 40] width 23 height 13
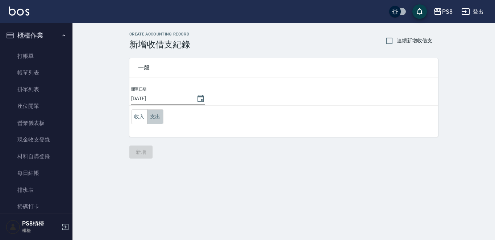
click at [160, 112] on button "支出" at bounding box center [155, 116] width 16 height 15
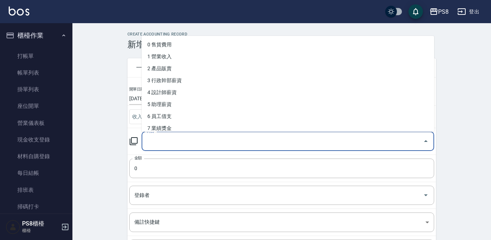
click at [163, 139] on input "科目" at bounding box center [282, 141] width 275 height 13
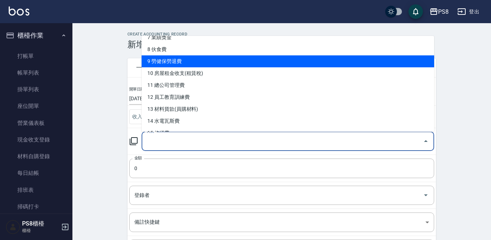
scroll to position [109, 0]
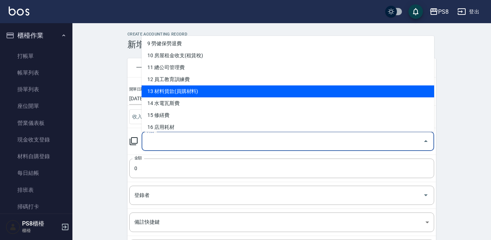
click at [201, 88] on li "13 材料貨款(員購材料)" at bounding box center [288, 91] width 293 height 12
type input "13 材料貨款(員購材料)"
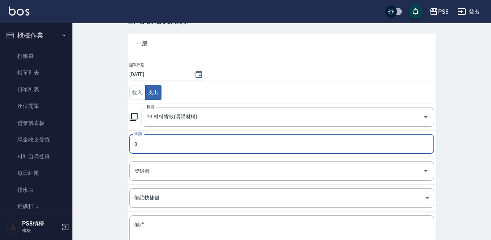
scroll to position [72, 0]
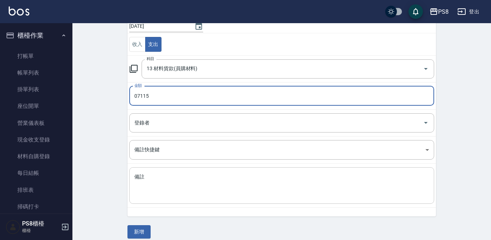
type input "07115"
click at [178, 171] on div "x 備註" at bounding box center [281, 185] width 305 height 37
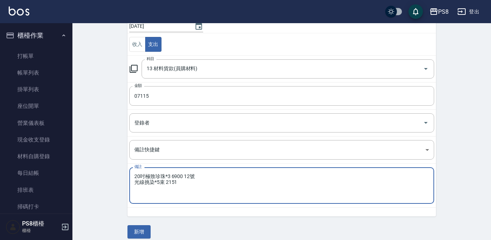
drag, startPoint x: 174, startPoint y: 172, endPoint x: 183, endPoint y: 193, distance: 22.9
click at [183, 194] on textarea "20吋極致珍珠*3 6900 12號 光線挑染*5束 2151" at bounding box center [281, 185] width 295 height 25
type textarea "20吋極致珍珠*3 6900 12號 光線挑染*5束 215 12號"
click at [141, 230] on button "新增" at bounding box center [138, 231] width 23 height 13
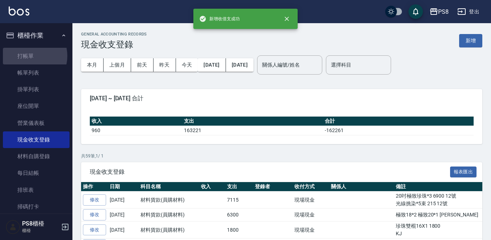
drag, startPoint x: 29, startPoint y: 56, endPoint x: 33, endPoint y: 47, distance: 9.9
click at [29, 56] on link "打帳單" at bounding box center [36, 56] width 67 height 17
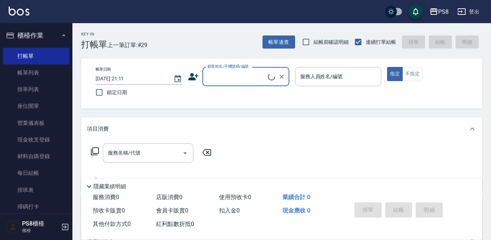
click at [41, 68] on link "帳單列表" at bounding box center [36, 72] width 67 height 17
click at [37, 30] on button "櫃檯作業" at bounding box center [36, 35] width 67 height 19
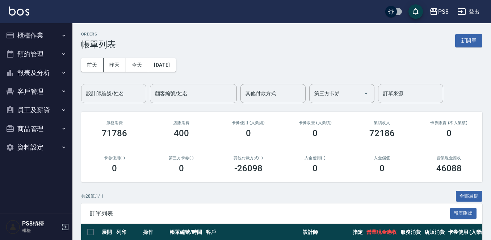
click at [129, 94] on input "設計師編號/姓名" at bounding box center [113, 93] width 59 height 13
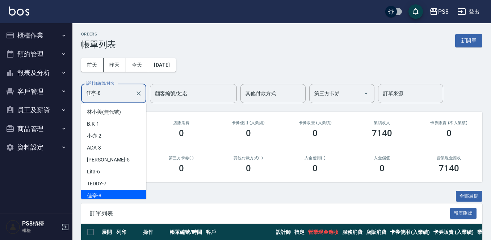
drag, startPoint x: 113, startPoint y: 91, endPoint x: 0, endPoint y: 113, distance: 114.8
click at [0, 114] on div "PS8 登出 櫃檯作業 打帳單 帳單列表 掛單列表 座位開單 營業儀表板 現金收支登錄 材料自購登錄 每日結帳 排班表 掃碼打卡 預約管理 預約管理 單日預約…" at bounding box center [245, 195] width 491 height 391
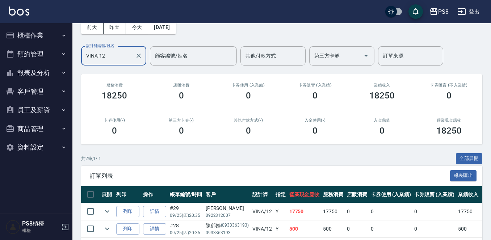
scroll to position [70, 0]
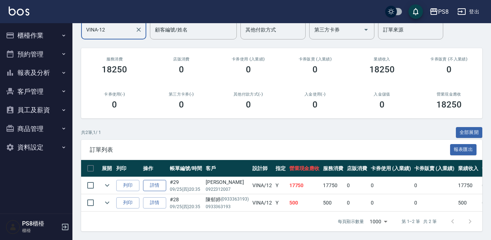
type input "VINA-12"
click at [154, 180] on link "詳情" at bounding box center [154, 185] width 23 height 11
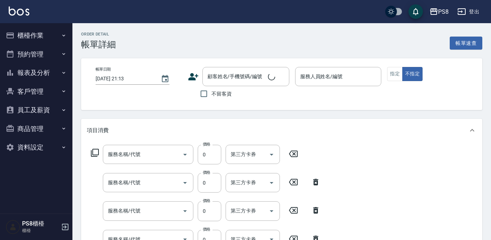
scroll to position [16, 0]
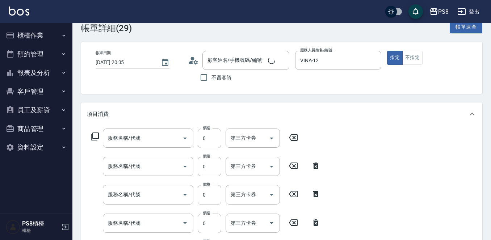
type input "2025/09/25 20:35"
type input "VINA-12"
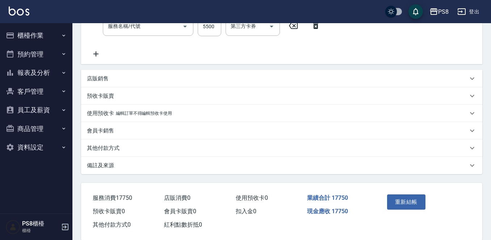
type input "線條挑染單束-22吋(G106)"
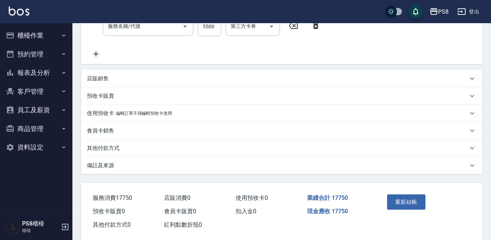
type input "極致一般爆厚20吋(40束)(G71)"
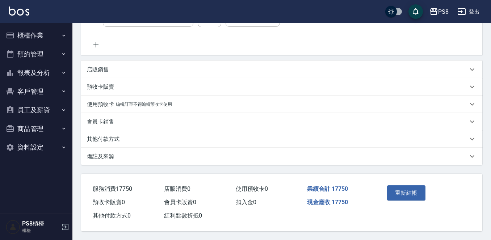
type input "張儂綝/0922312007/"
click at [119, 139] on p "其他付款方式" at bounding box center [103, 139] width 33 height 8
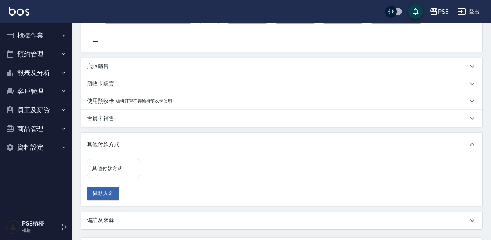
click at [118, 164] on div "其他付款方式 其他付款方式" at bounding box center [114, 168] width 54 height 19
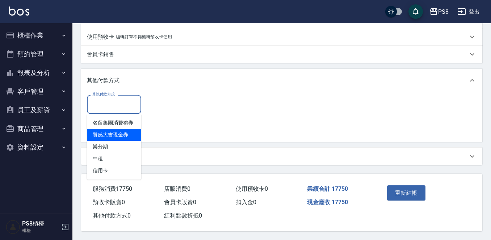
scroll to position [406, 0]
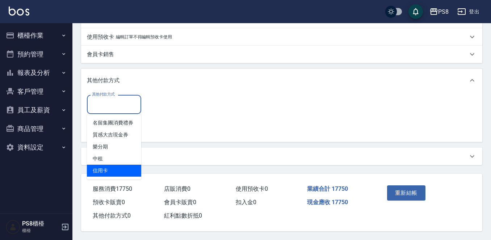
click at [126, 167] on span "信用卡" at bounding box center [114, 171] width 54 height 12
type input "信用卡"
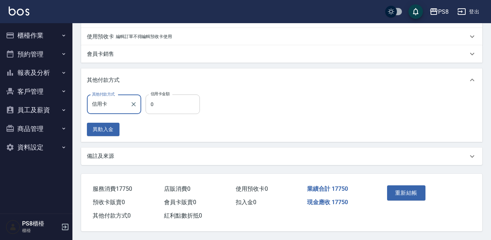
click at [179, 98] on input "0" at bounding box center [173, 105] width 54 height 20
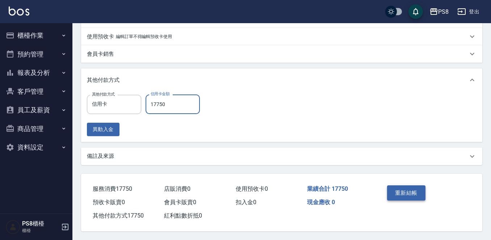
type input "17750"
click at [422, 192] on button "重新結帳" at bounding box center [406, 192] width 38 height 15
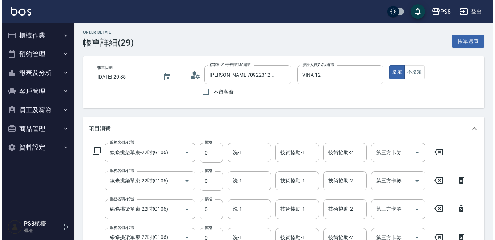
scroll to position [0, 0]
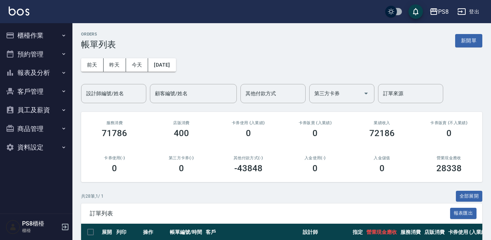
click at [24, 17] on div "PS8 登出" at bounding box center [245, 11] width 491 height 23
click at [24, 12] on img at bounding box center [19, 11] width 21 height 9
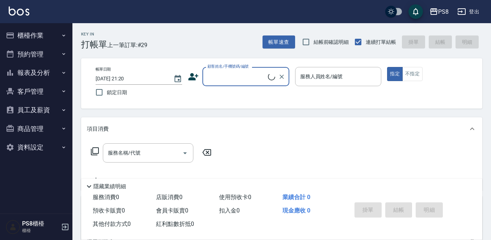
click at [35, 37] on button "櫃檯作業" at bounding box center [36, 35] width 67 height 19
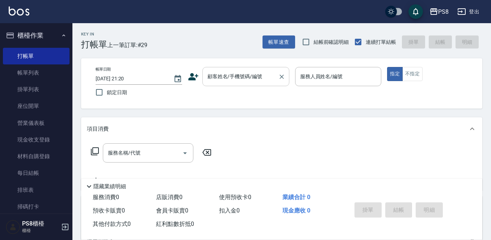
click at [239, 79] on input "顧客姓名/手機號碼/編號" at bounding box center [241, 76] width 70 height 13
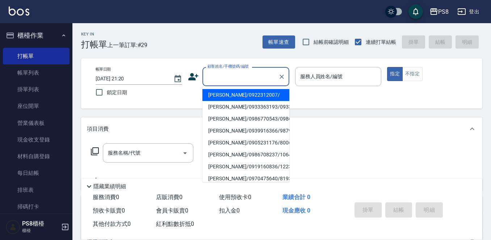
click at [194, 75] on icon at bounding box center [193, 76] width 11 height 11
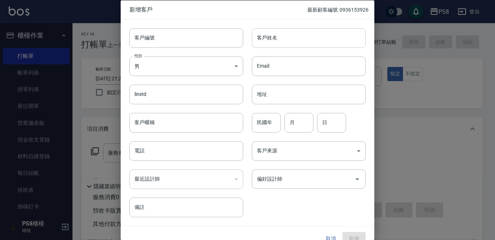
click at [280, 38] on input "客戶姓名" at bounding box center [309, 38] width 114 height 20
type input "陳鈺婷"
click at [162, 39] on input "客戶編號" at bounding box center [186, 38] width 114 height 20
type input "850226"
click at [272, 127] on input "民國年" at bounding box center [266, 123] width 29 height 20
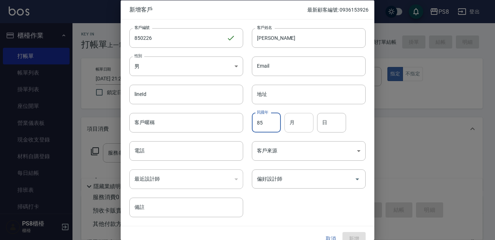
type input "85"
click at [293, 120] on input "月" at bounding box center [298, 123] width 29 height 20
type input "02"
click at [327, 125] on input "日" at bounding box center [331, 123] width 29 height 20
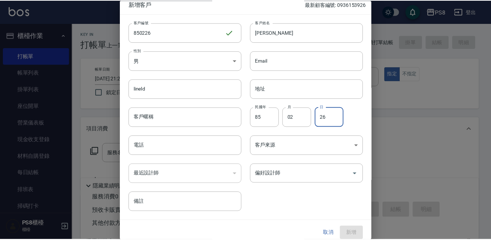
scroll to position [11, 0]
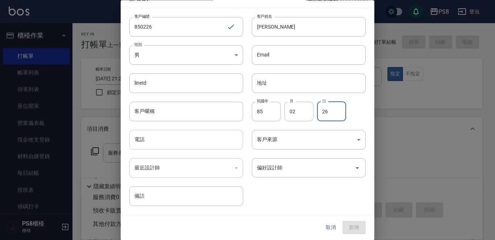
type input "26"
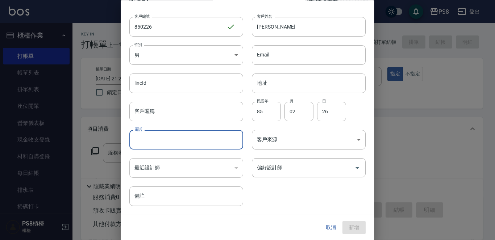
click at [144, 139] on input "電話" at bounding box center [186, 140] width 114 height 20
type input "850226"
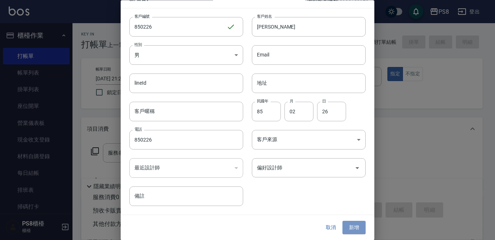
click at [356, 227] on button "新增" at bounding box center [353, 227] width 23 height 13
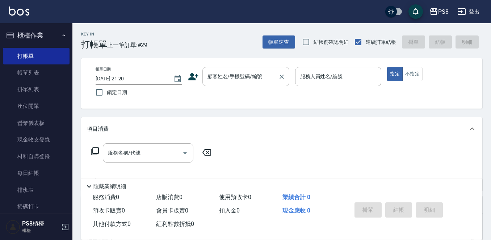
click at [225, 76] on input "顧客姓名/手機號碼/編號" at bounding box center [241, 76] width 70 height 13
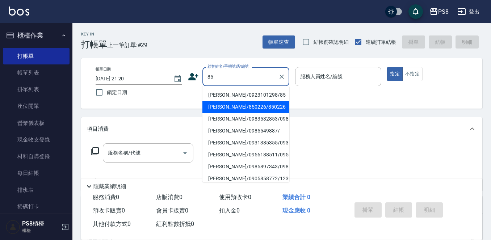
click at [247, 110] on li "陳鈺婷/850226/850226" at bounding box center [245, 107] width 87 height 12
type input "陳鈺婷/850226/850226"
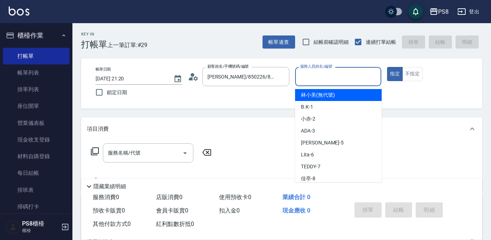
click at [319, 79] on input "服務人員姓名/編號" at bounding box center [338, 76] width 80 height 13
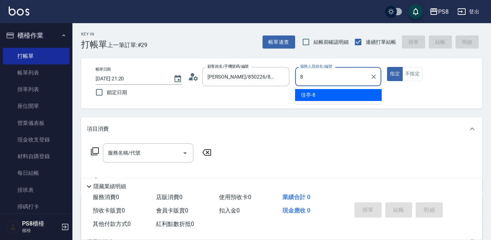
type input "佳亭-8"
type button "true"
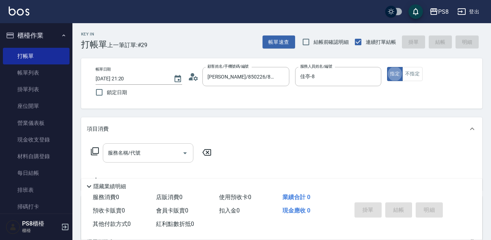
click at [155, 159] on input "服務名稱/代號" at bounding box center [142, 153] width 73 height 13
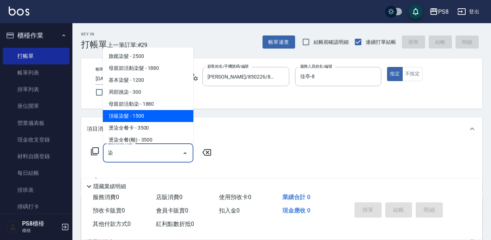
click at [125, 112] on span "頂級染髮 - 1500" at bounding box center [148, 116] width 91 height 12
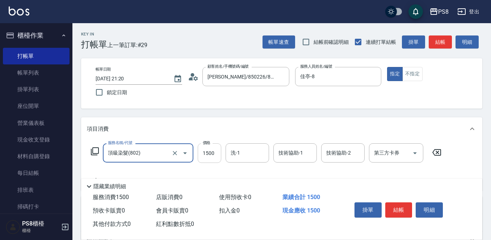
type input "頂級染髮(802)"
click at [215, 151] on input "1500" at bounding box center [210, 153] width 24 height 20
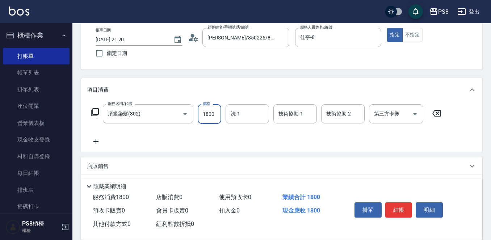
scroll to position [72, 0]
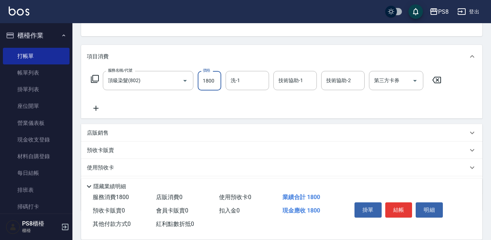
type input "1800"
click at [96, 109] on icon at bounding box center [95, 108] width 5 height 5
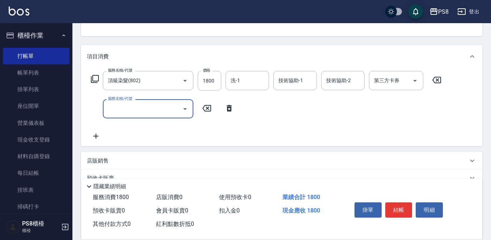
click at [123, 110] on input "服務名稱/代號" at bounding box center [142, 108] width 73 height 13
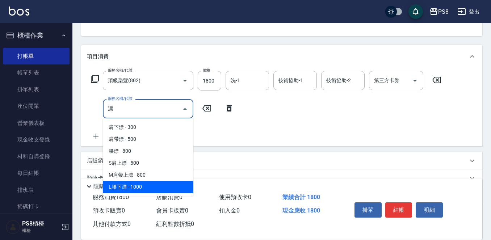
click at [136, 183] on span "L腰下漂 - 1000" at bounding box center [148, 187] width 91 height 12
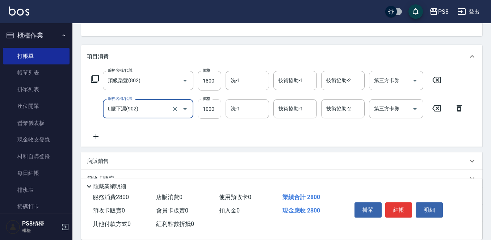
type input "L腰下漂(902)"
click at [209, 110] on input "1000" at bounding box center [210, 109] width 24 height 20
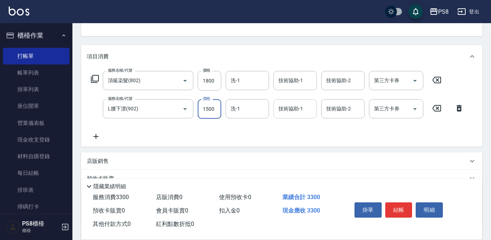
type input "1500"
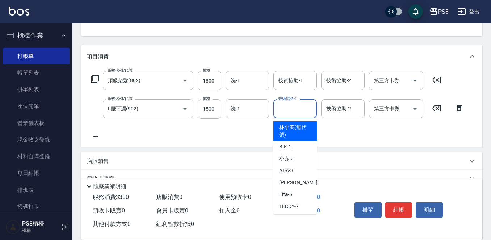
click at [288, 106] on div "技術協助-1 技術協助-1" at bounding box center [294, 108] width 43 height 19
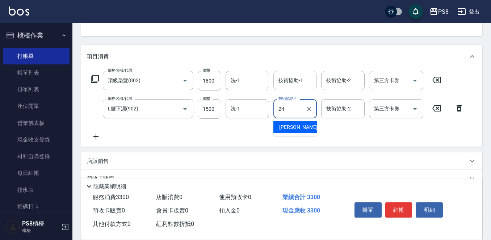
type input "24"
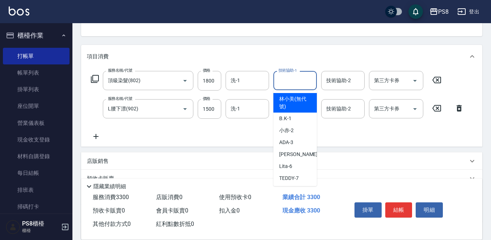
click at [289, 78] on input "技術協助-1" at bounding box center [295, 80] width 37 height 13
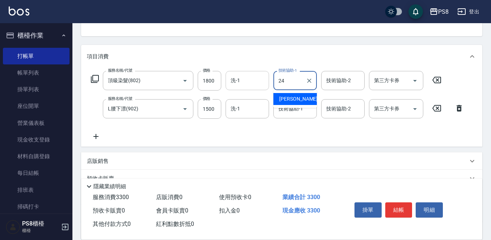
type input "24"
click at [236, 81] on input "洗-1" at bounding box center [247, 80] width 37 height 13
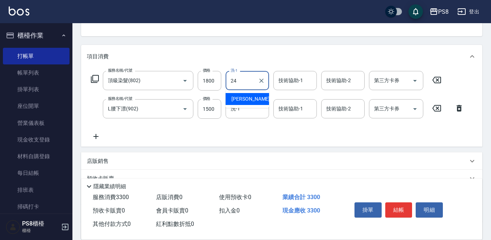
type input "婷婷-24"
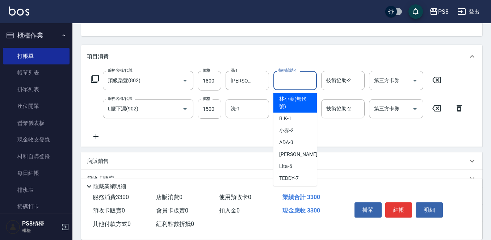
click at [281, 84] on input "技術協助-1" at bounding box center [295, 80] width 37 height 13
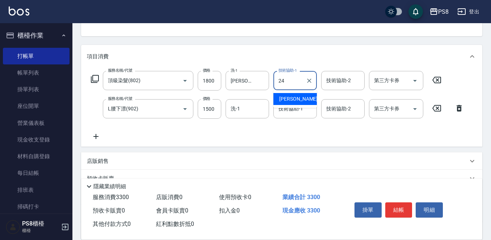
type input "婷婷-24"
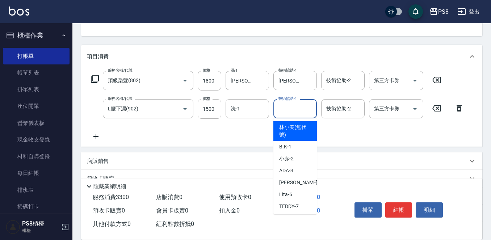
click at [297, 103] on div "技術協助-1 技術協助-1" at bounding box center [294, 108] width 43 height 19
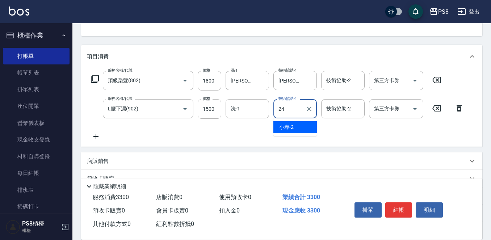
type input "婷婷-24"
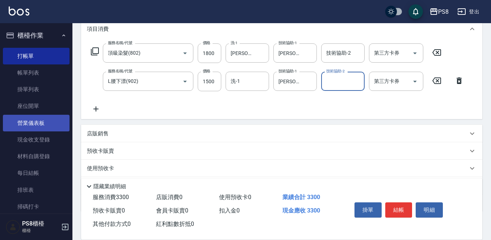
scroll to position [141, 0]
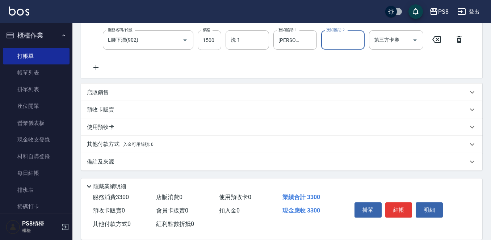
click at [96, 92] on p "店販銷售" at bounding box center [98, 93] width 22 height 8
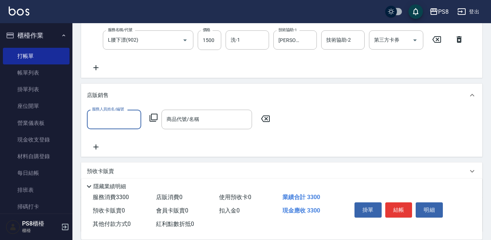
scroll to position [0, 0]
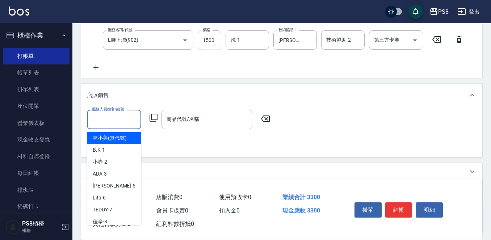
click at [114, 121] on input "服務人員姓名/編號" at bounding box center [114, 119] width 48 height 13
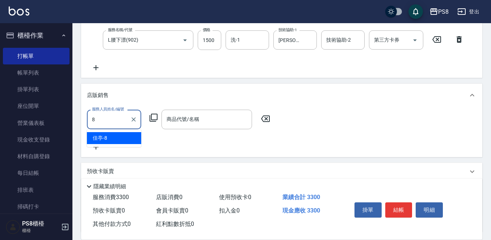
type input "佳亭-8"
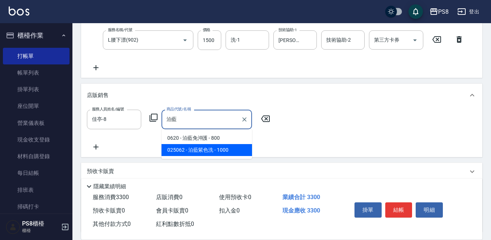
click at [181, 151] on span "025062 - 泊藍紫色洗 - 1000" at bounding box center [207, 150] width 91 height 12
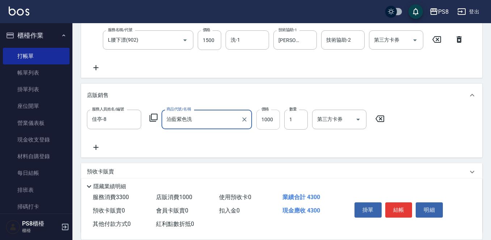
type input "泊藍紫色洗"
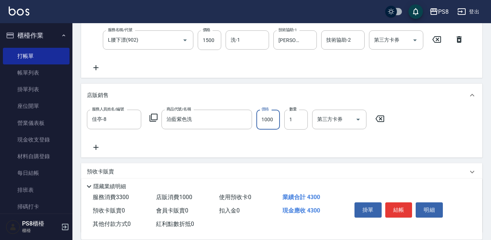
click at [267, 119] on input "1000" at bounding box center [268, 120] width 24 height 20
type input "750"
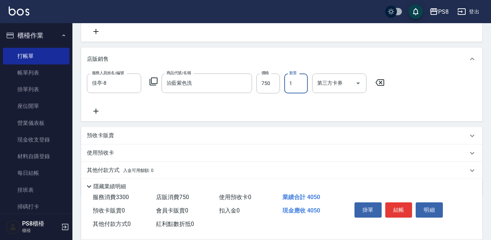
scroll to position [204, 0]
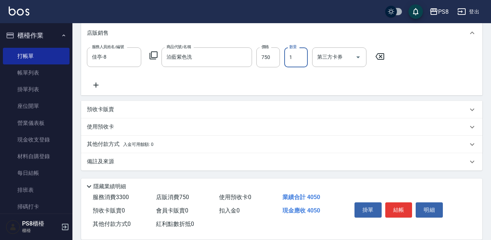
click at [125, 148] on p "其他付款方式 入金可用餘額: 0" at bounding box center [120, 145] width 67 height 8
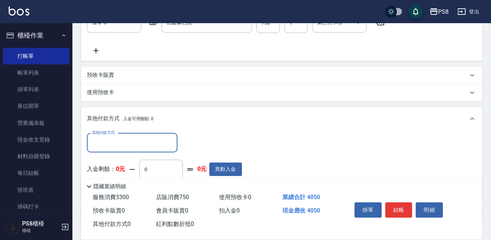
scroll to position [276, 0]
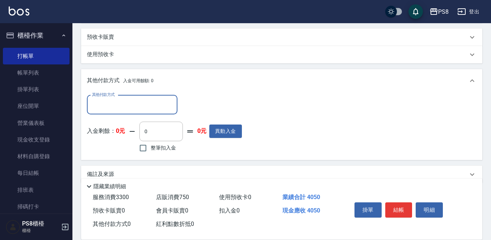
click at [115, 106] on input "其他付款方式" at bounding box center [132, 105] width 84 height 13
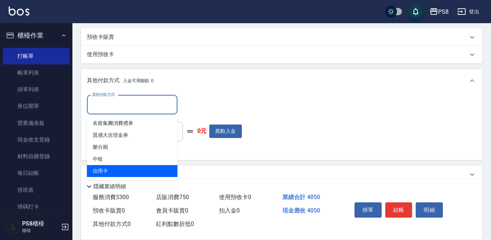
drag, startPoint x: 117, startPoint y: 169, endPoint x: 123, endPoint y: 162, distance: 9.1
click at [117, 170] on span "信用卡" at bounding box center [132, 171] width 91 height 12
type input "信用卡"
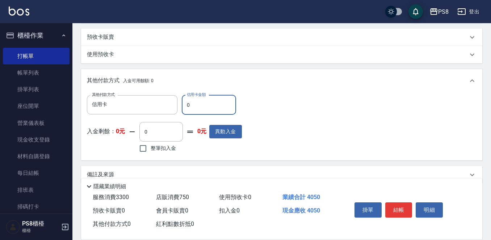
click at [207, 109] on input "0" at bounding box center [209, 105] width 54 height 20
type input "4050"
click at [402, 207] on button "結帳" at bounding box center [398, 209] width 27 height 15
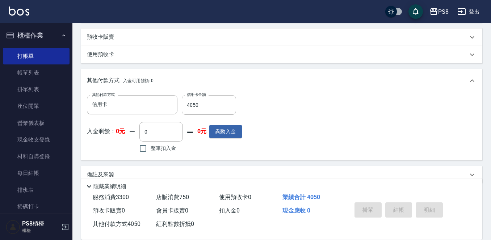
type input "2025/09/25 21:23"
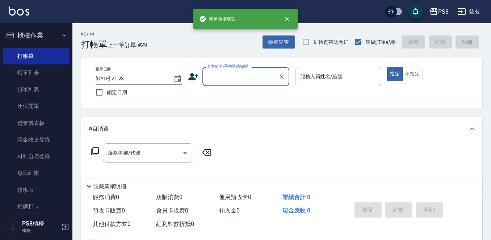
scroll to position [0, 0]
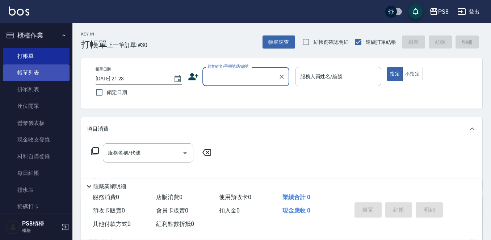
click at [25, 79] on link "帳單列表" at bounding box center [36, 72] width 67 height 17
click at [34, 38] on button "櫃檯作業" at bounding box center [36, 35] width 67 height 19
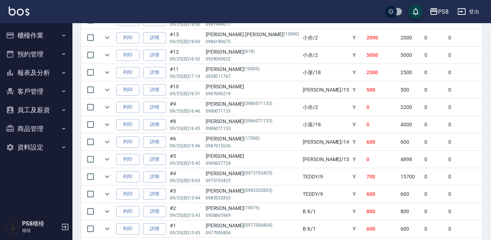
scroll to position [539, 0]
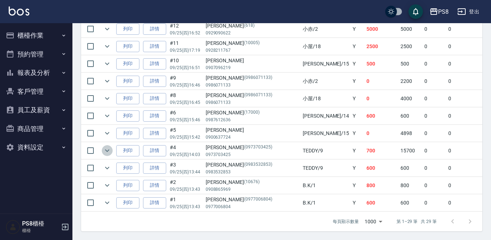
click at [106, 146] on icon "expand row" at bounding box center [107, 150] width 9 height 9
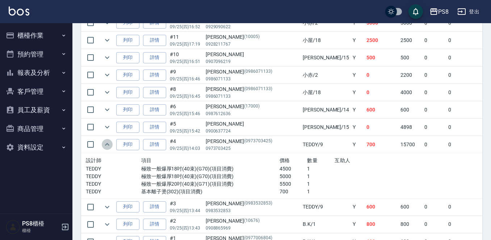
click at [106, 143] on icon "expand row" at bounding box center [107, 144] width 9 height 9
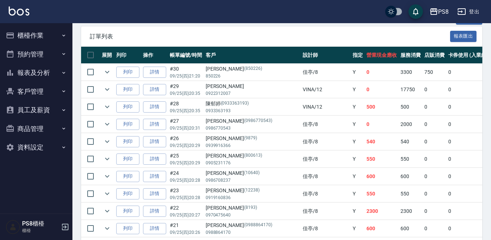
scroll to position [0, 0]
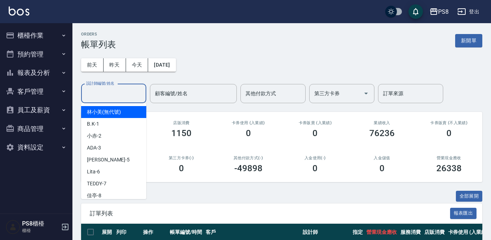
click at [110, 96] on input "設計師編號/姓名" at bounding box center [113, 93] width 59 height 13
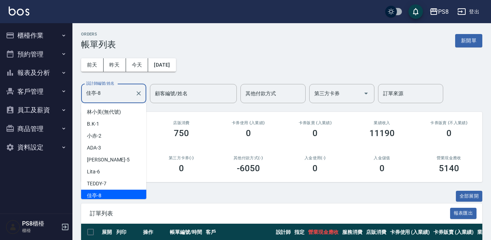
drag, startPoint x: 103, startPoint y: 93, endPoint x: 80, endPoint y: 88, distance: 23.3
click at [83, 89] on div "佳亭-8 設計師編號/姓名" at bounding box center [113, 93] width 65 height 19
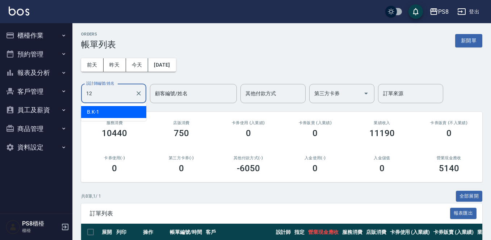
type input "VINA-12"
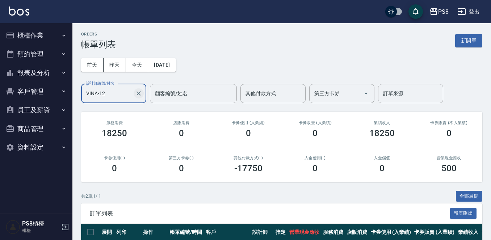
click at [135, 96] on icon "Clear" at bounding box center [138, 93] width 7 height 7
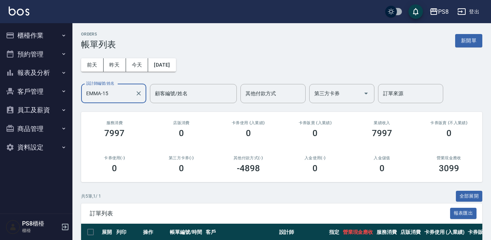
drag, startPoint x: 130, startPoint y: 93, endPoint x: 0, endPoint y: 101, distance: 130.2
click at [0, 101] on div "PS8 登出 櫃檯作業 打帳單 帳單列表 掛單列表 座位開單 營業儀表板 現金收支登錄 材料自購登錄 每日結帳 排班表 掃碼打卡 預約管理 預約管理 單日預約…" at bounding box center [245, 178] width 491 height 356
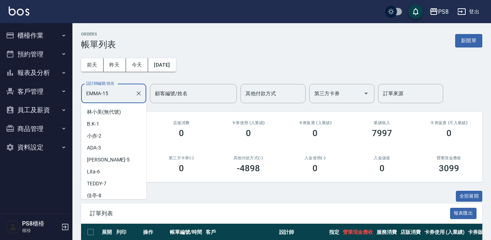
scroll to position [74, 0]
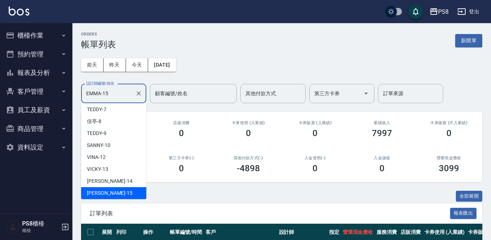
type input "8"
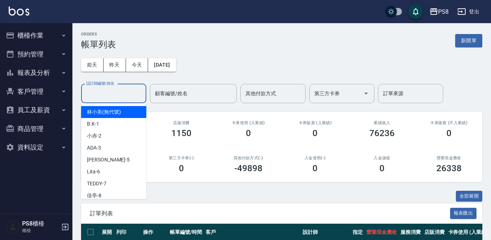
click at [271, 63] on div "前天 昨天 今天 2025/09/25 設計師編號/姓名 設計師編號/姓名 顧客編號/姓名 顧客編號/姓名 其他付款方式 其他付款方式 第三方卡券 第三方卡券…" at bounding box center [281, 77] width 401 height 54
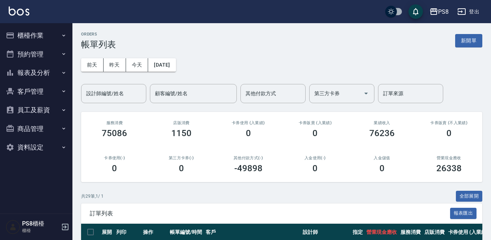
click at [34, 81] on button "報表及分析" at bounding box center [36, 72] width 67 height 19
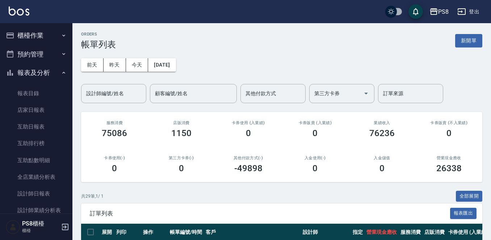
click at [39, 111] on link "店家日報表" at bounding box center [36, 110] width 67 height 17
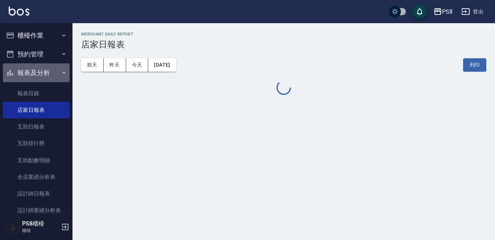
click at [37, 74] on button "報表及分析" at bounding box center [36, 72] width 67 height 19
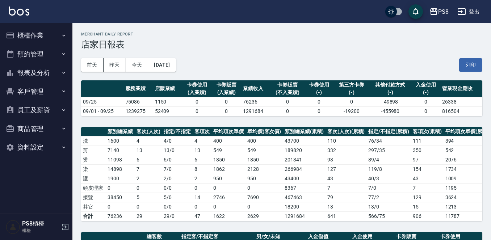
click at [30, 40] on button "櫃檯作業" at bounding box center [36, 35] width 67 height 19
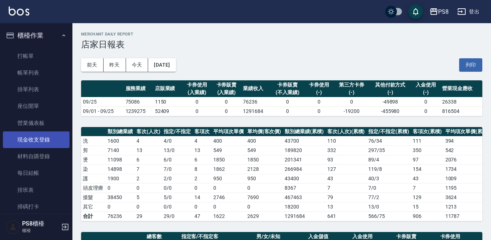
drag, startPoint x: 49, startPoint y: 171, endPoint x: 46, endPoint y: 148, distance: 23.8
click at [49, 172] on link "每日結帳" at bounding box center [36, 173] width 67 height 17
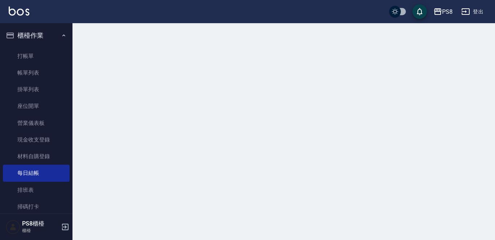
click at [49, 34] on button "櫃檯作業" at bounding box center [36, 35] width 67 height 19
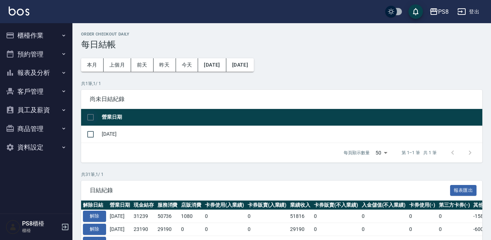
click at [90, 112] on input "checkbox" at bounding box center [90, 117] width 15 height 15
checkbox input "true"
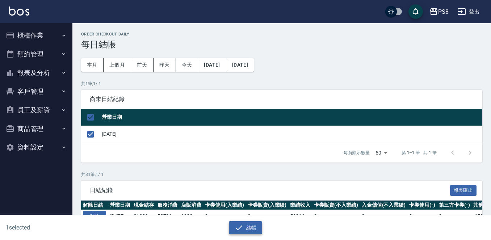
click at [232, 226] on button "結帳" at bounding box center [246, 227] width 34 height 13
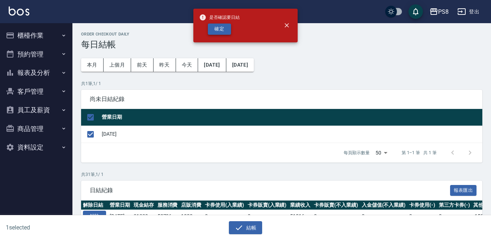
click at [215, 32] on button "確定" at bounding box center [219, 29] width 23 height 11
checkbox input "false"
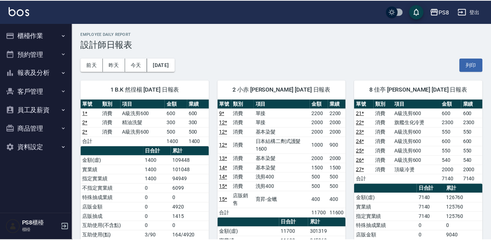
scroll to position [362, 0]
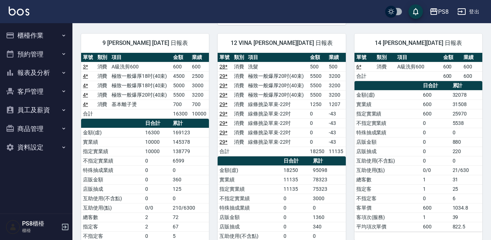
click at [44, 74] on button "報表及分析" at bounding box center [36, 72] width 67 height 19
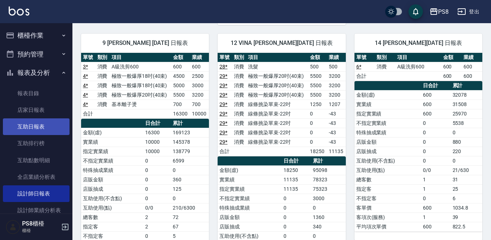
click at [35, 130] on link "互助日報表" at bounding box center [36, 126] width 67 height 17
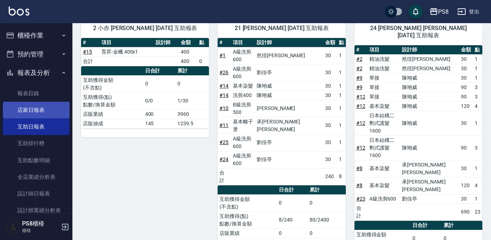
scroll to position [36, 0]
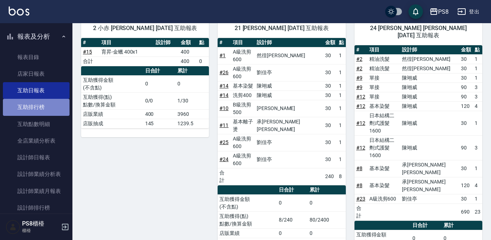
click at [42, 112] on link "互助排行榜" at bounding box center [36, 107] width 67 height 17
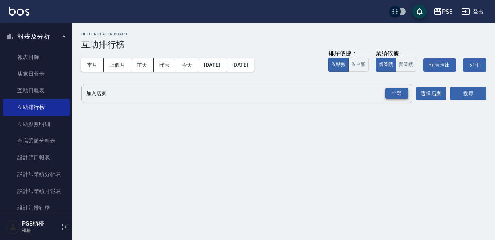
click at [395, 92] on div "全選" at bounding box center [396, 93] width 23 height 11
click at [456, 87] on button "搜尋" at bounding box center [468, 93] width 36 height 13
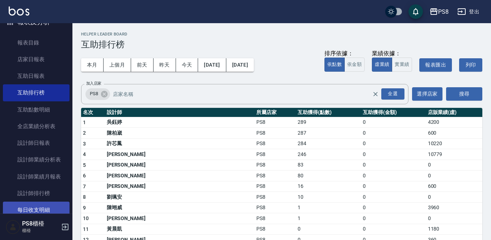
scroll to position [50, 0]
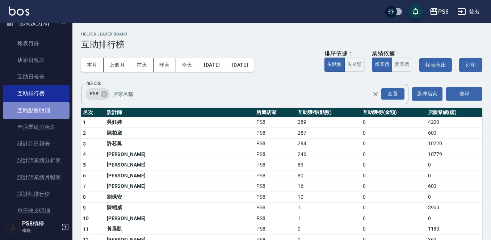
click at [38, 116] on link "互助點數明細" at bounding box center [36, 110] width 67 height 17
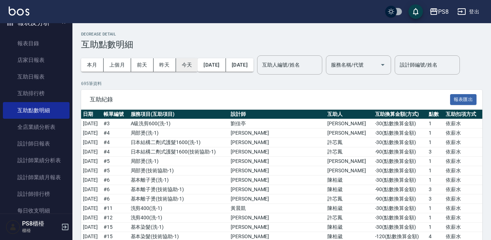
click at [183, 67] on button "今天" at bounding box center [187, 64] width 22 height 13
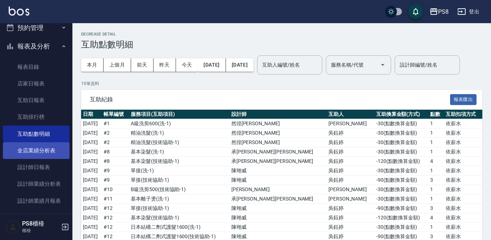
scroll to position [14, 0]
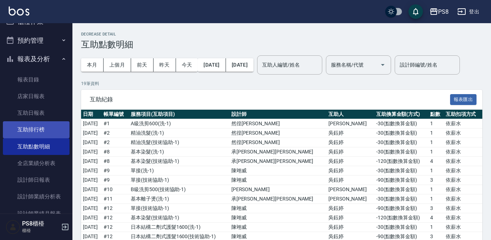
click at [28, 125] on link "互助排行榜" at bounding box center [36, 129] width 67 height 17
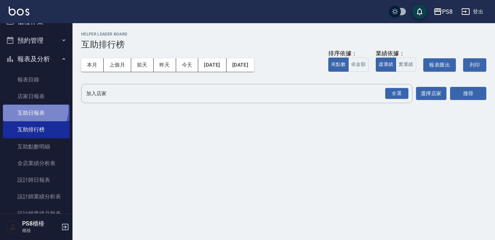
click at [32, 109] on link "互助日報表" at bounding box center [36, 113] width 67 height 17
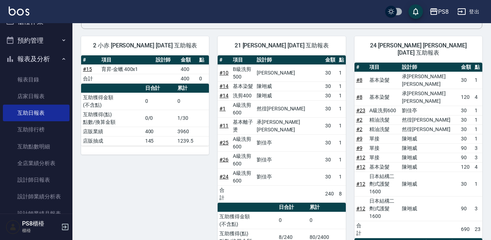
scroll to position [72, 0]
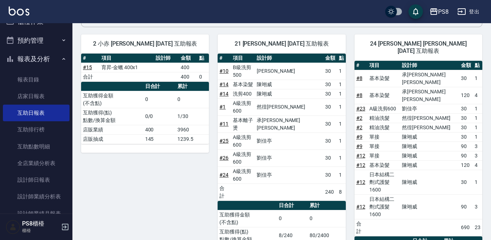
click at [227, 121] on link "# 11" at bounding box center [223, 124] width 9 height 6
click at [360, 92] on link "# 8" at bounding box center [359, 95] width 6 height 6
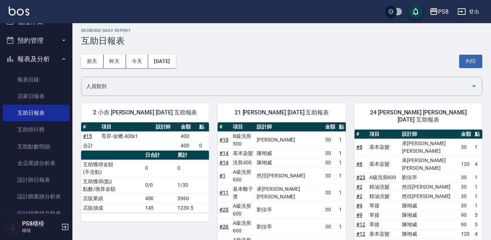
scroll to position [0, 0]
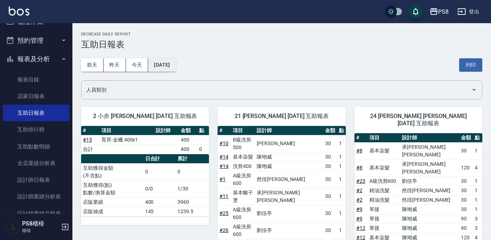
click at [166, 62] on button "[DATE]" at bounding box center [162, 64] width 28 height 13
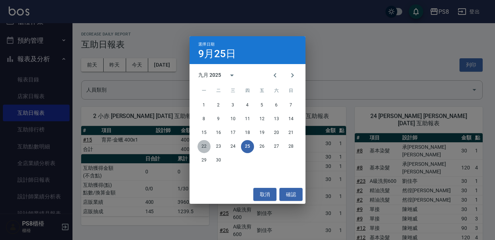
click at [202, 146] on button "22" at bounding box center [203, 146] width 13 height 13
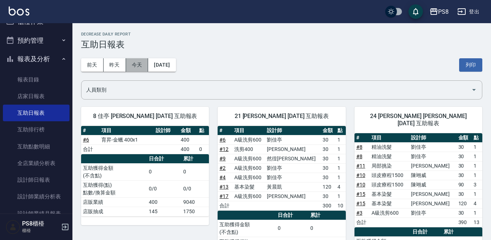
click at [140, 67] on button "今天" at bounding box center [137, 64] width 22 height 13
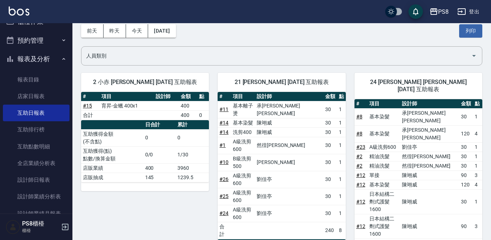
scroll to position [72, 0]
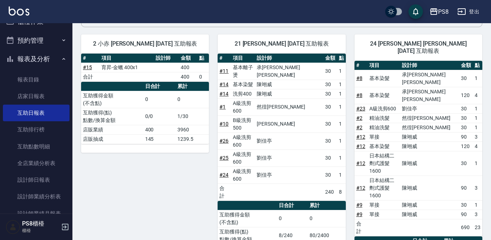
click at [39, 59] on button "報表及分析" at bounding box center [36, 59] width 67 height 19
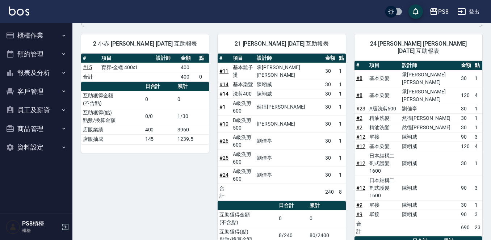
scroll to position [0, 0]
click at [39, 59] on button "預約管理" at bounding box center [36, 54] width 67 height 19
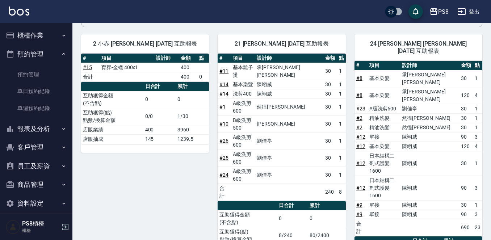
click at [35, 53] on button "預約管理" at bounding box center [36, 54] width 67 height 19
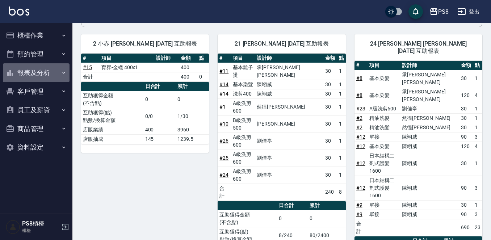
drag, startPoint x: 37, startPoint y: 67, endPoint x: 38, endPoint y: 75, distance: 7.7
click at [37, 68] on button "報表及分析" at bounding box center [36, 72] width 67 height 19
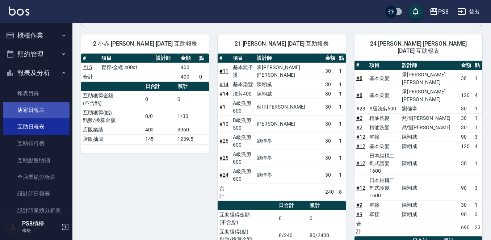
click at [39, 114] on link "店家日報表" at bounding box center [36, 110] width 67 height 17
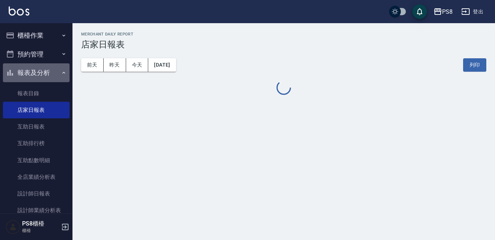
click at [44, 71] on button "報表及分析" at bounding box center [36, 72] width 67 height 19
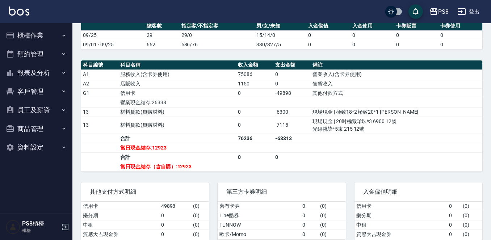
scroll to position [243, 0]
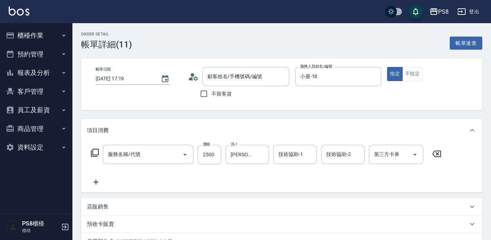
type input "[PERSON_NAME]/0928211767/10005"
type input "基本離子燙(302)"
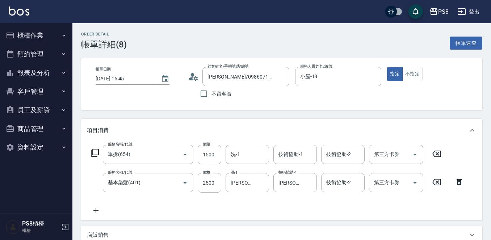
type input "[PERSON_NAME]/0986071133/0986071133"
type input "單拆(654)"
type input "基本染髮(401)"
type input "信用卡"
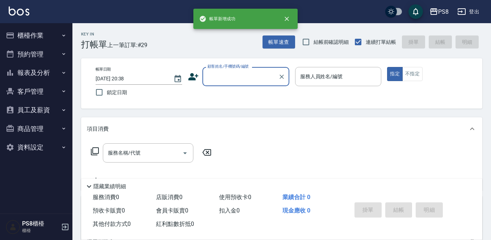
click at [26, 7] on img at bounding box center [19, 11] width 21 height 9
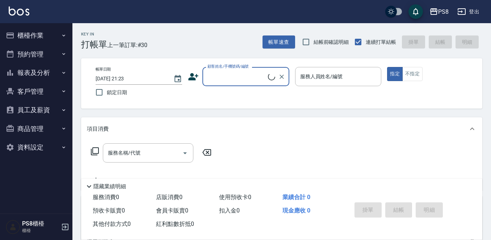
click at [31, 37] on button "櫃檯作業" at bounding box center [36, 35] width 67 height 19
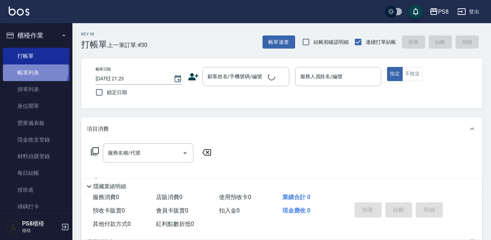
click at [34, 70] on link "帳單列表" at bounding box center [36, 72] width 67 height 17
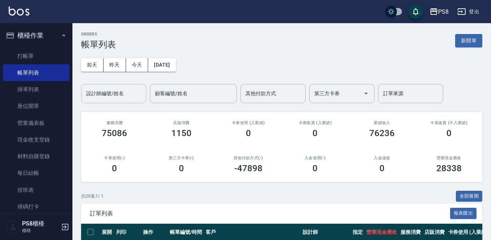
click at [125, 99] on input "設計師編號/姓名" at bounding box center [113, 93] width 59 height 13
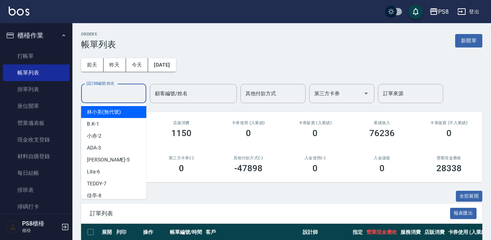
click at [269, 62] on div "前天 昨天 今天 2025/09/25 設計師編號/姓名 設計師編號/姓名 顧客編號/姓名 顧客編號/姓名 其他付款方式 其他付款方式 第三方卡券 第三方卡券…" at bounding box center [281, 77] width 401 height 54
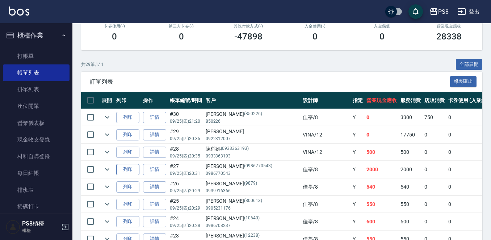
scroll to position [145, 0]
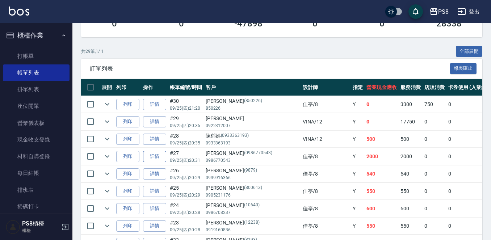
click at [154, 154] on link "詳情" at bounding box center [154, 156] width 23 height 11
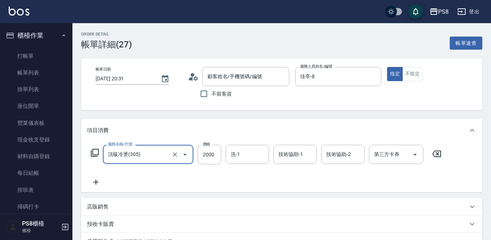
type input "蕭博元/0986770543/0986770543"
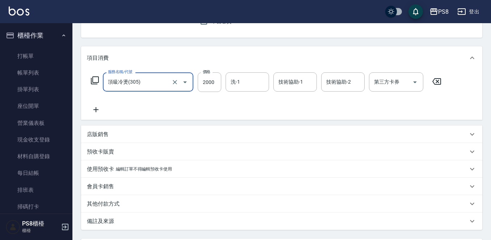
click at [91, 135] on p "店販銷售" at bounding box center [98, 135] width 22 height 8
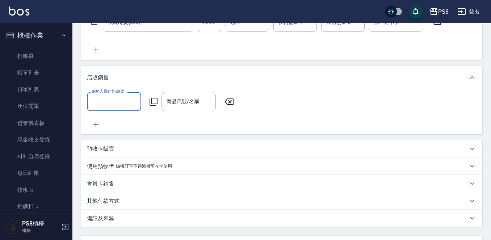
scroll to position [145, 0]
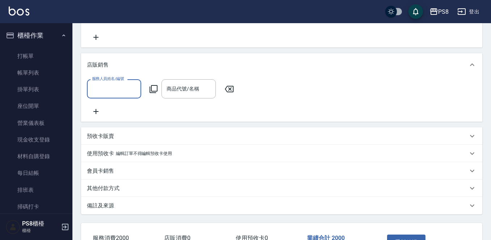
click at [104, 192] on p "其他付款方式" at bounding box center [103, 189] width 33 height 8
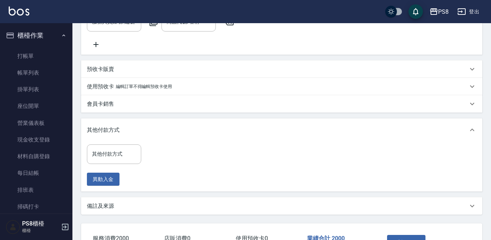
scroll to position [217, 0]
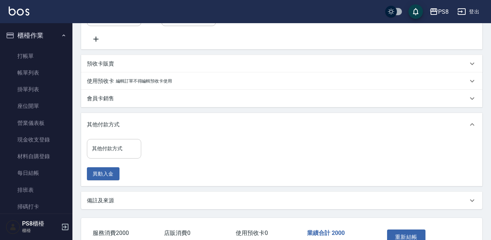
click at [123, 155] on input "其他付款方式" at bounding box center [114, 148] width 48 height 13
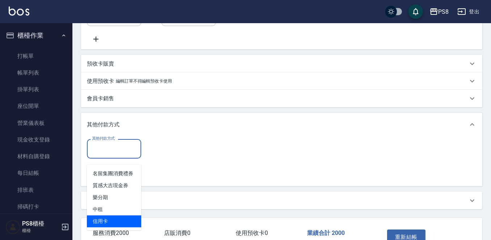
click at [116, 219] on span "信用卡" at bounding box center [114, 221] width 54 height 12
type input "信用卡"
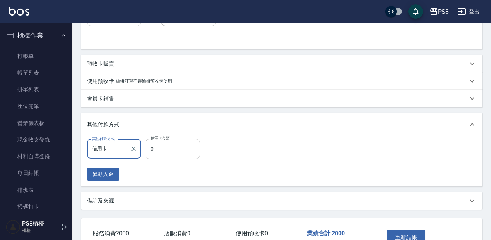
click at [170, 157] on input "0" at bounding box center [173, 149] width 54 height 20
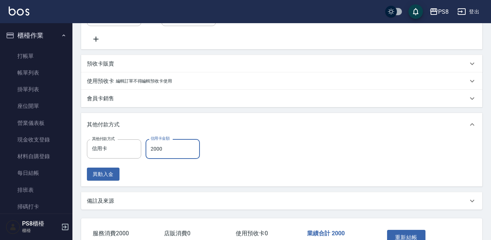
type input "2000"
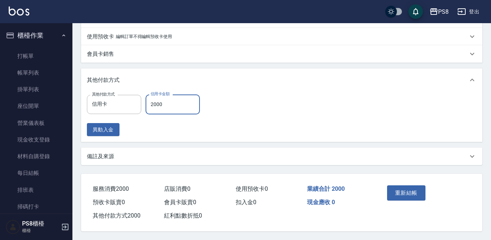
scroll to position [271, 0]
click at [413, 187] on button "重新結帳" at bounding box center [406, 192] width 38 height 15
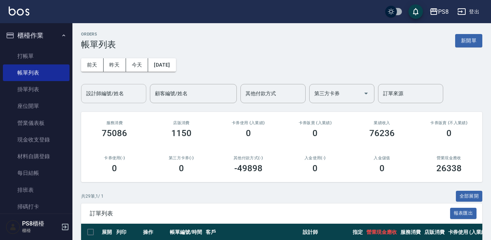
click at [124, 85] on div "設計師編號/姓名" at bounding box center [113, 93] width 65 height 19
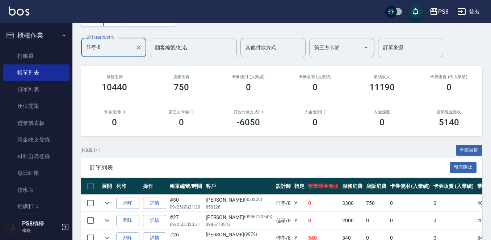
scroll to position [72, 0]
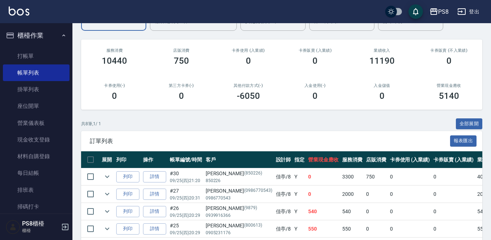
type input "佳亭-8"
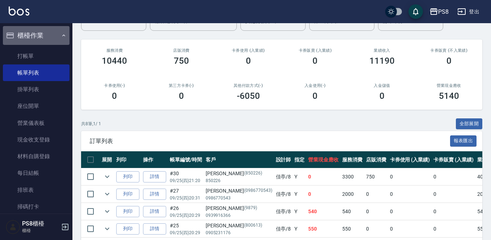
click at [45, 37] on button "櫃檯作業" at bounding box center [36, 35] width 67 height 19
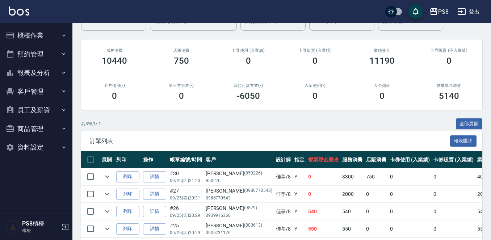
scroll to position [0, 0]
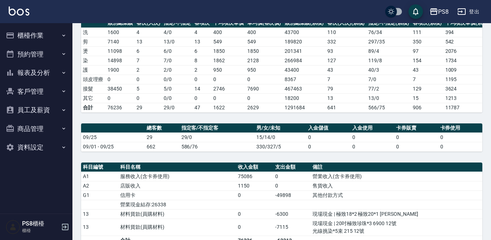
scroll to position [243, 0]
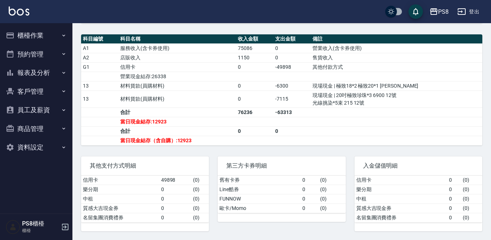
drag, startPoint x: 331, startPoint y: 41, endPoint x: 236, endPoint y: 0, distance: 102.7
click at [311, 41] on th "支出金額" at bounding box center [291, 38] width 37 height 9
click at [50, 76] on button "報表及分析" at bounding box center [36, 72] width 67 height 19
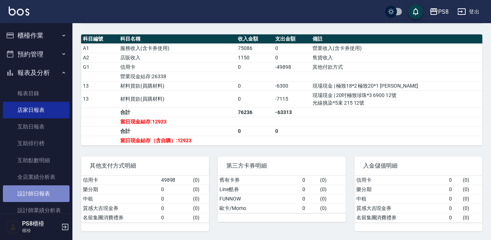
click at [53, 186] on link "設計師日報表" at bounding box center [36, 193] width 67 height 17
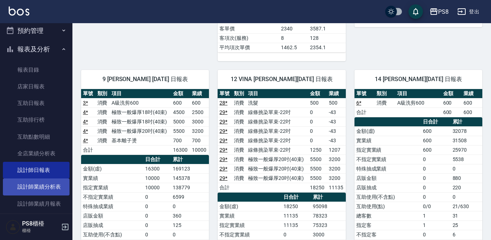
scroll to position [36, 0]
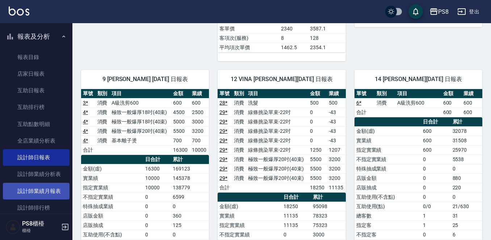
click at [57, 194] on link "設計師業績月報表" at bounding box center [36, 191] width 67 height 17
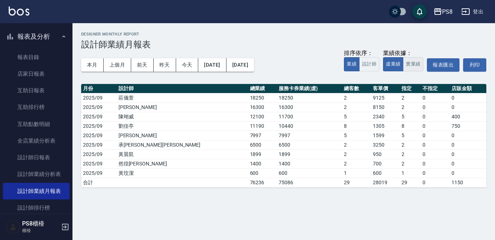
click at [411, 66] on button "實業績" at bounding box center [413, 64] width 20 height 14
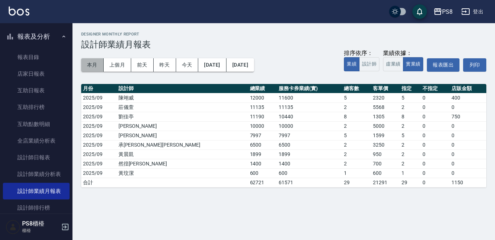
click at [99, 64] on button "本月" at bounding box center [92, 64] width 22 height 13
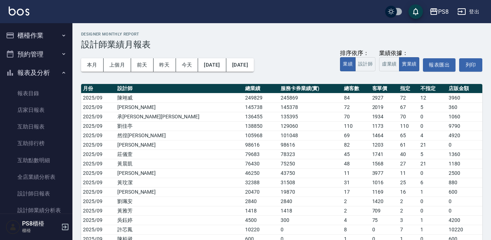
click at [42, 33] on button "櫃檯作業" at bounding box center [36, 35] width 67 height 19
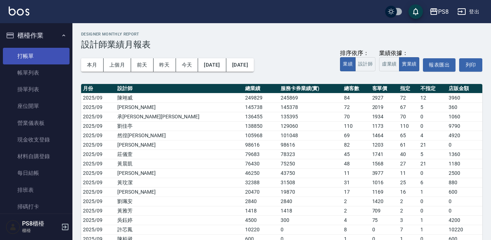
click at [31, 54] on link "打帳單" at bounding box center [36, 56] width 67 height 17
